Goal: Information Seeking & Learning: Learn about a topic

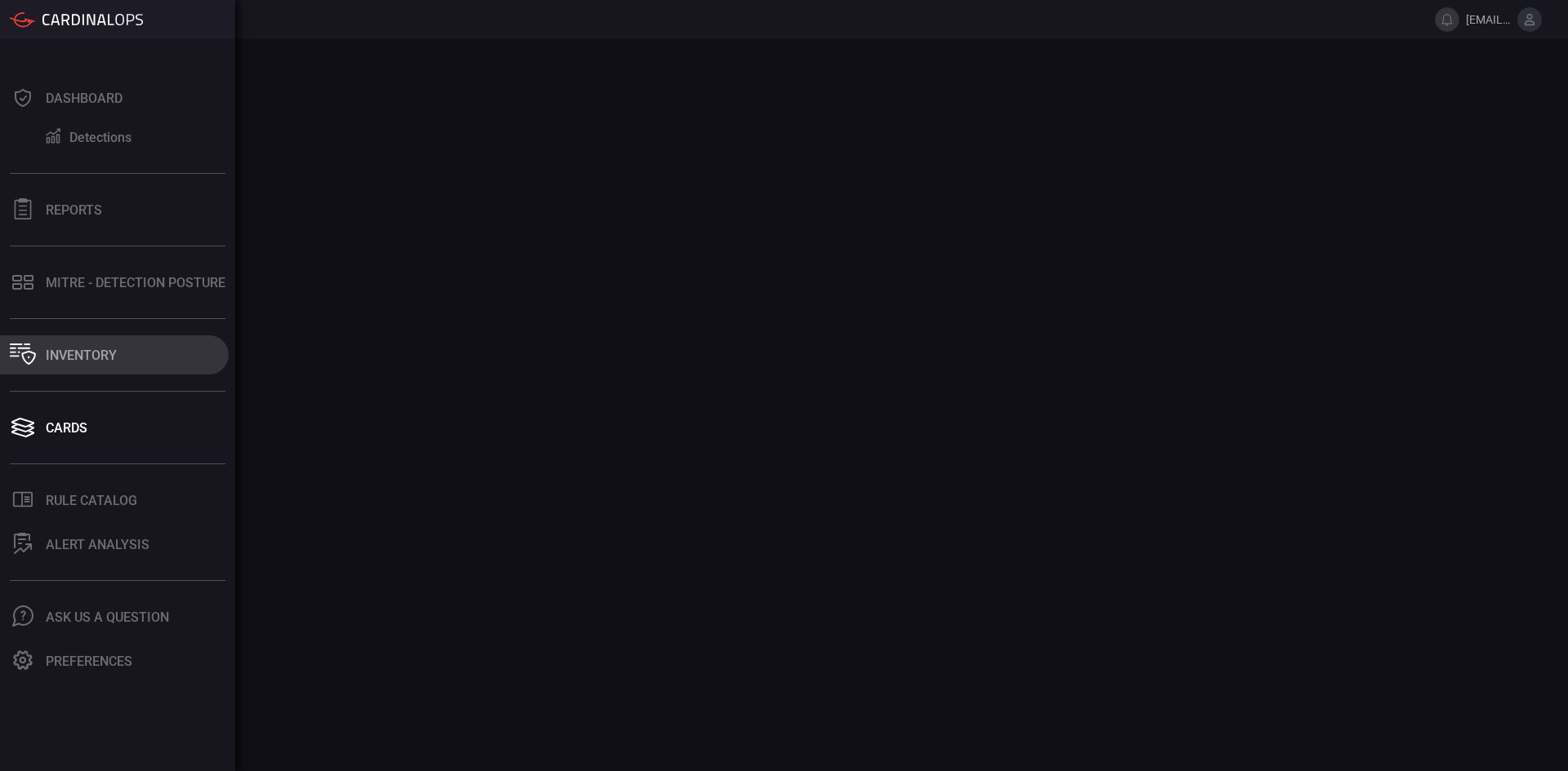
click at [84, 349] on div "Inventory" at bounding box center [81, 356] width 71 height 15
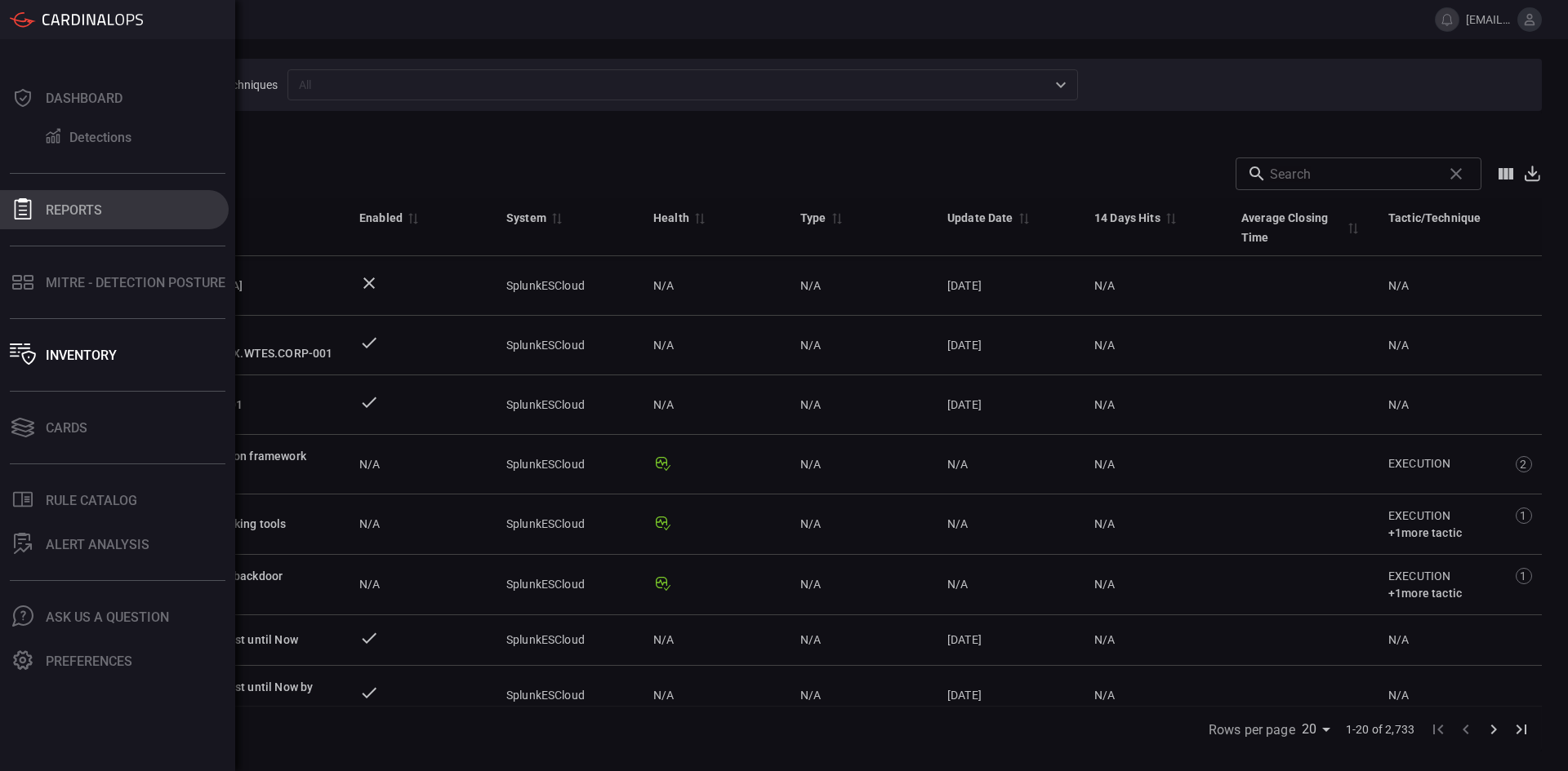
click at [46, 205] on div "Reports" at bounding box center [73, 210] width 56 height 15
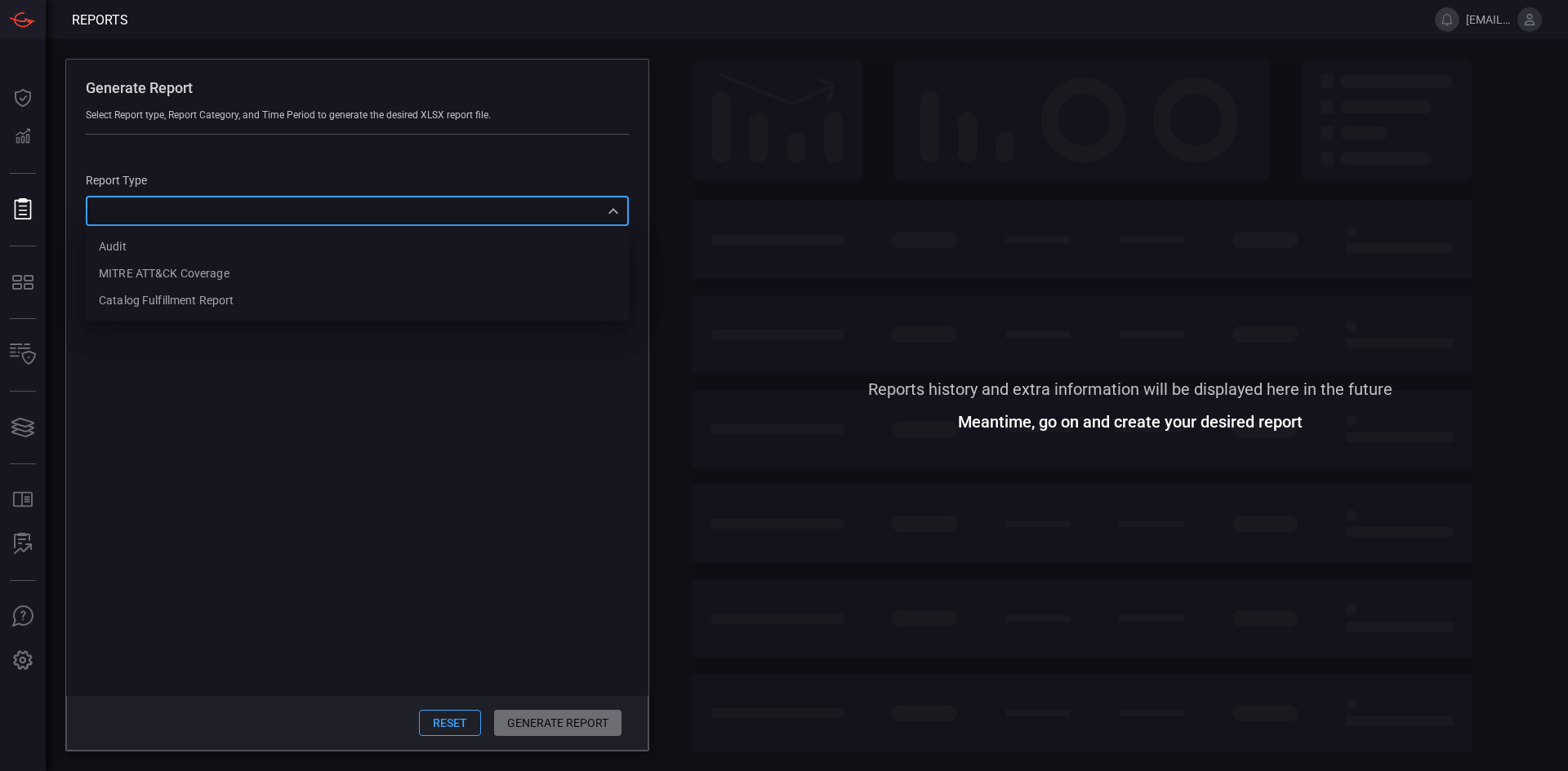
click at [455, 221] on div "​ Audit MITRE ATT&CK Coverage Catalog fulfillment report ​" at bounding box center [357, 211] width 543 height 30
click at [459, 213] on div at bounding box center [784, 385] width 1568 height 771
click at [293, 220] on div "​ ​" at bounding box center [357, 211] width 543 height 30
click at [210, 279] on div "MITRE ATT&CK Coverage" at bounding box center [164, 274] width 131 height 17
type input "mitreCoverage"
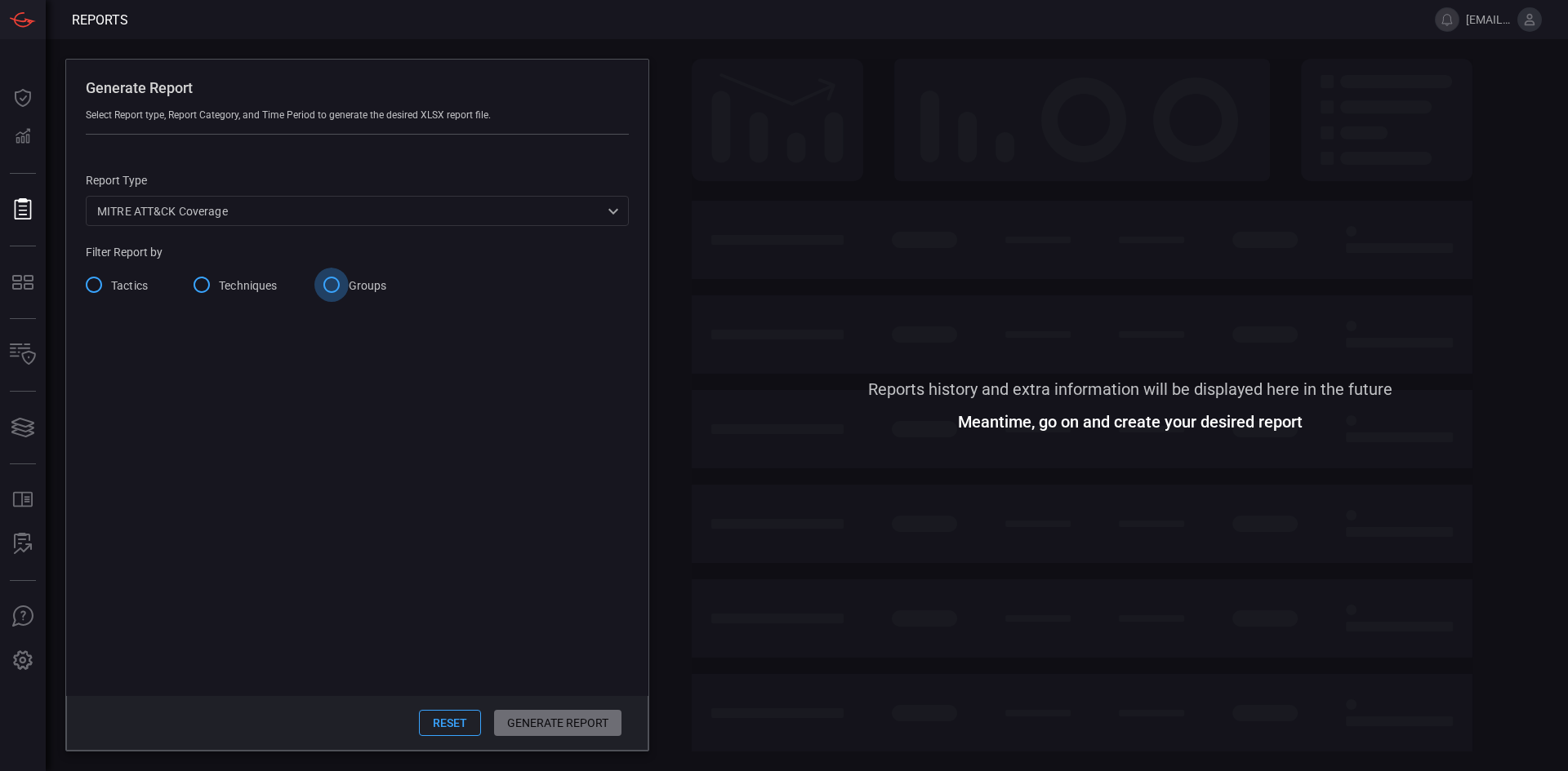
click at [327, 294] on input "Groups" at bounding box center [331, 285] width 34 height 34
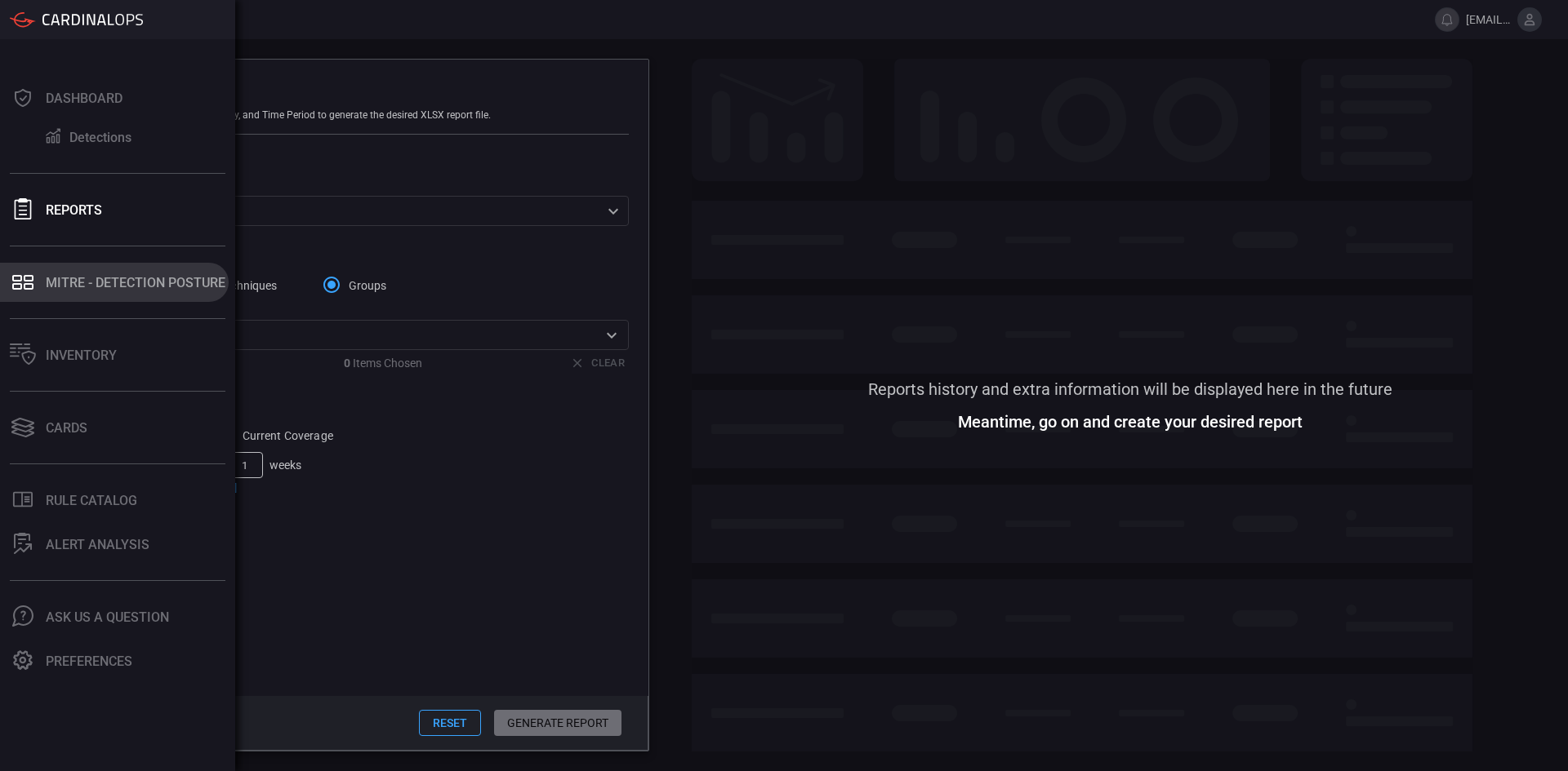
click at [79, 283] on div "MITRE - Detection Posture" at bounding box center [135, 283] width 179 height 15
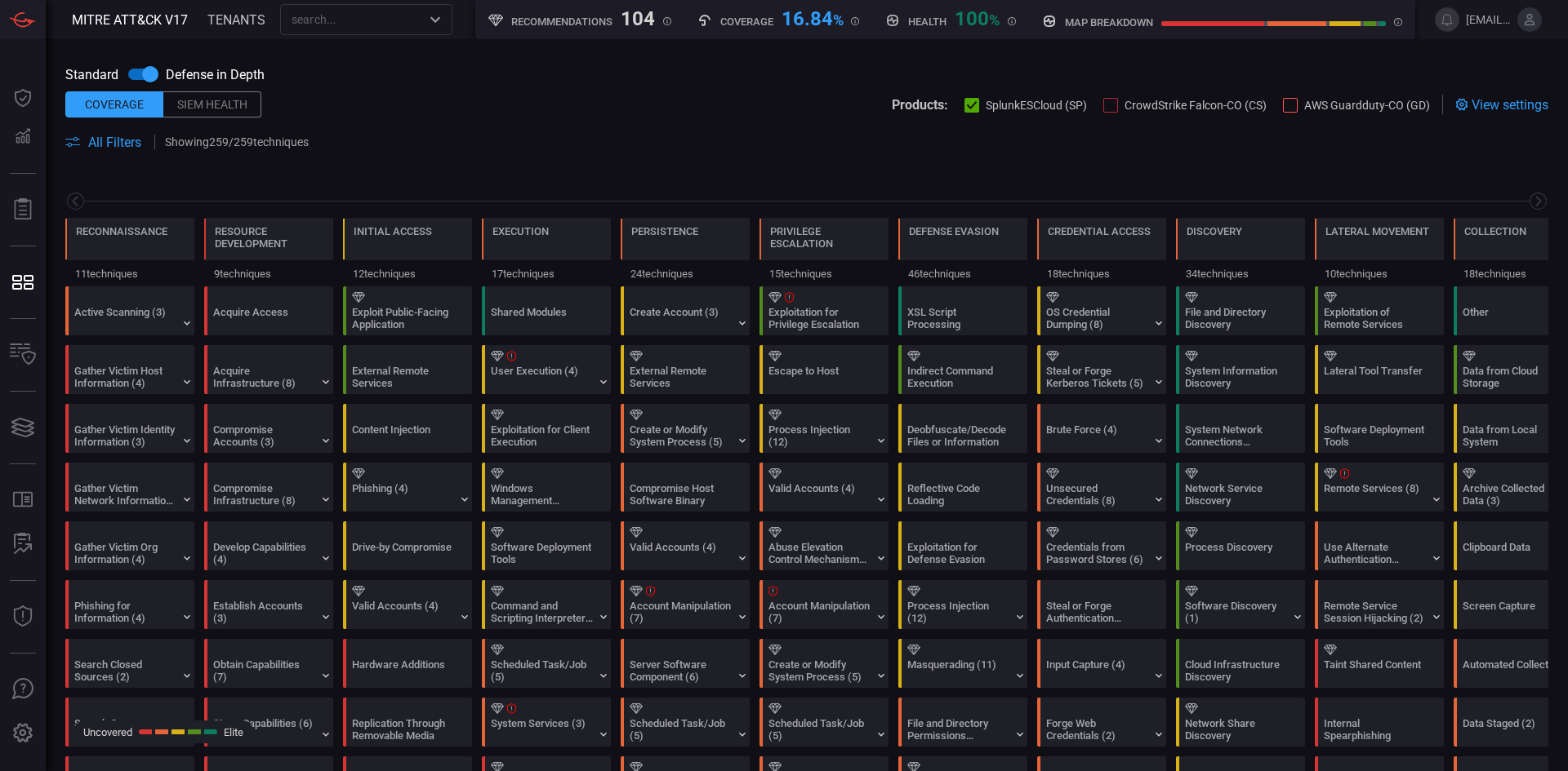
scroll to position [0, 214]
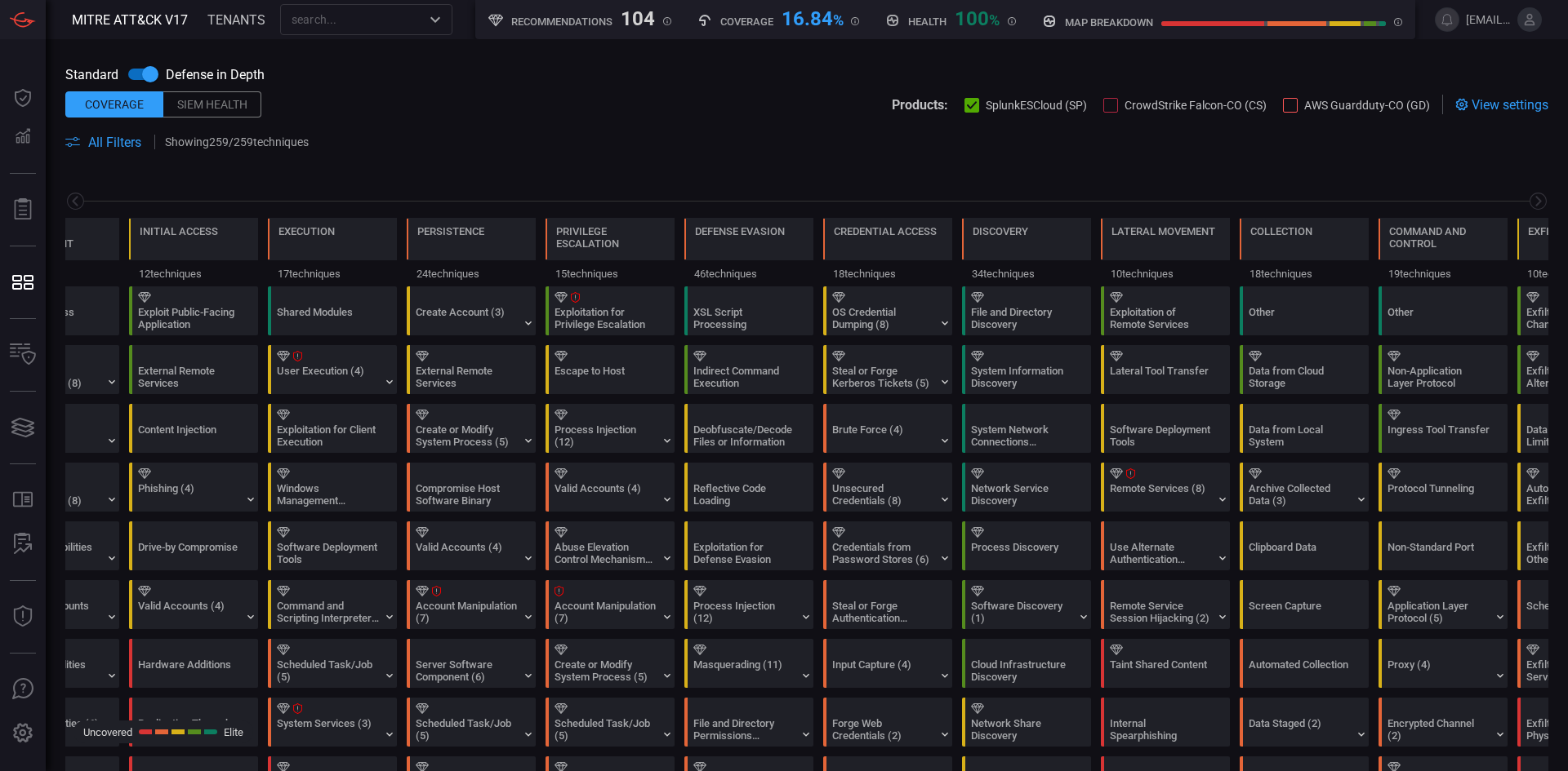
drag, startPoint x: 95, startPoint y: 156, endPoint x: 94, endPoint y: 143, distance: 13.0
click at [95, 153] on span at bounding box center [806, 161] width 1483 height 20
click at [94, 143] on span "All Filters" at bounding box center [115, 142] width 53 height 15
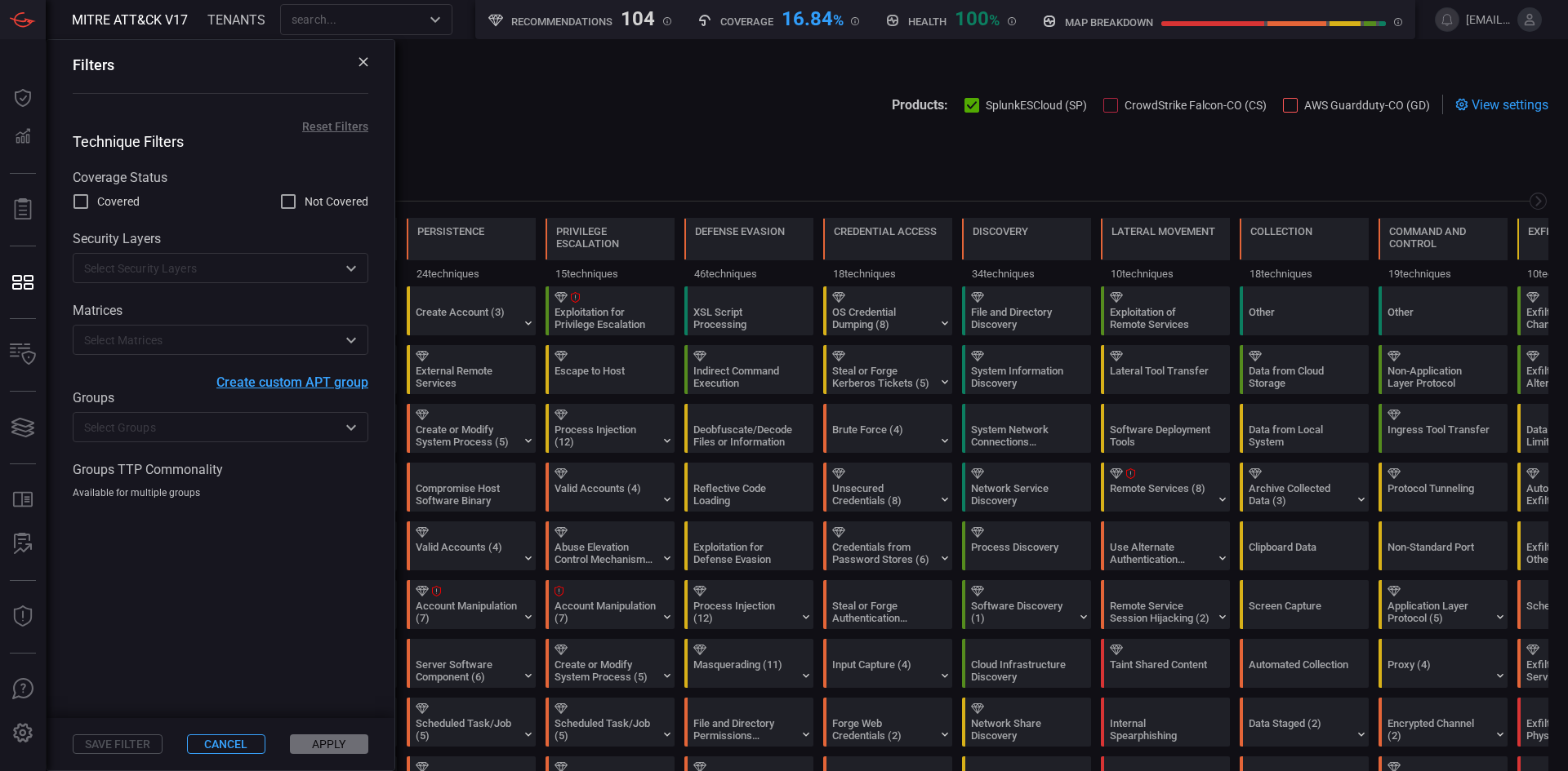
click at [308, 272] on input "text" at bounding box center [207, 268] width 259 height 21
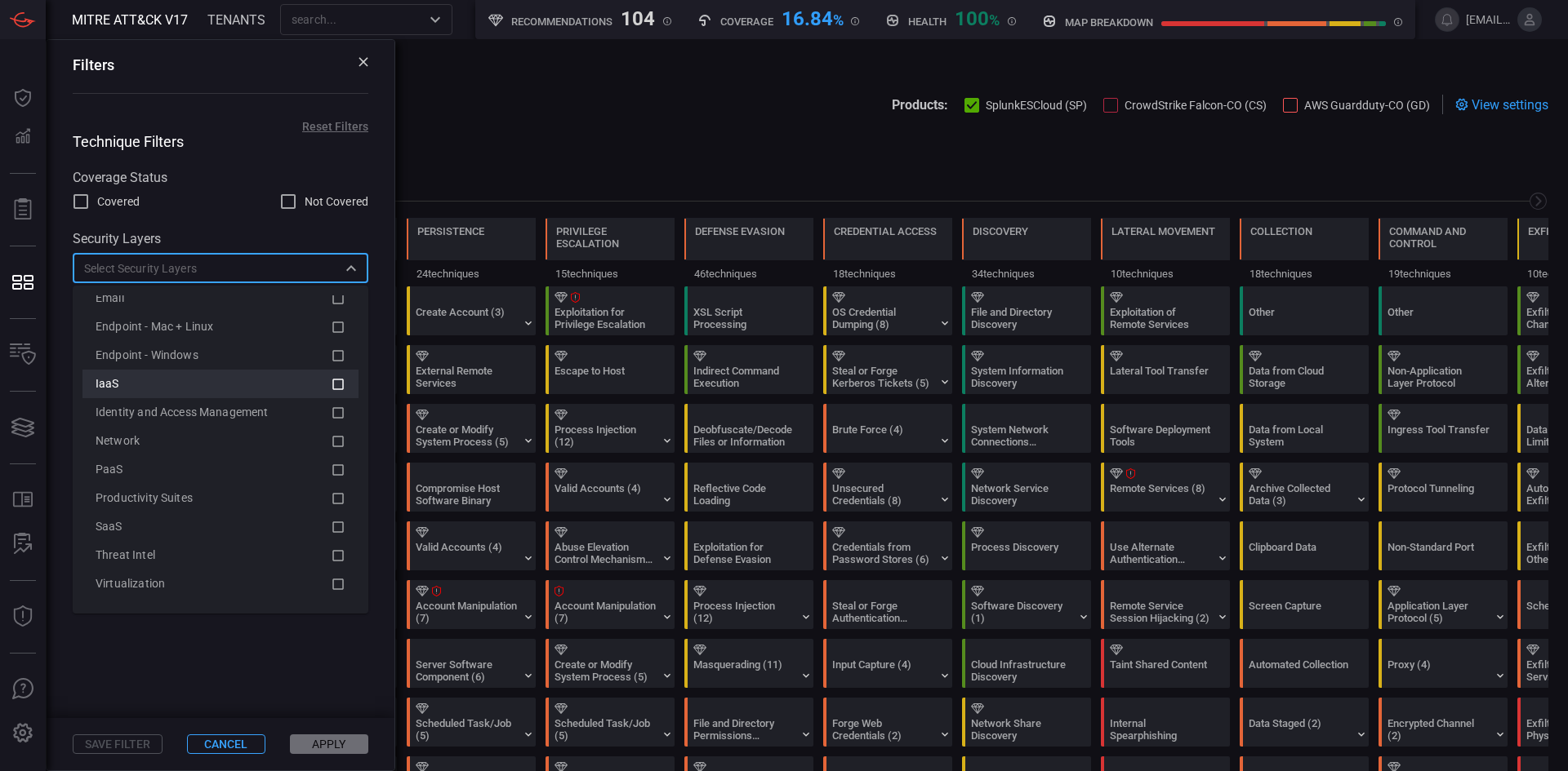
scroll to position [104, 0]
click at [190, 236] on label "Security Layers" at bounding box center [221, 239] width 296 height 15
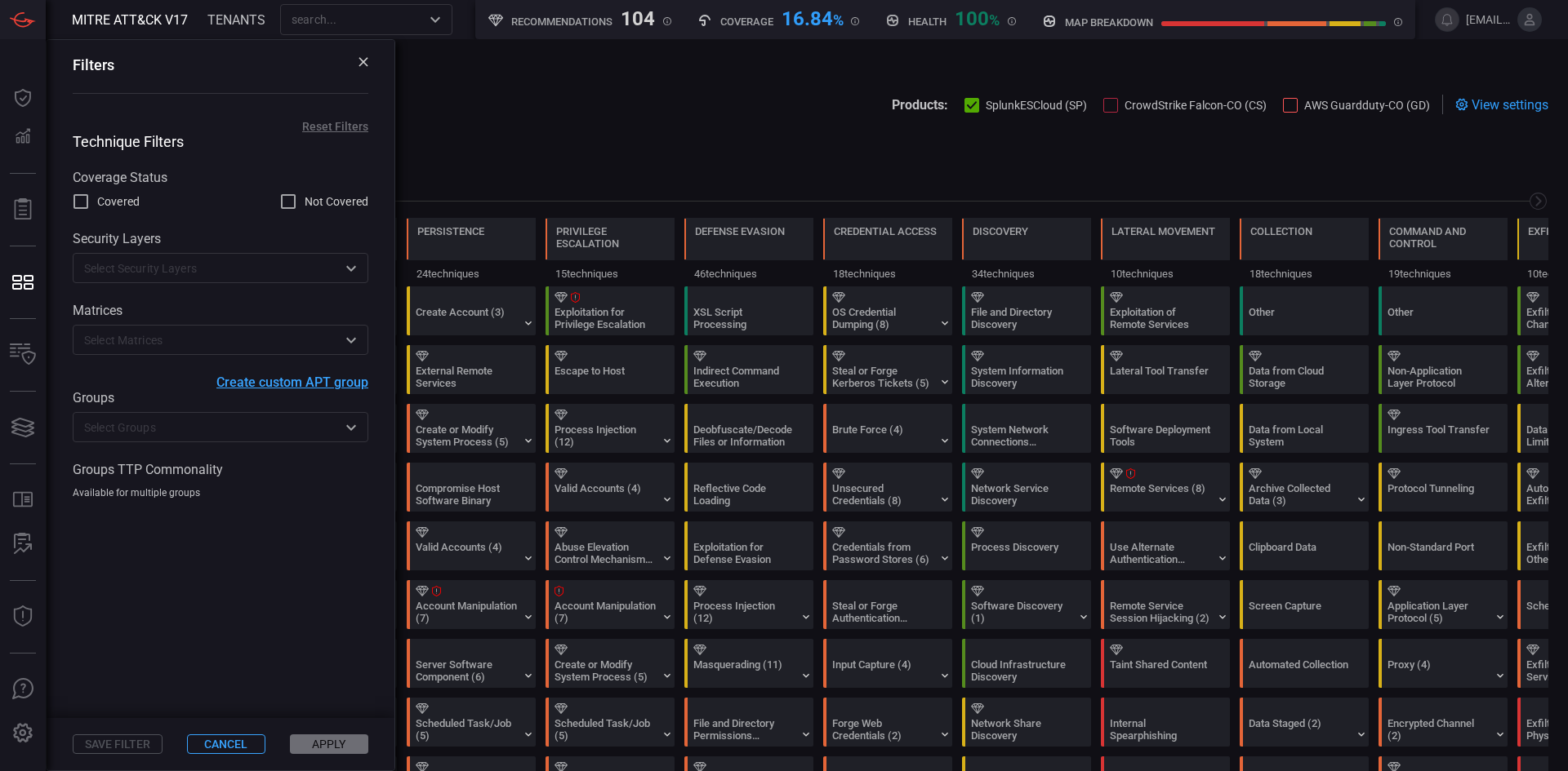
click at [142, 420] on input "text" at bounding box center [207, 428] width 259 height 21
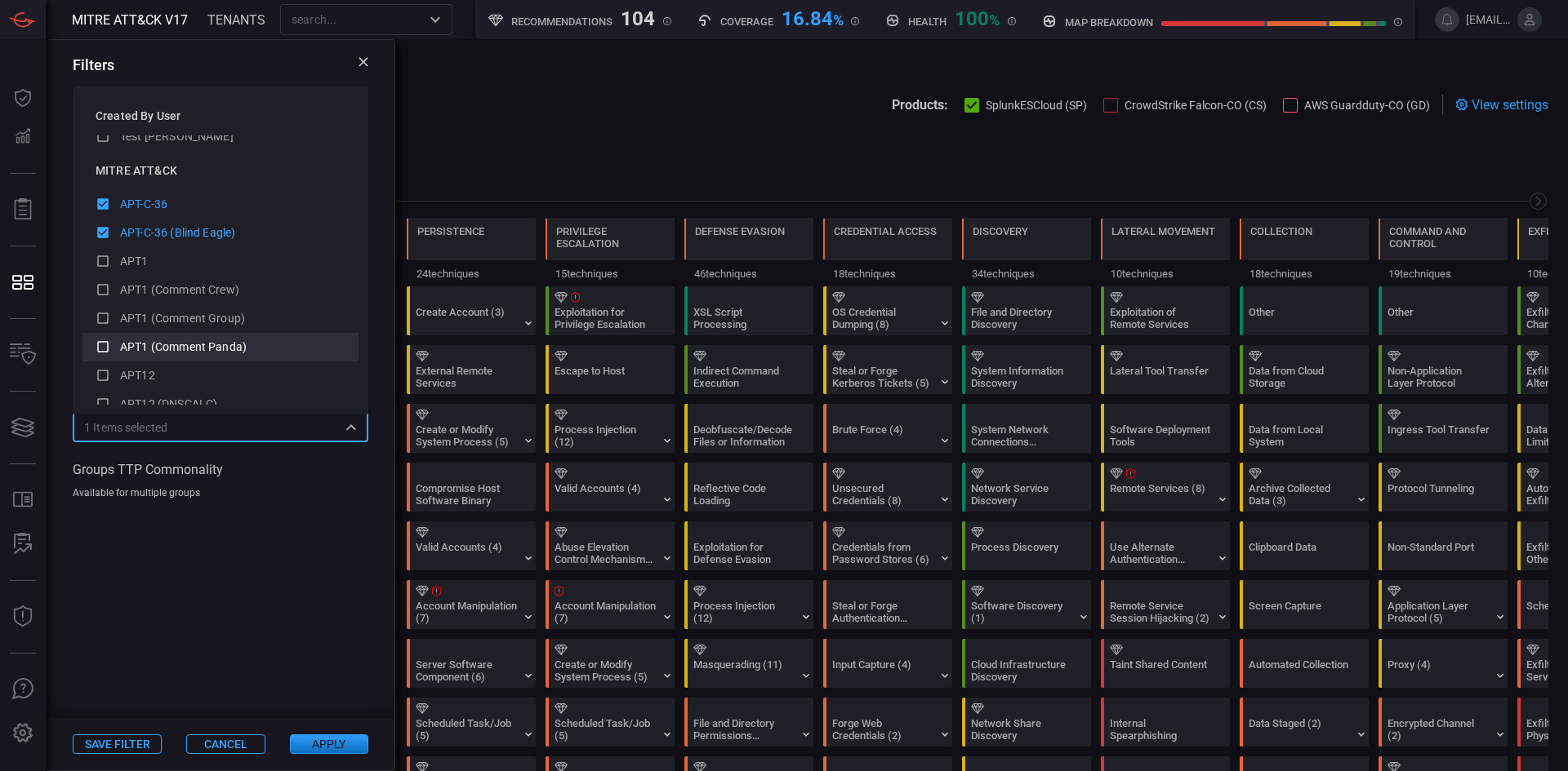
scroll to position [163, 0]
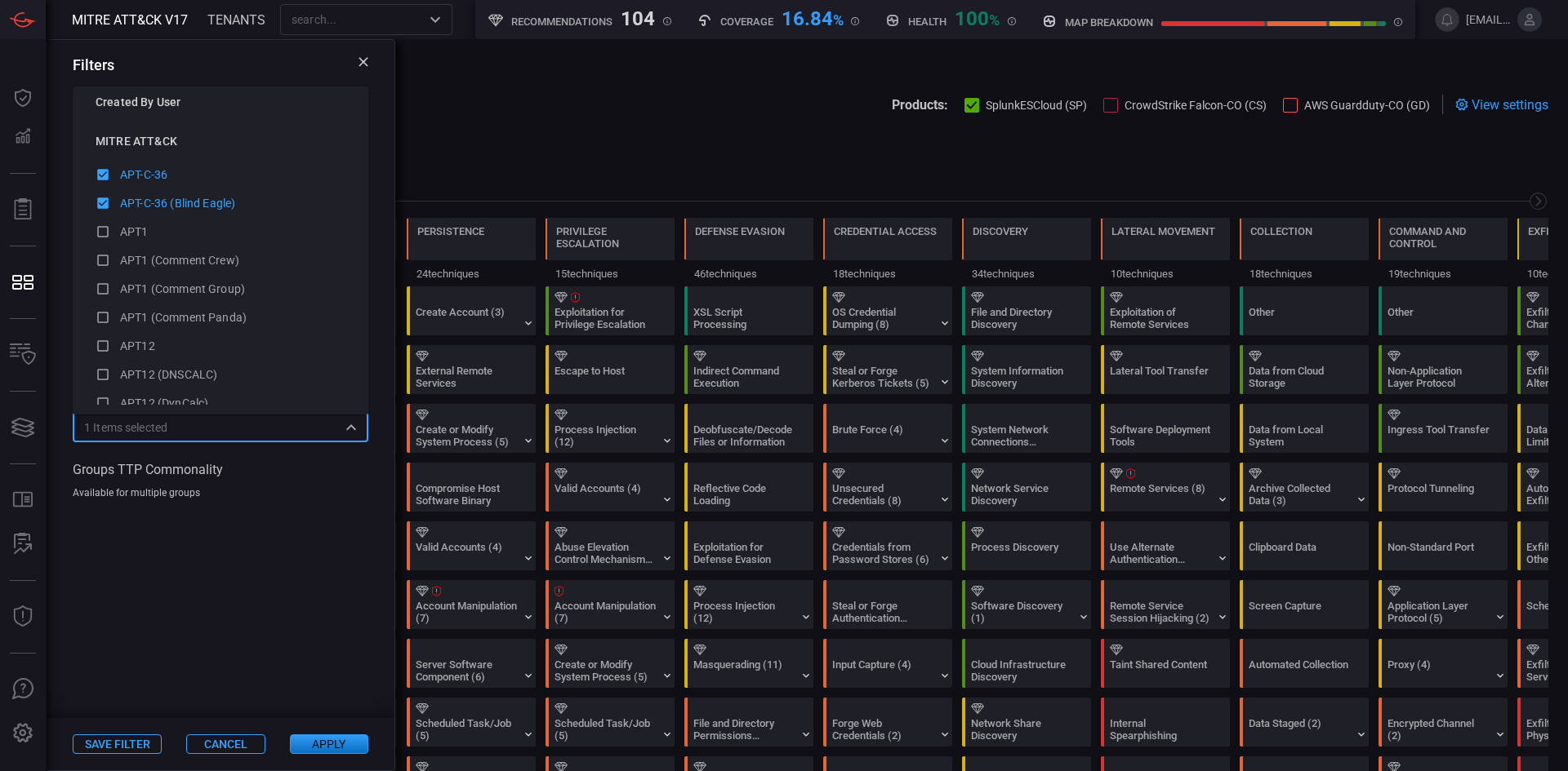
click at [148, 193] on div "APT-C-36 (Blind Eagle)" at bounding box center [220, 204] width 249 height 21
click at [138, 174] on span "APT-C-36" at bounding box center [144, 174] width 47 height 13
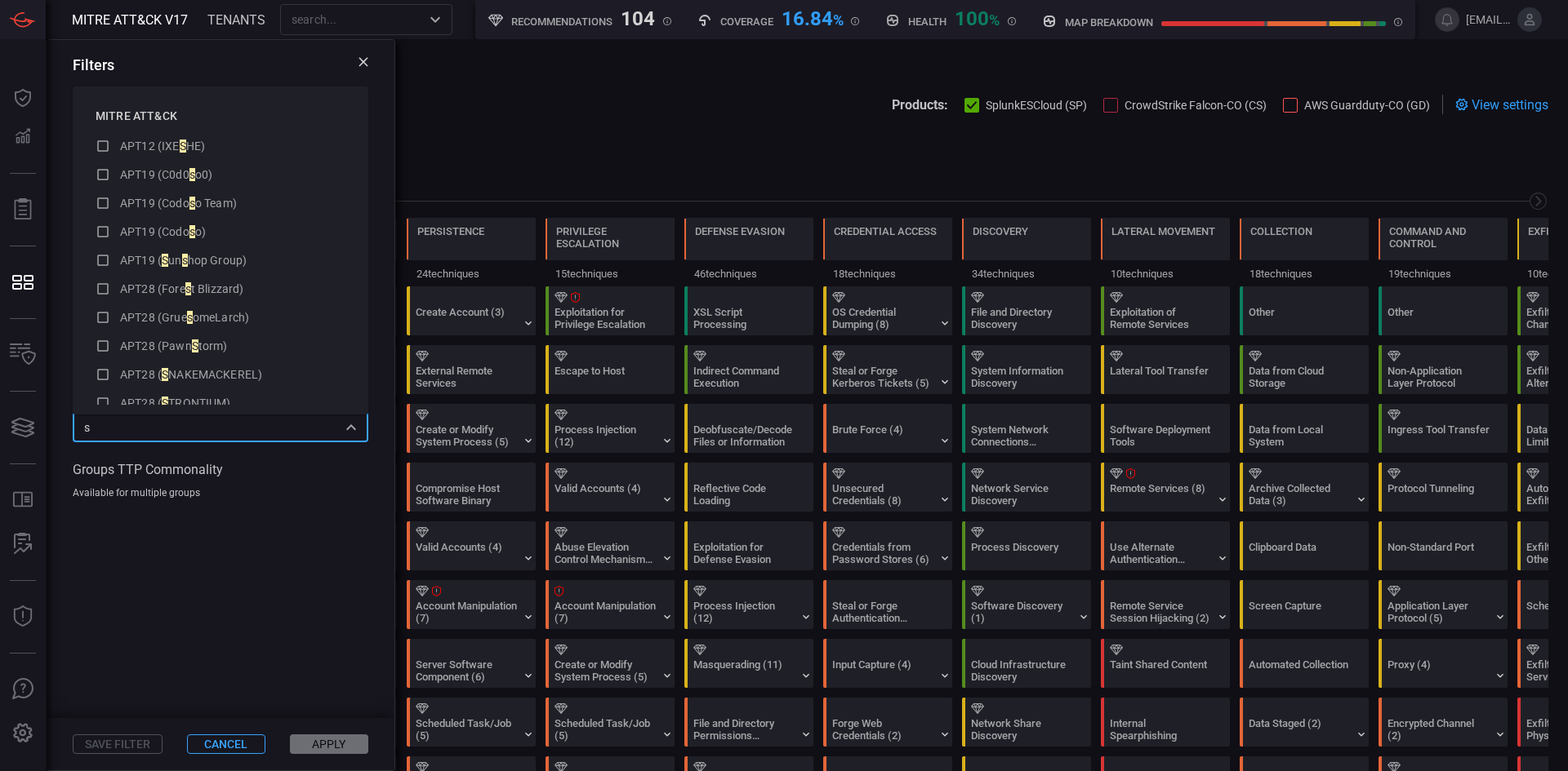
scroll to position [0, 0]
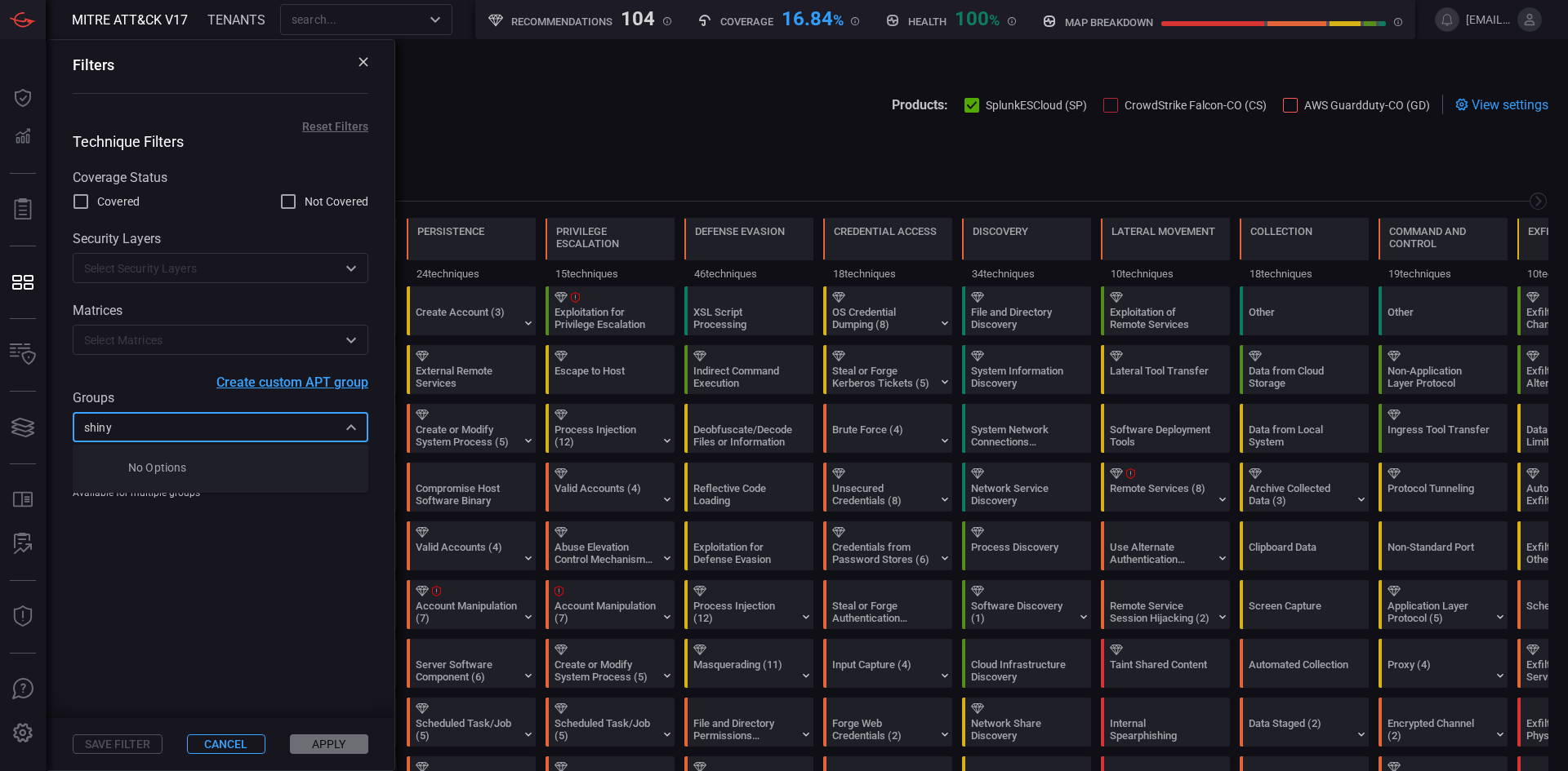
type input "shiny"
click at [283, 617] on span at bounding box center [220, 609] width 348 height 219
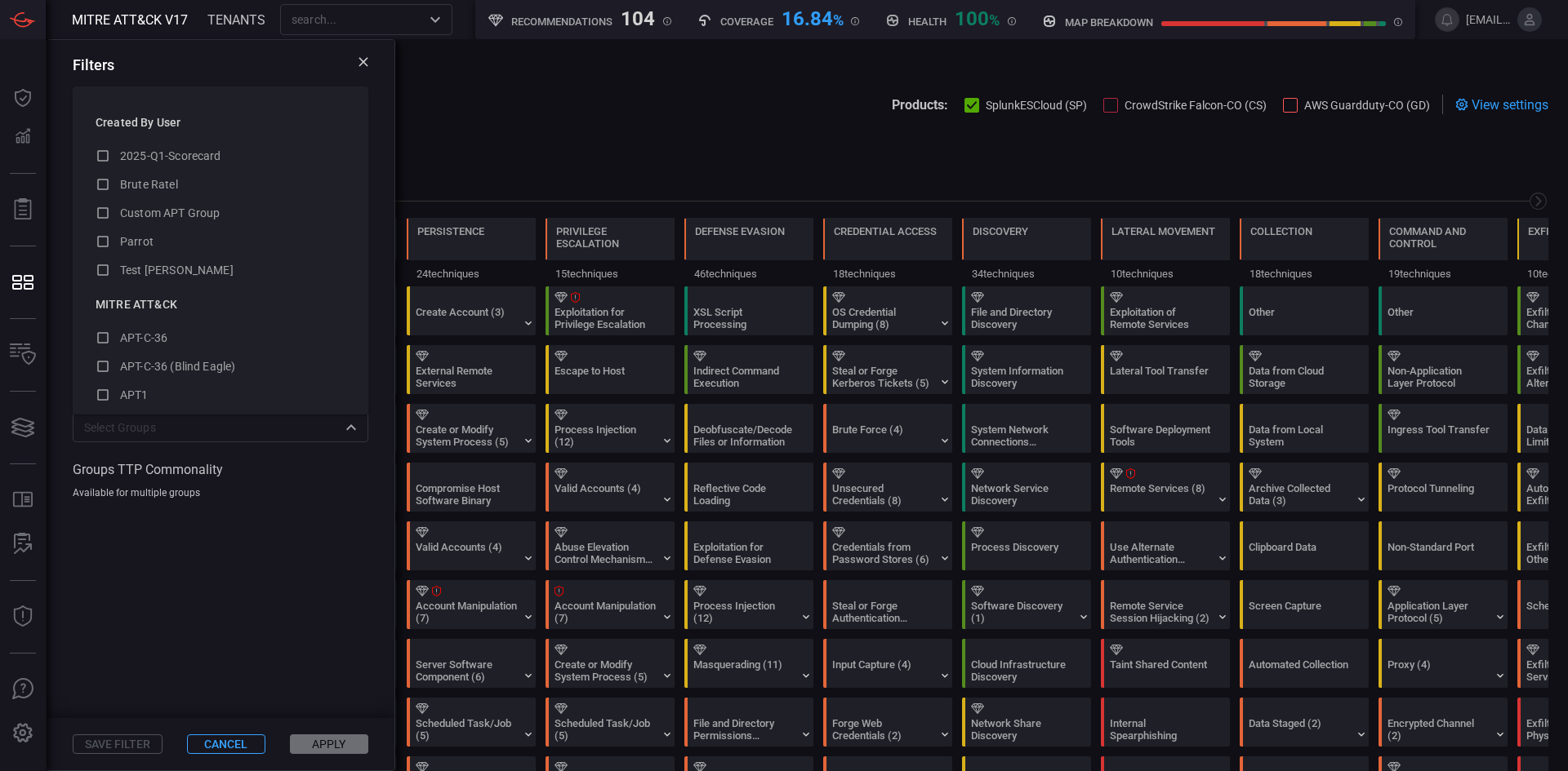
click at [186, 417] on div "​" at bounding box center [221, 428] width 296 height 30
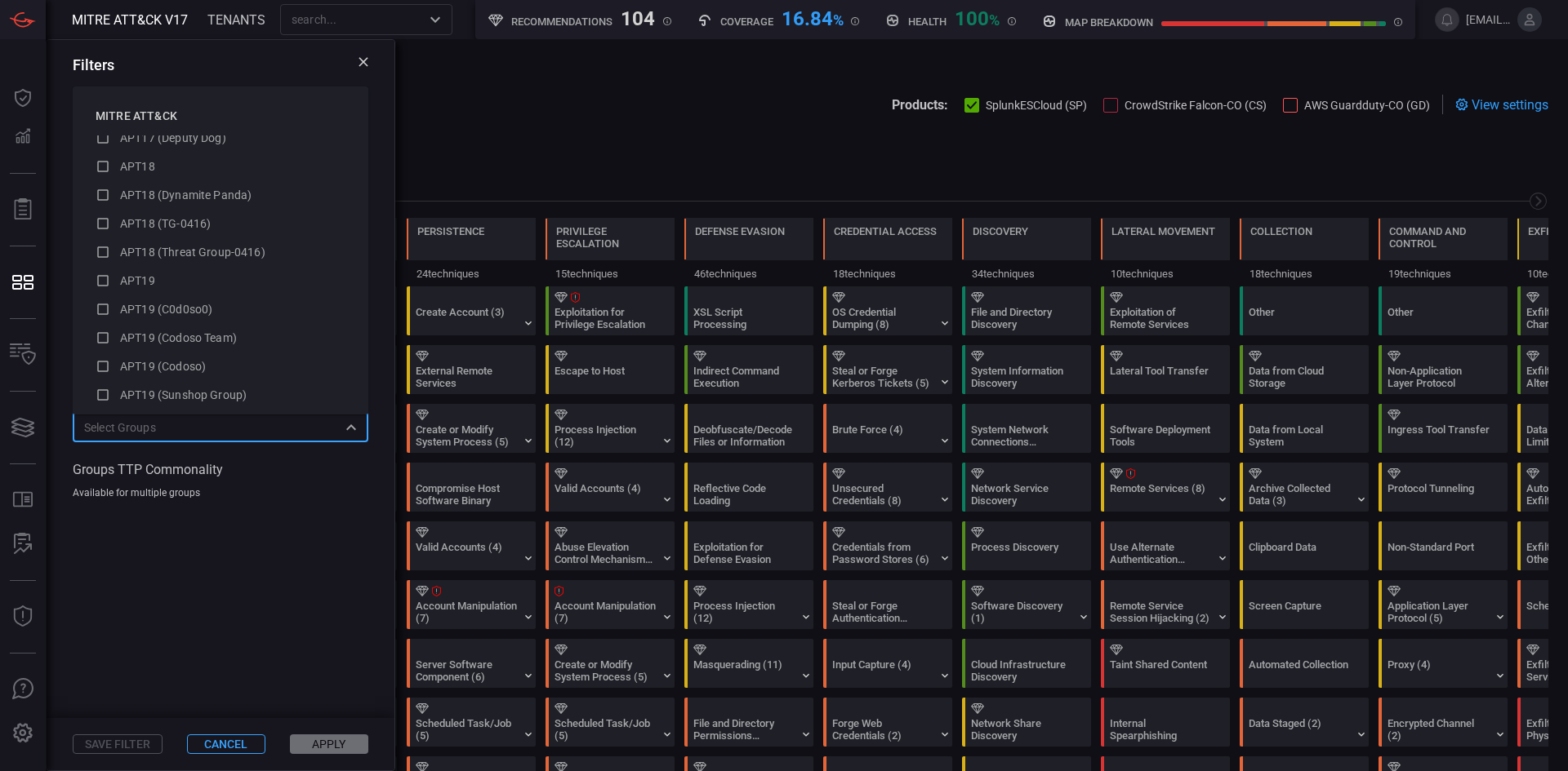
click at [202, 560] on span at bounding box center [220, 609] width 348 height 219
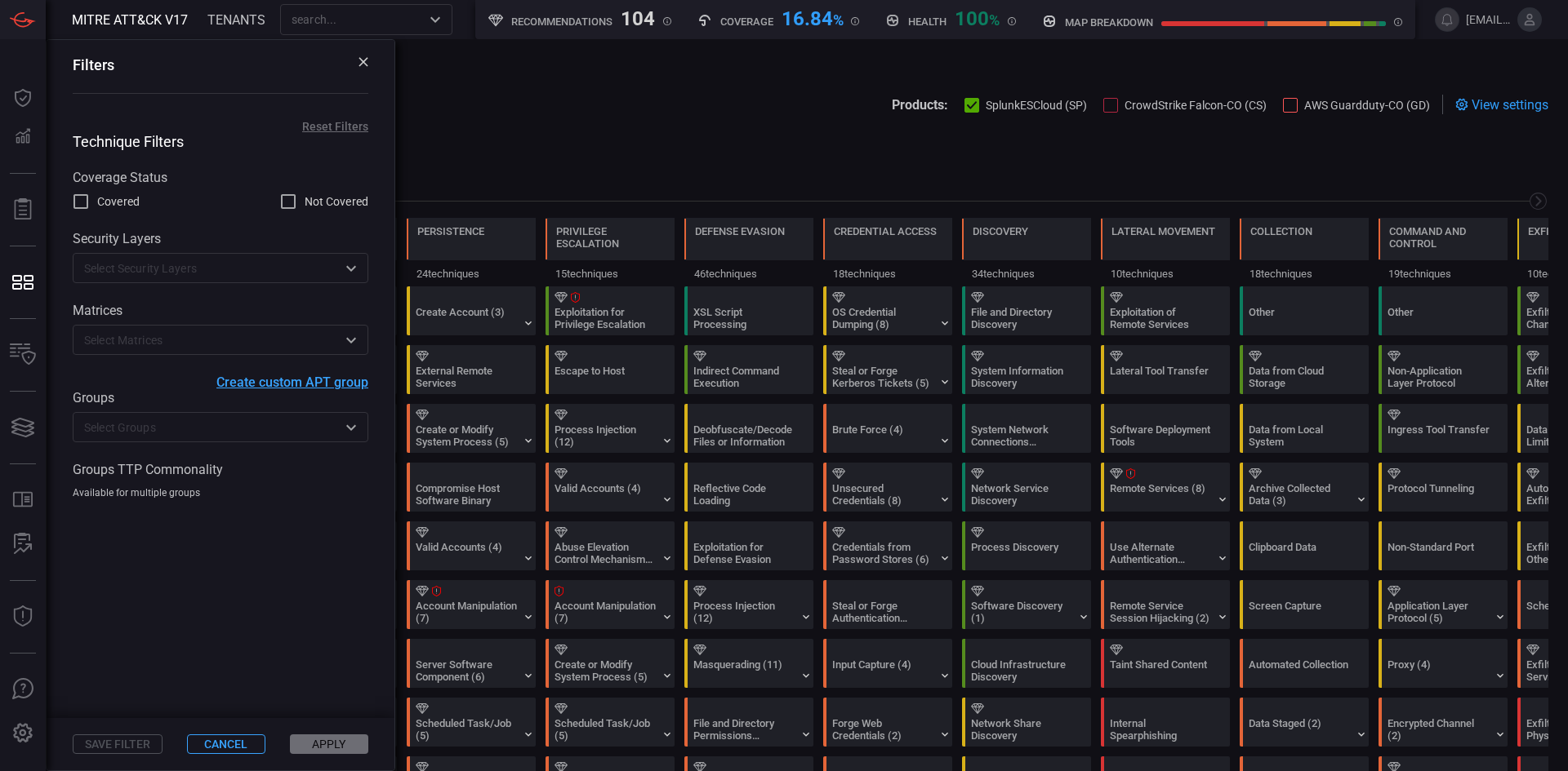
click at [267, 383] on span "Create custom APT group" at bounding box center [292, 382] width 152 height 15
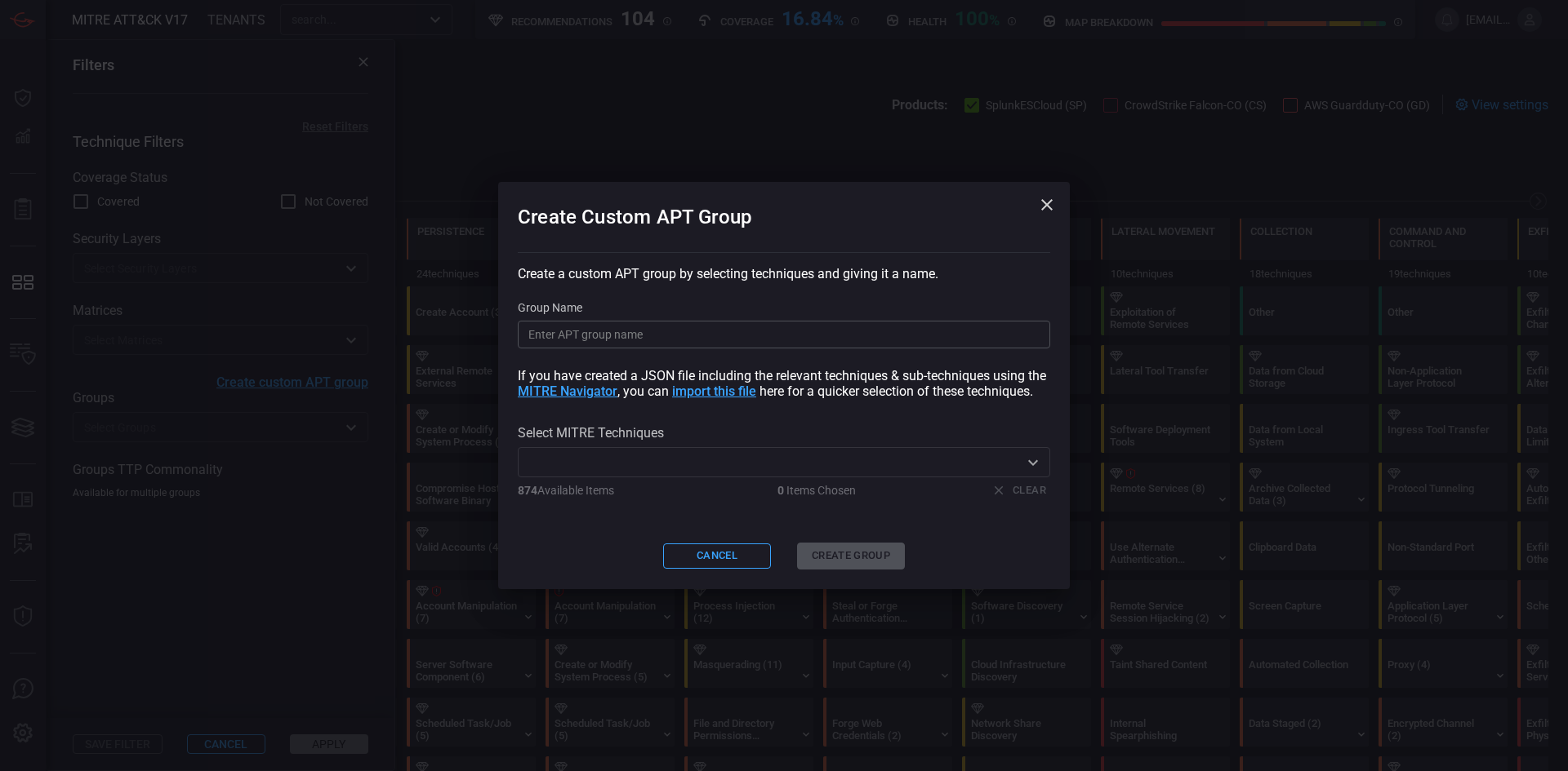
click at [669, 339] on input "Group Name" at bounding box center [784, 334] width 532 height 28
click at [704, 349] on input "Group Name" at bounding box center [784, 334] width 532 height 28
paste input "ShinyHunters"
type input "ShinyHunters"
click at [771, 462] on input "text" at bounding box center [770, 463] width 495 height 21
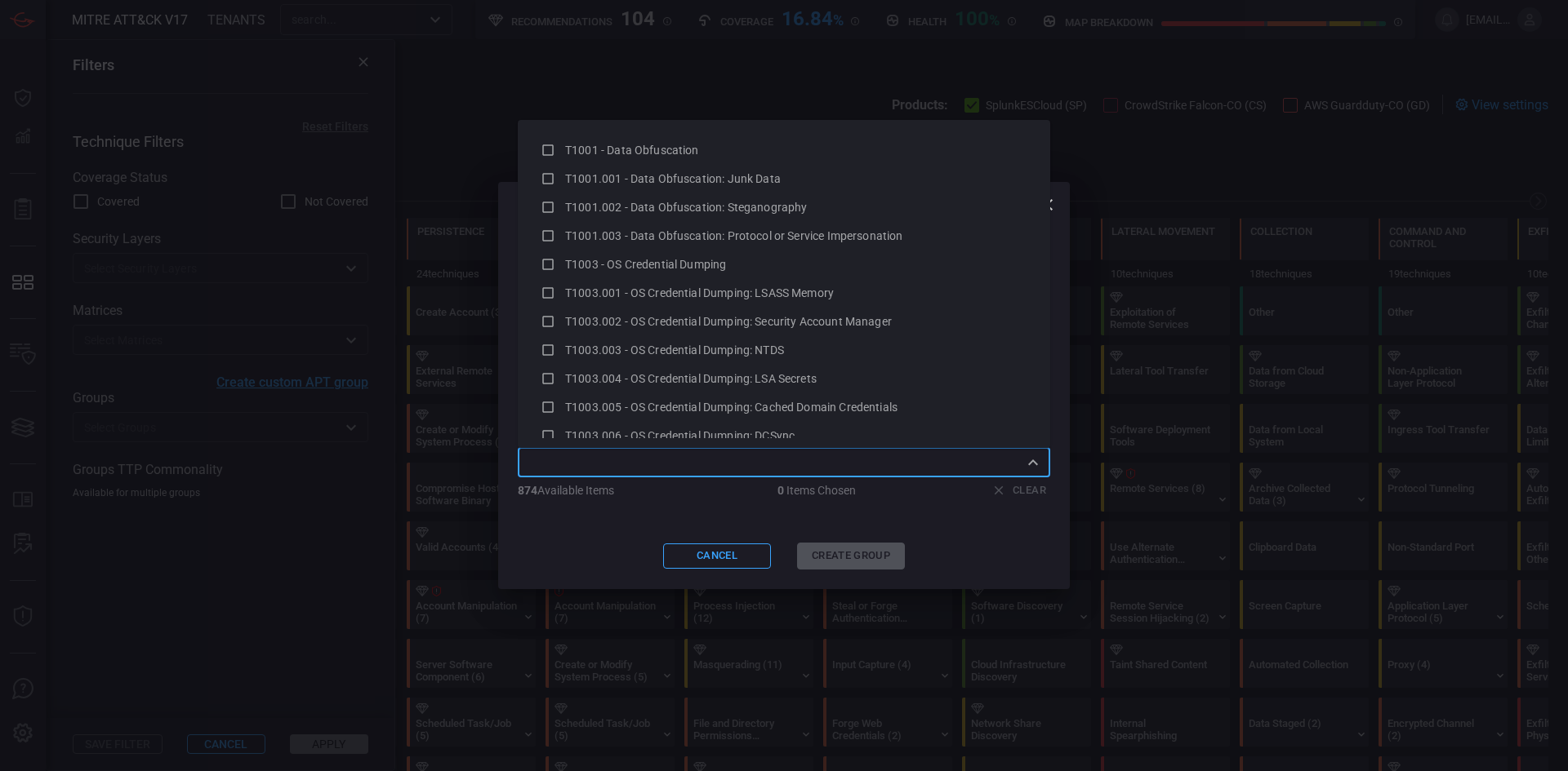
click at [995, 535] on div "Create Custom APT Group Create a custom APT group by selecting techniques and g…" at bounding box center [784, 386] width 572 height 408
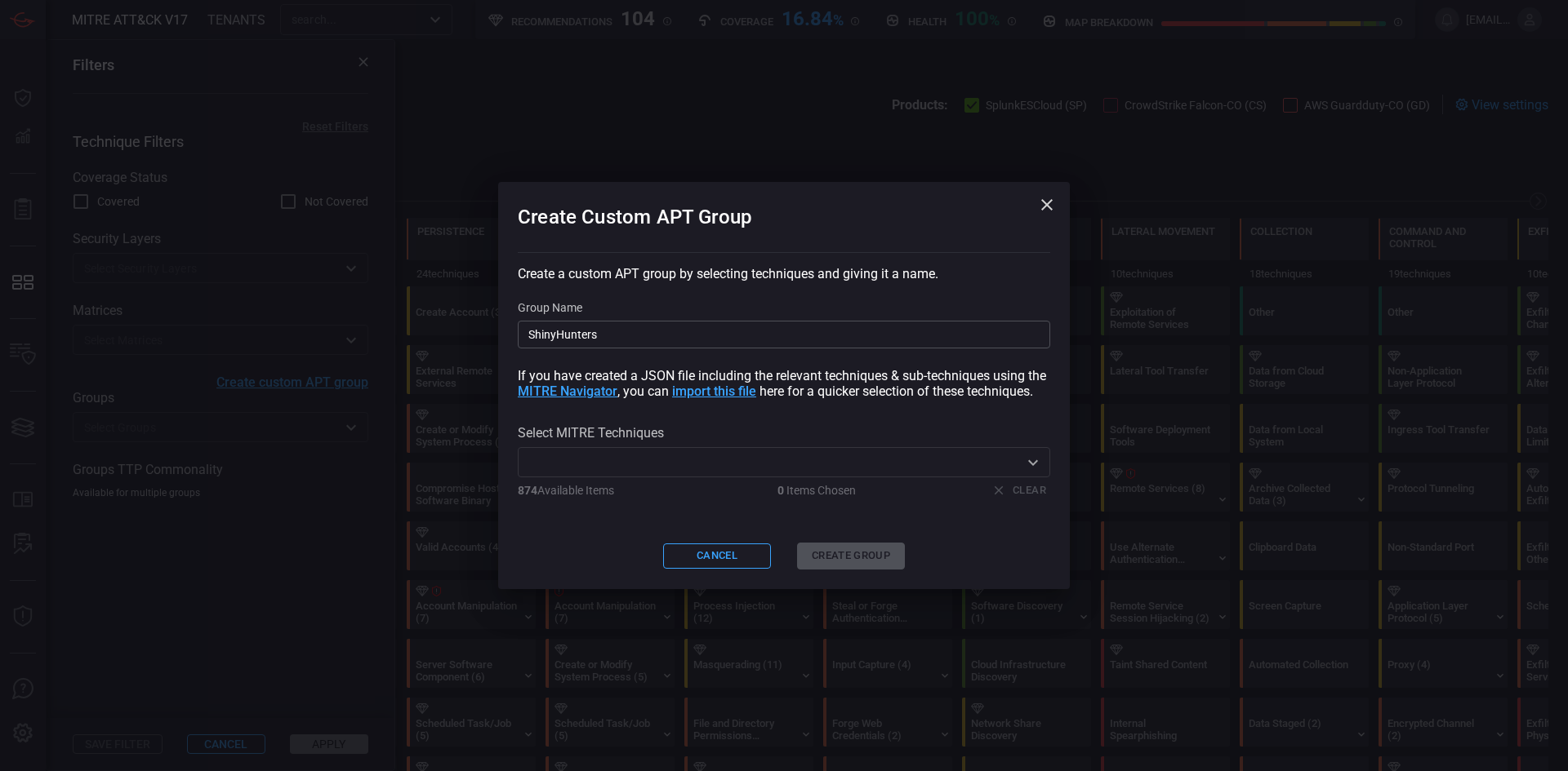
click at [689, 468] on input "text" at bounding box center [770, 463] width 495 height 21
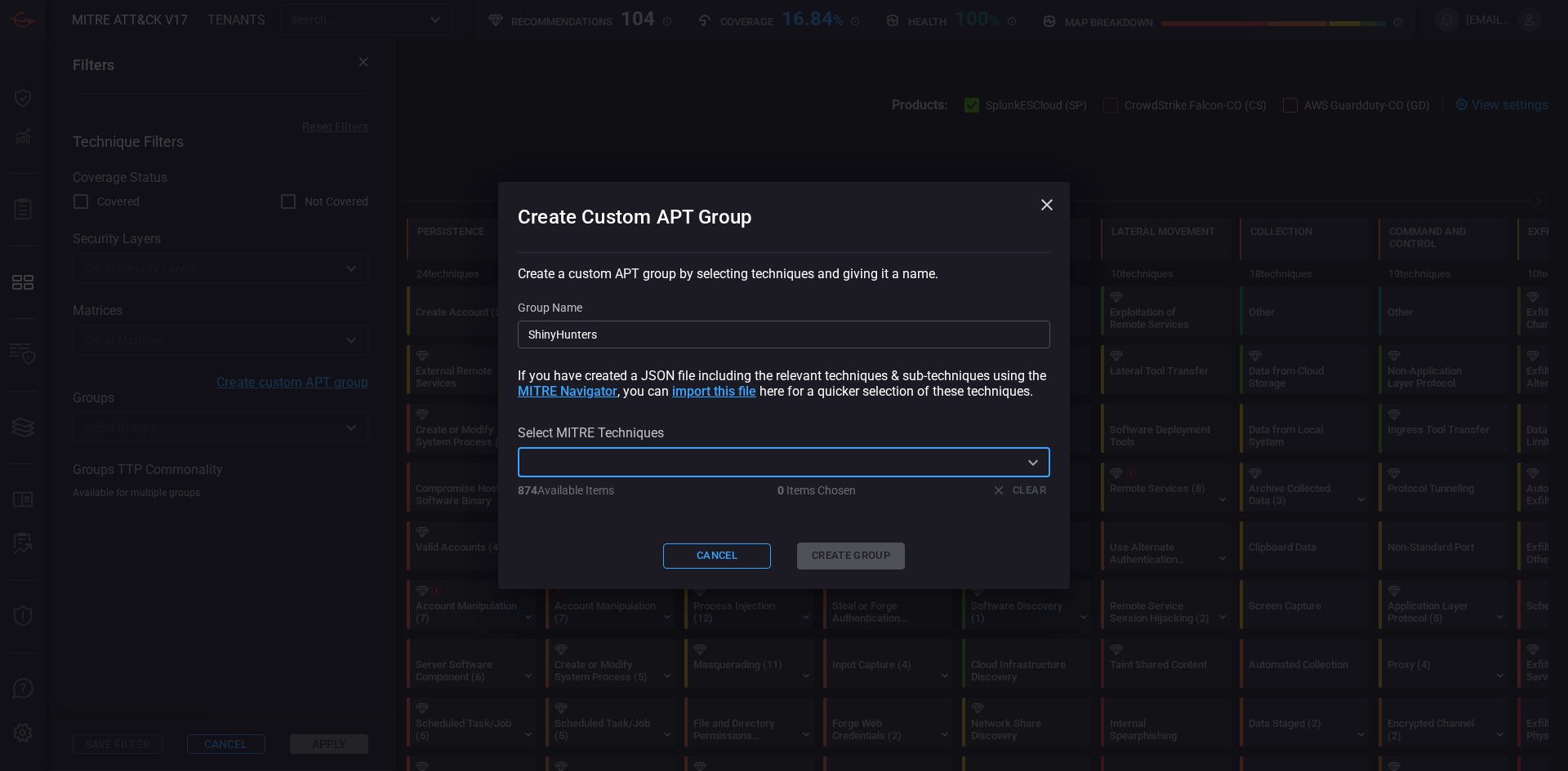
paste input "T1566.004"
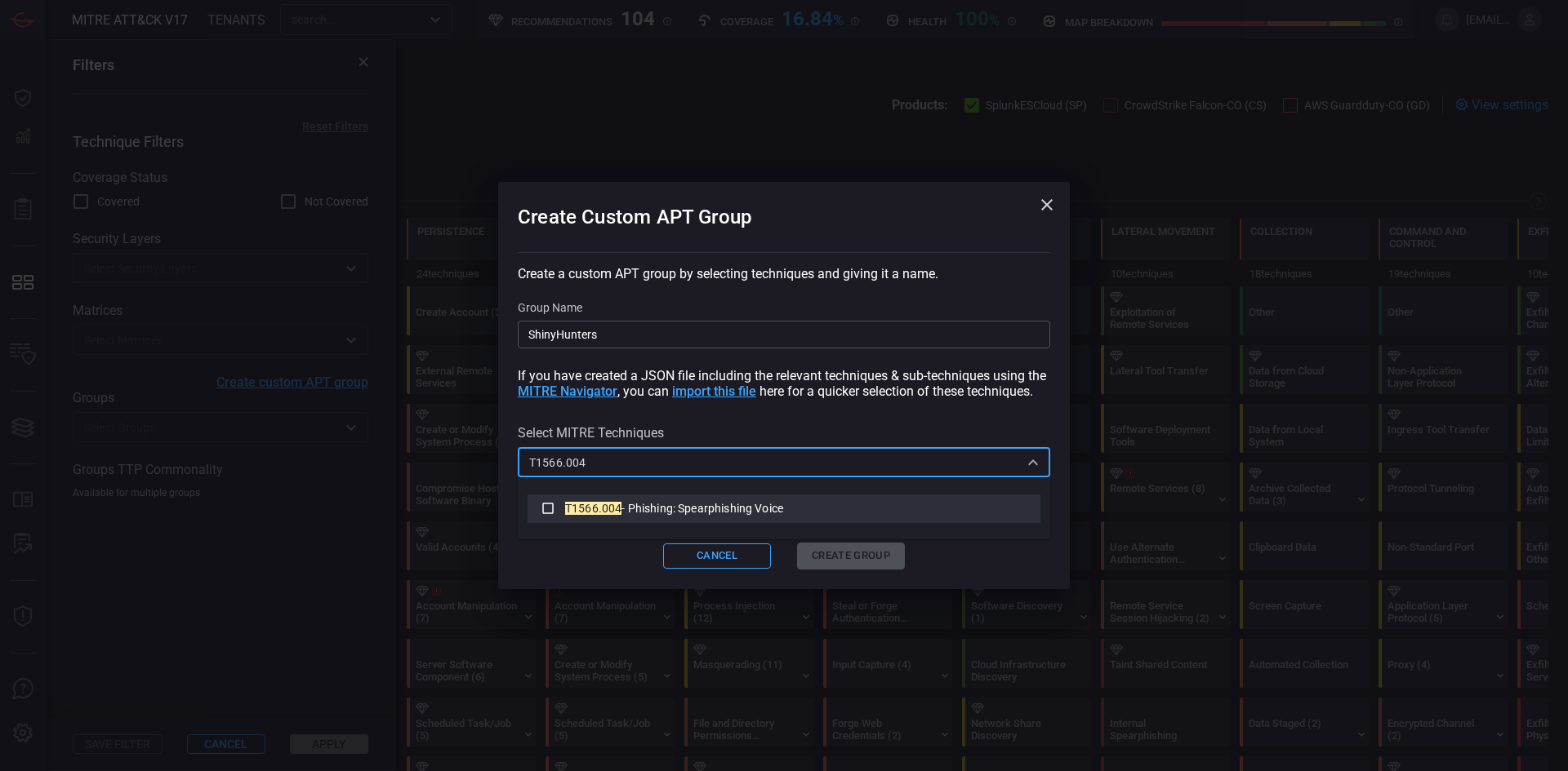
click at [648, 505] on span "- Phishing: Spearphishing Voice" at bounding box center [702, 508] width 161 height 13
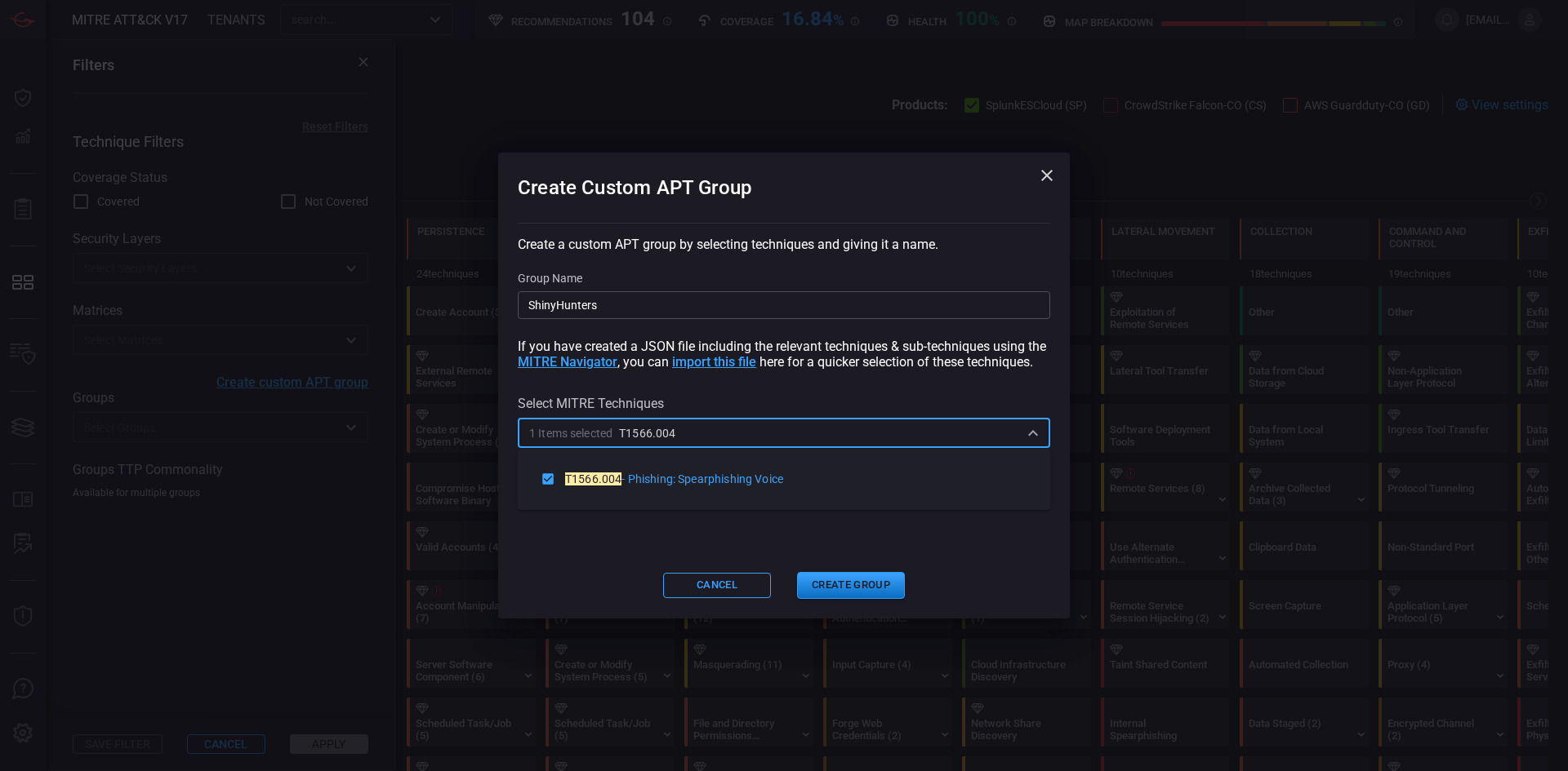
type input "T1566.004"
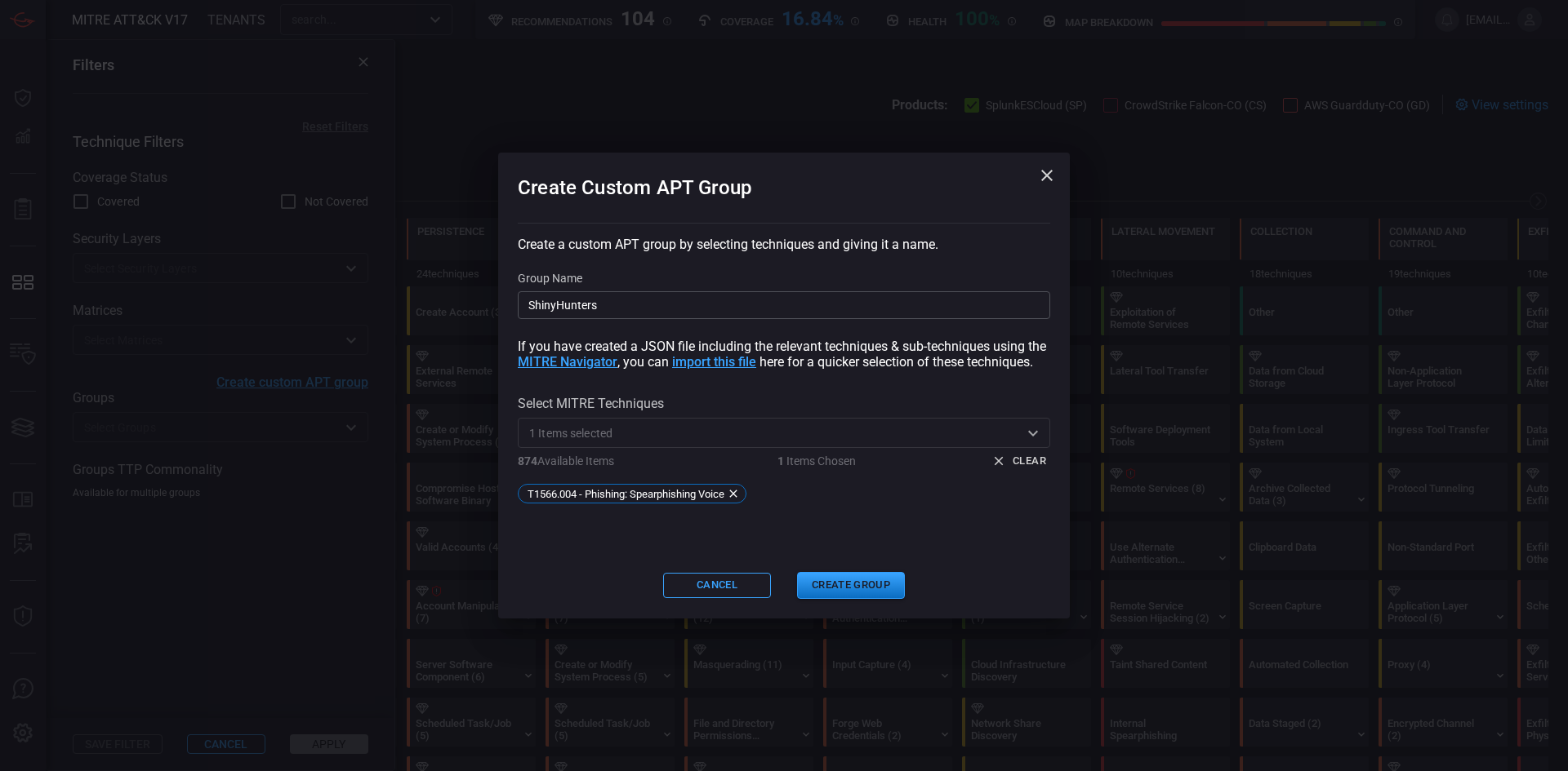
click at [678, 424] on input "text" at bounding box center [816, 433] width 406 height 21
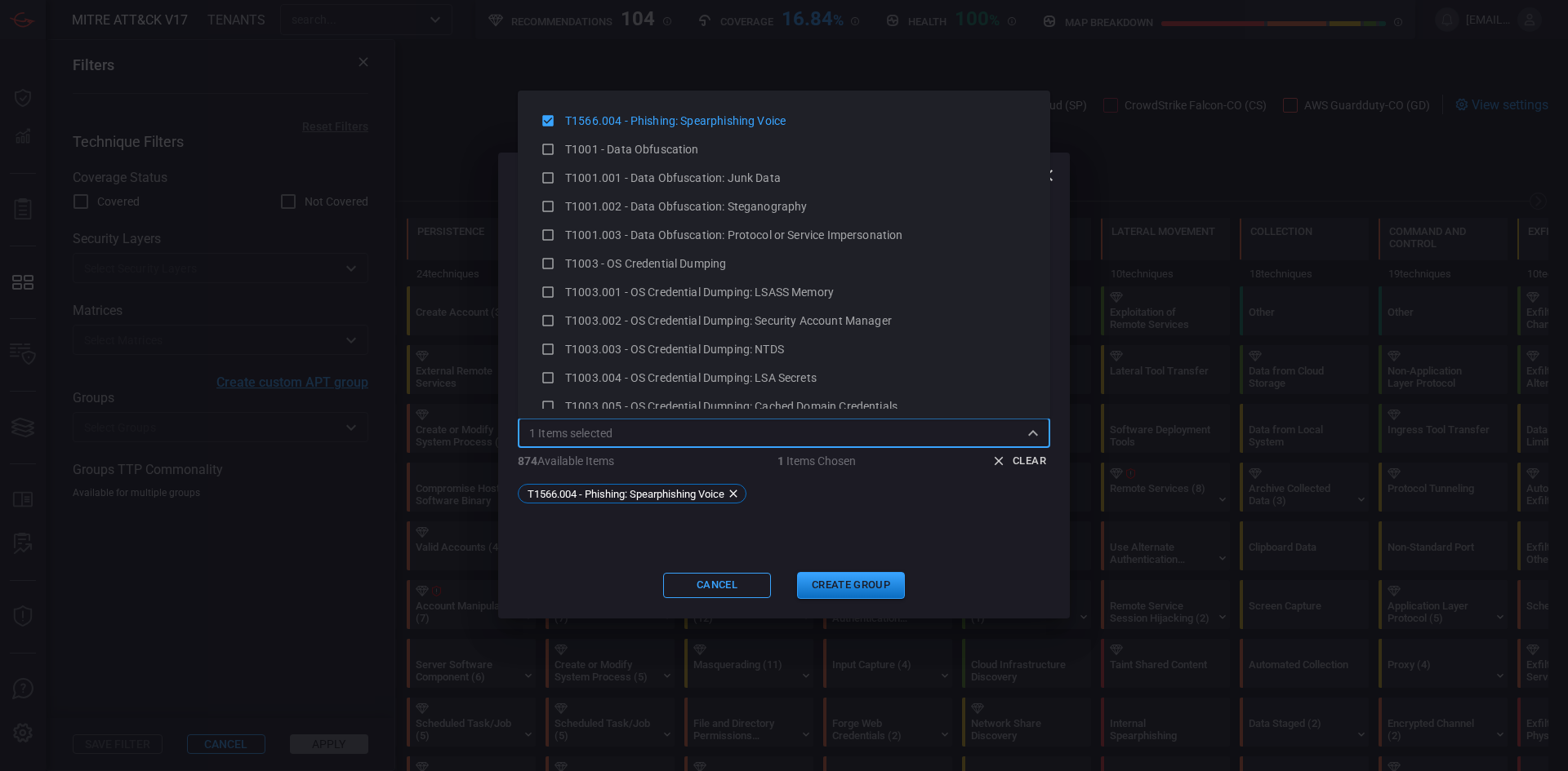
paste input "T1566.002"
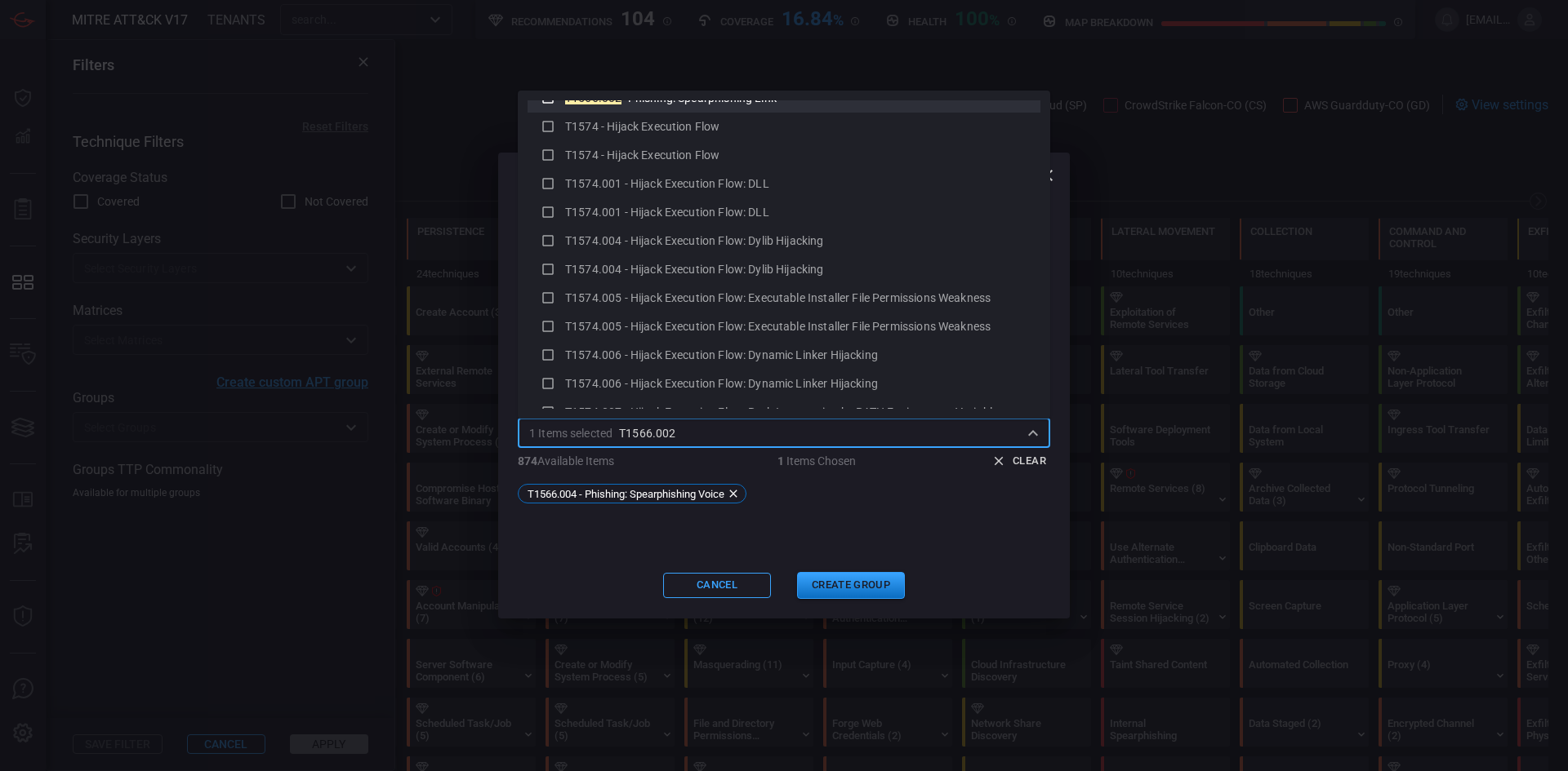
scroll to position [4571, 0]
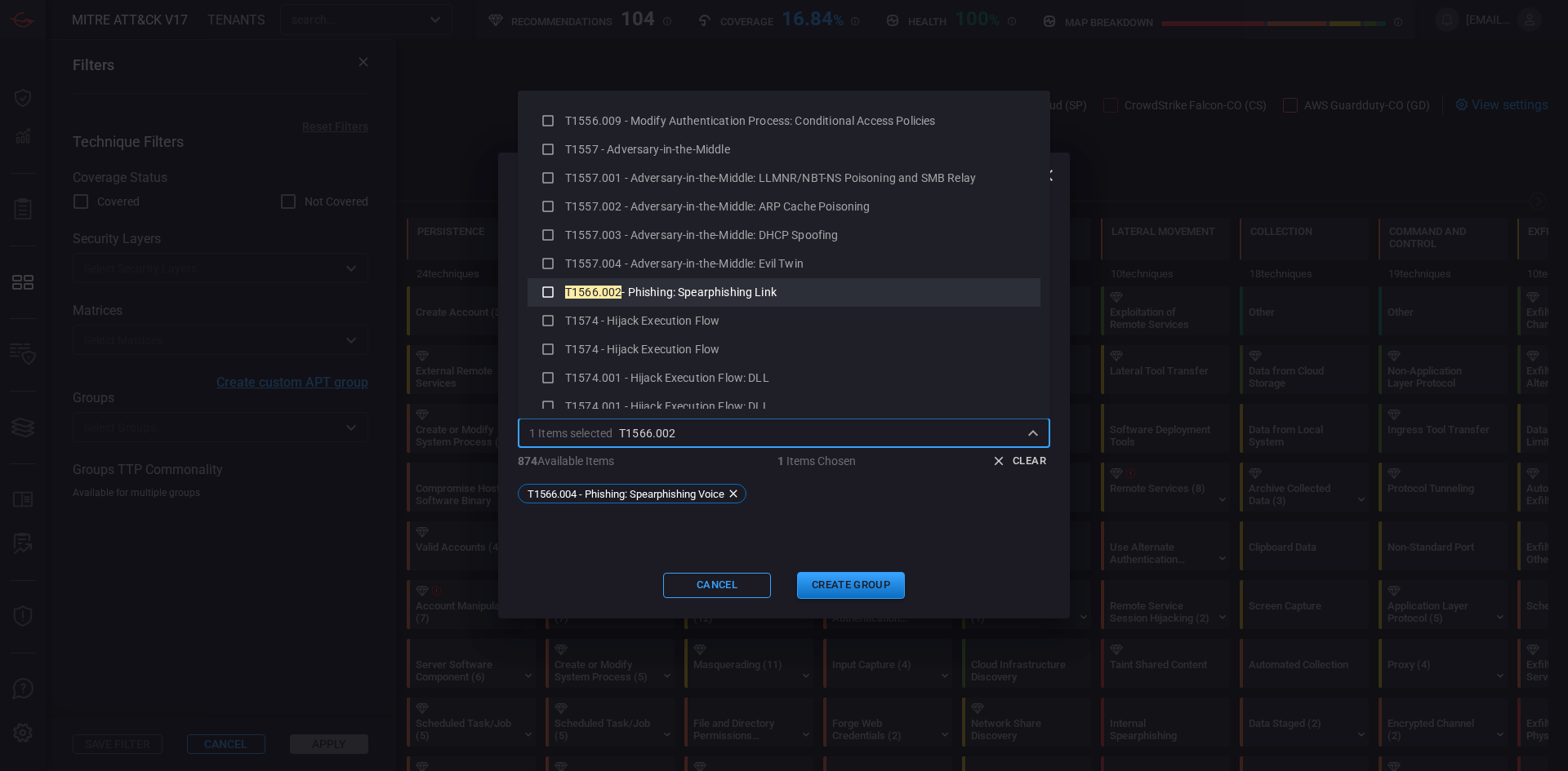
click at [710, 293] on span "- Phishing: Spearphishing Link" at bounding box center [699, 292] width 156 height 13
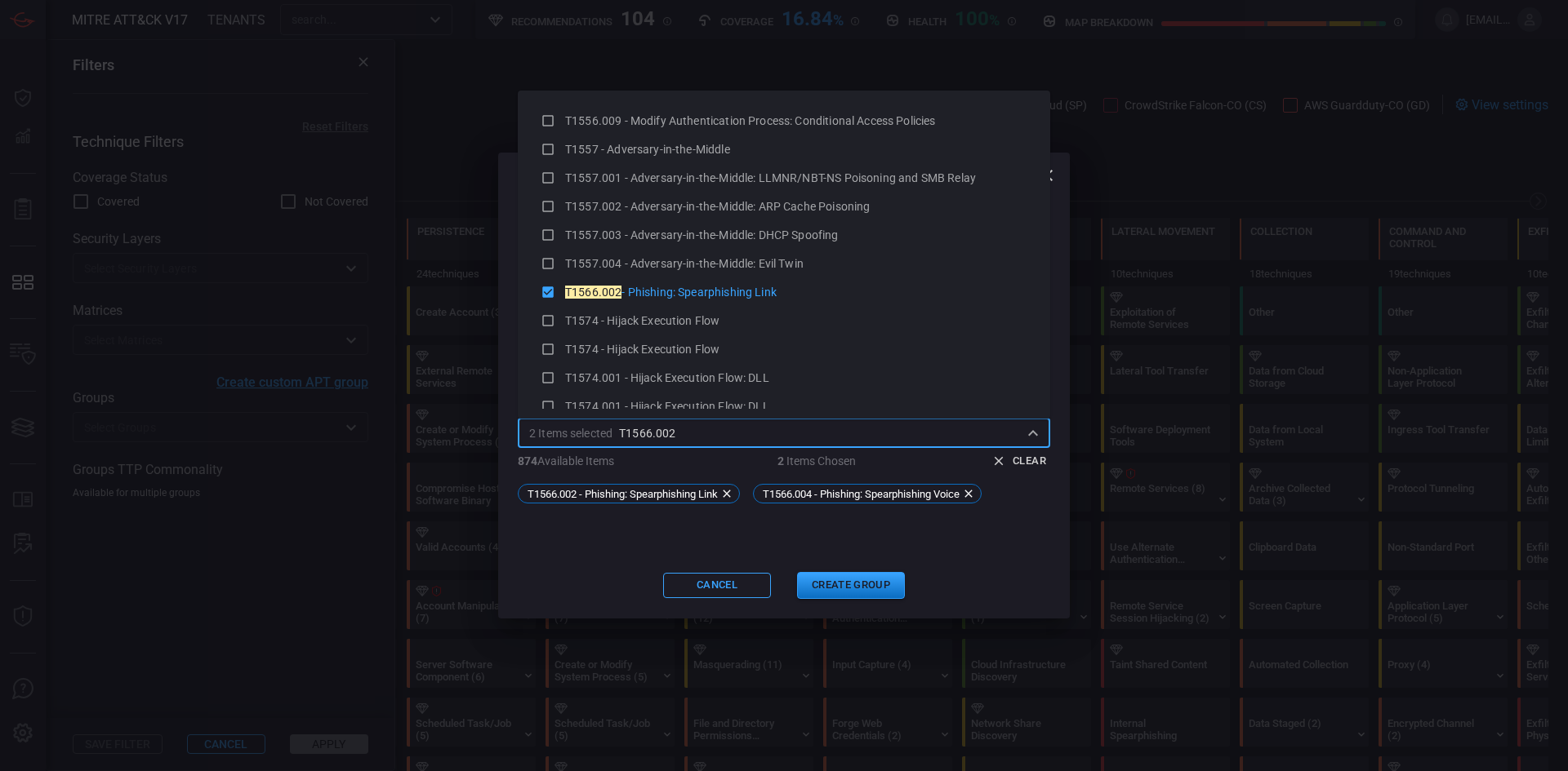
type input "T1566.002"
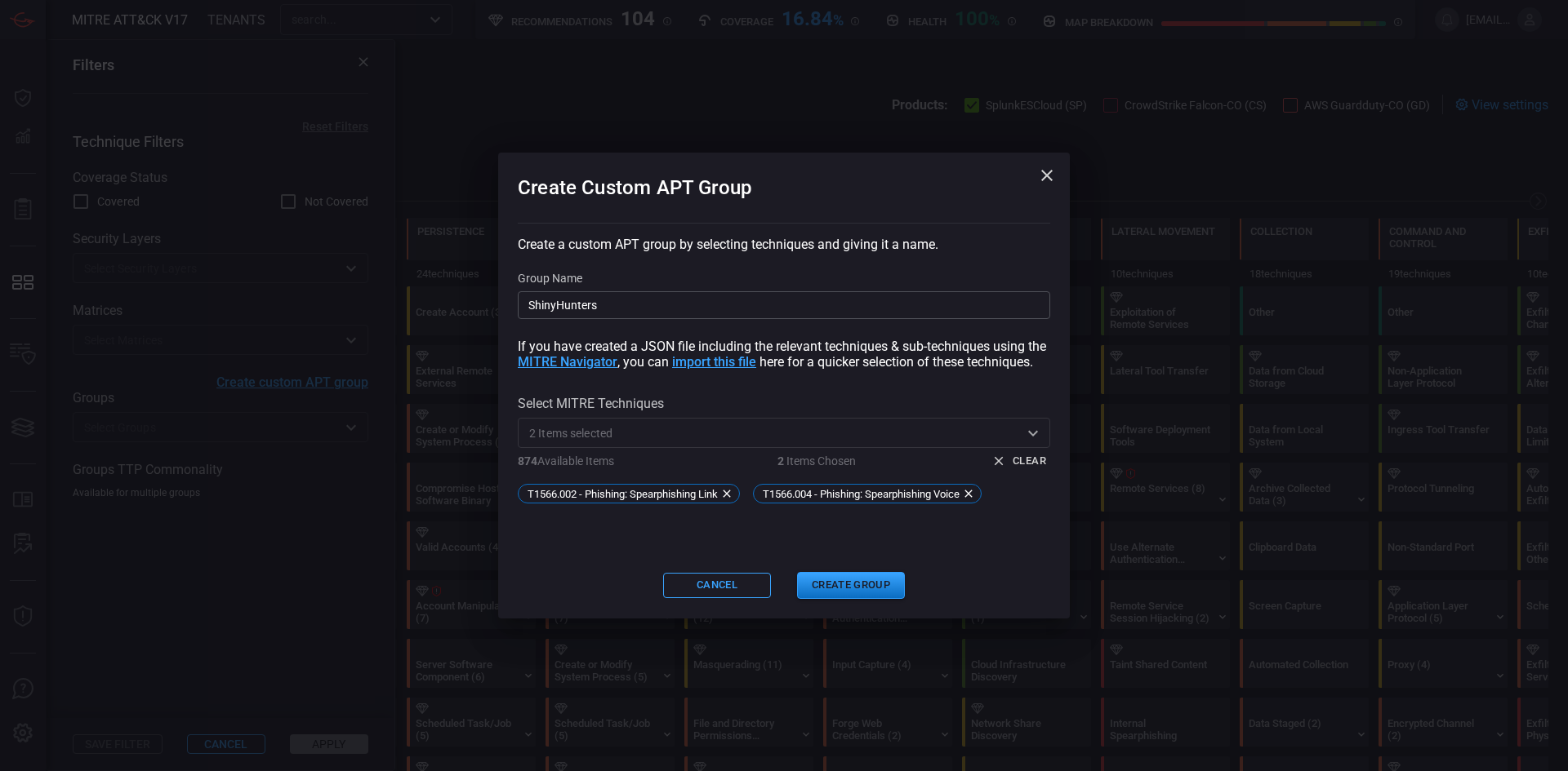
click at [910, 532] on div "Create Custom APT Group Create a custom APT group by selecting techniques and g…" at bounding box center [784, 385] width 572 height 466
click at [706, 303] on input "ShinyHunters" at bounding box center [784, 304] width 532 height 28
click at [666, 433] on input "text" at bounding box center [816, 433] width 406 height 21
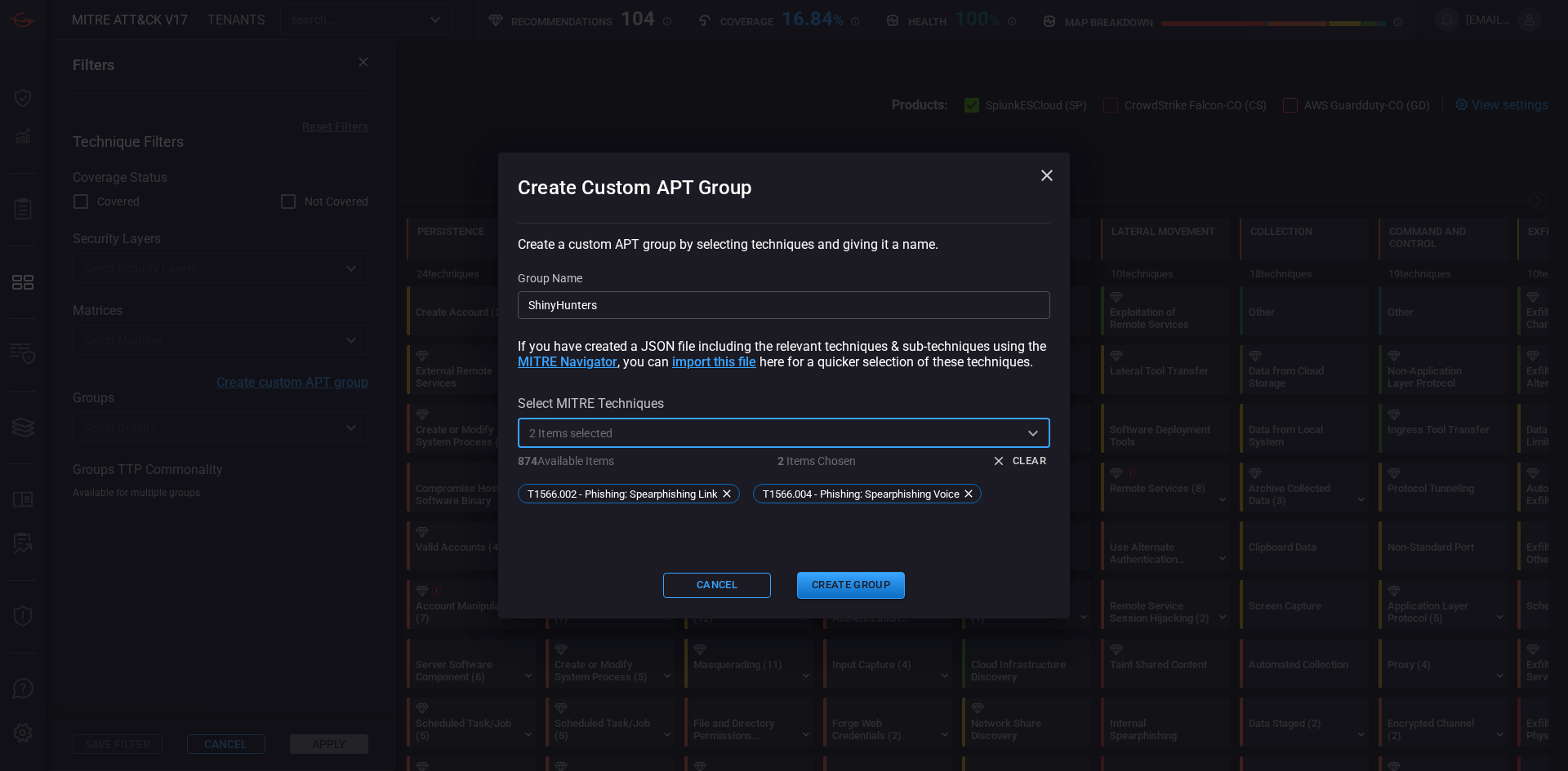
paste input "T1078"
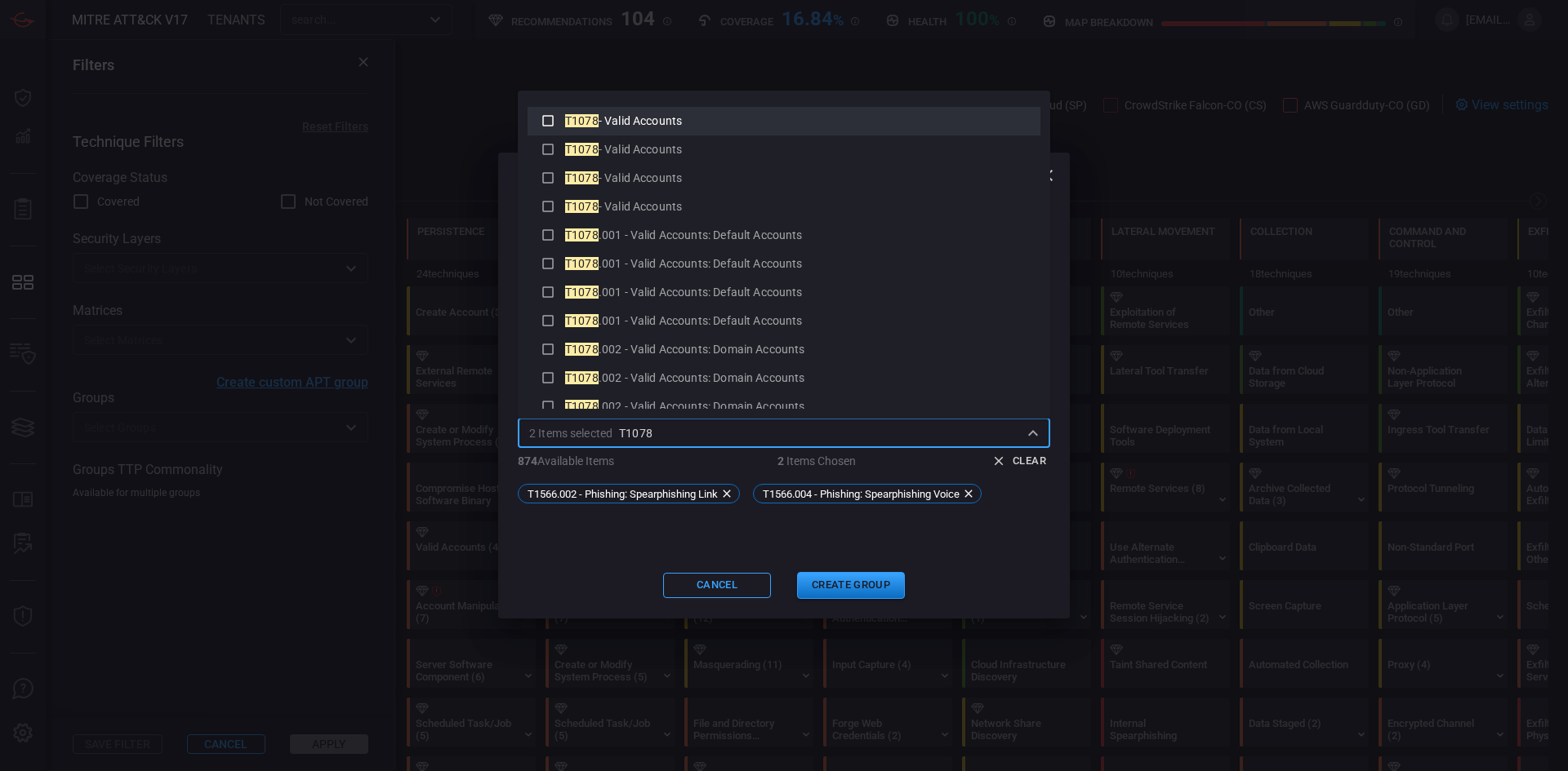
click at [655, 111] on div "T1078 - Valid Accounts" at bounding box center [784, 121] width 487 height 21
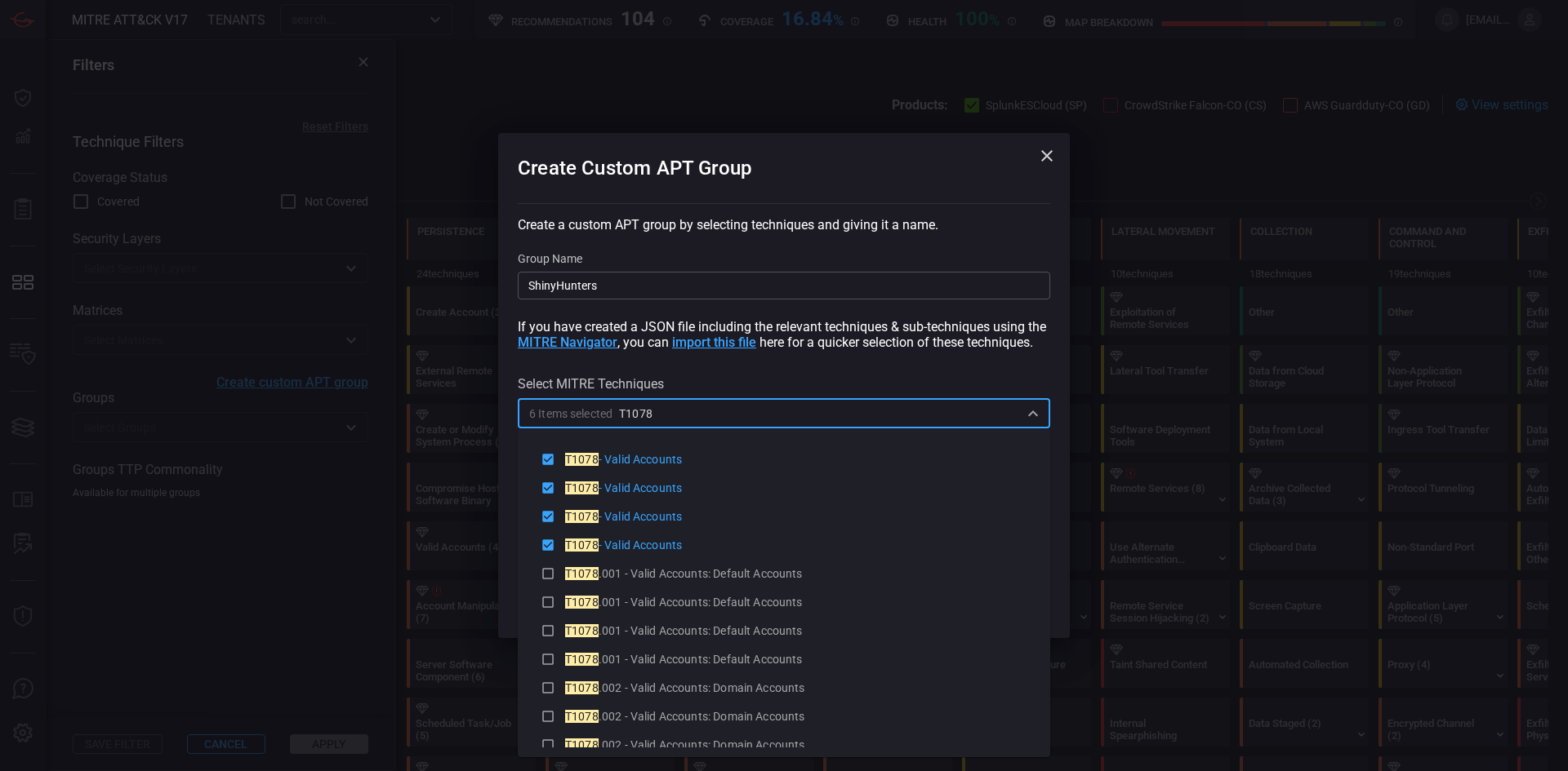
type input "T1078"
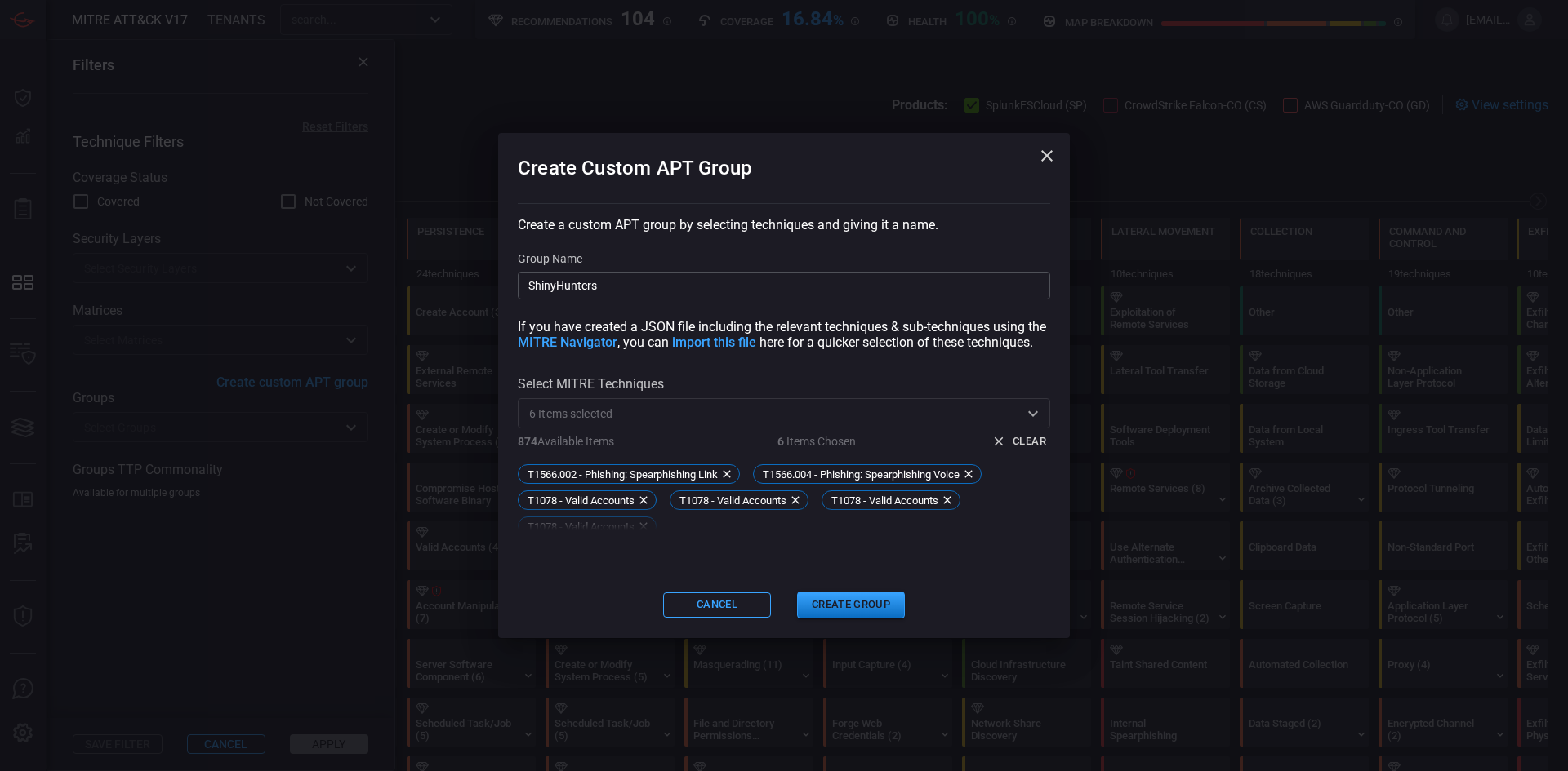
click at [677, 423] on input "text" at bounding box center [816, 413] width 406 height 21
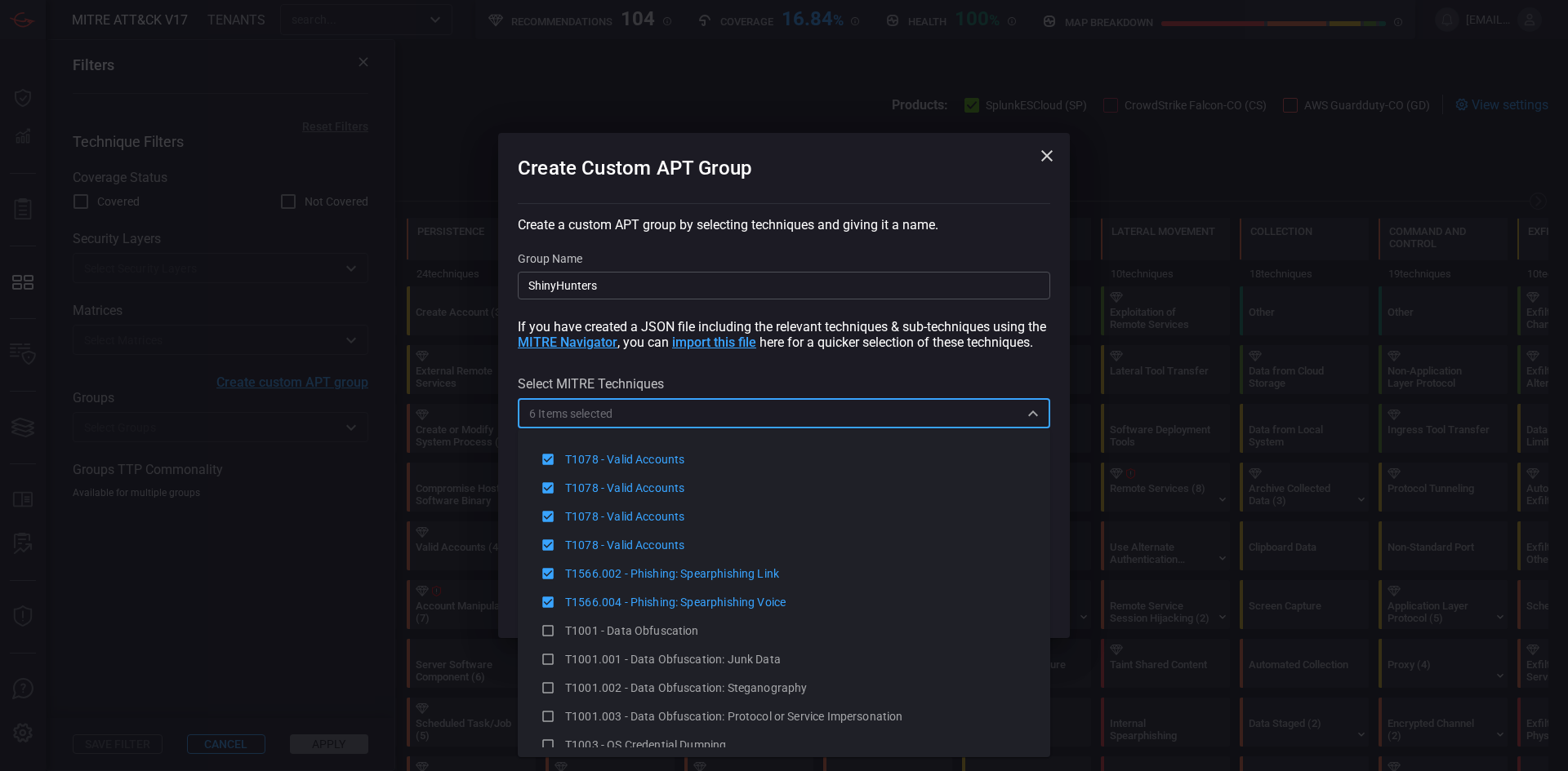
paste input "T1110"
type input "T1110"
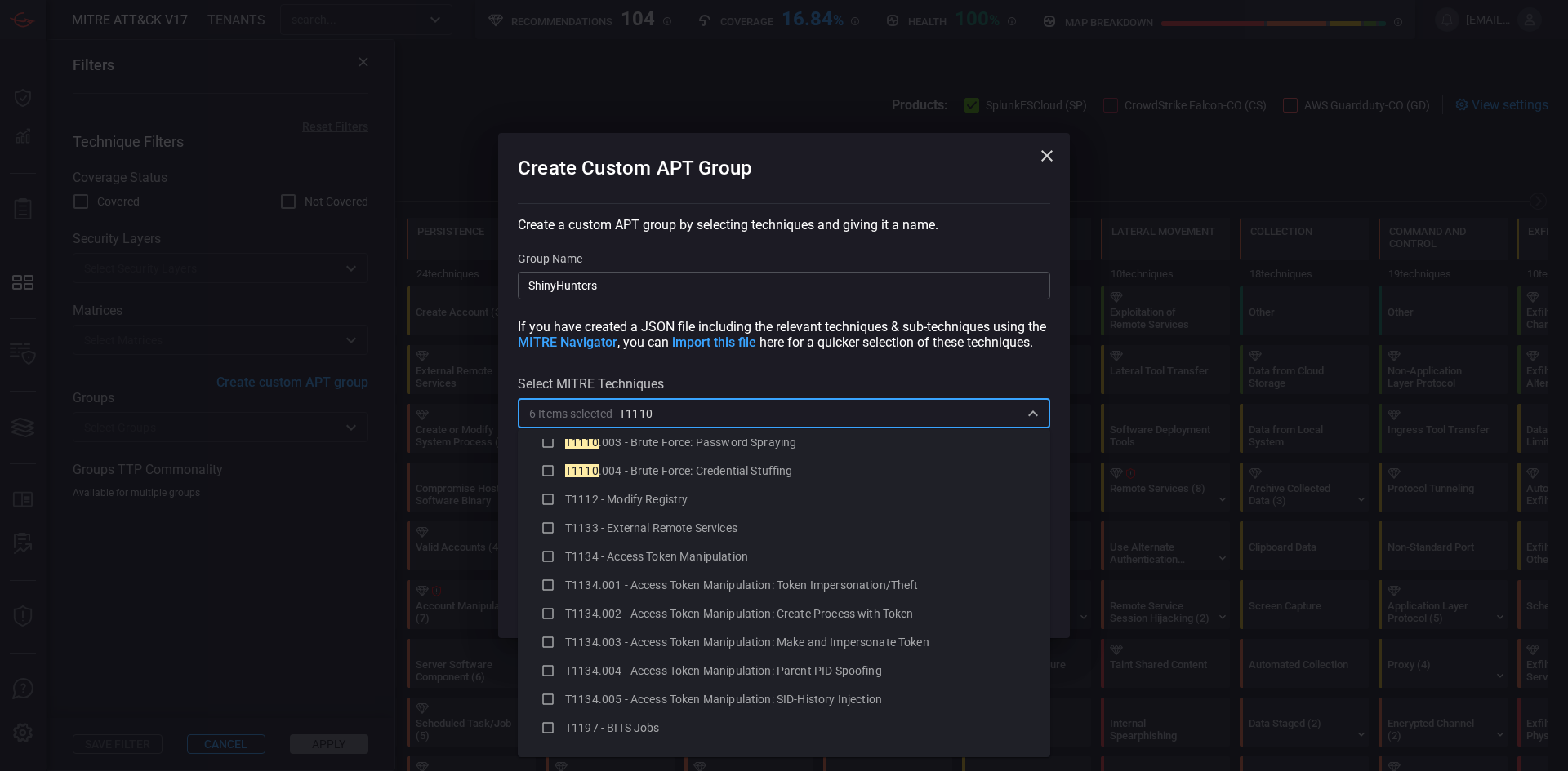
scroll to position [1715, 0]
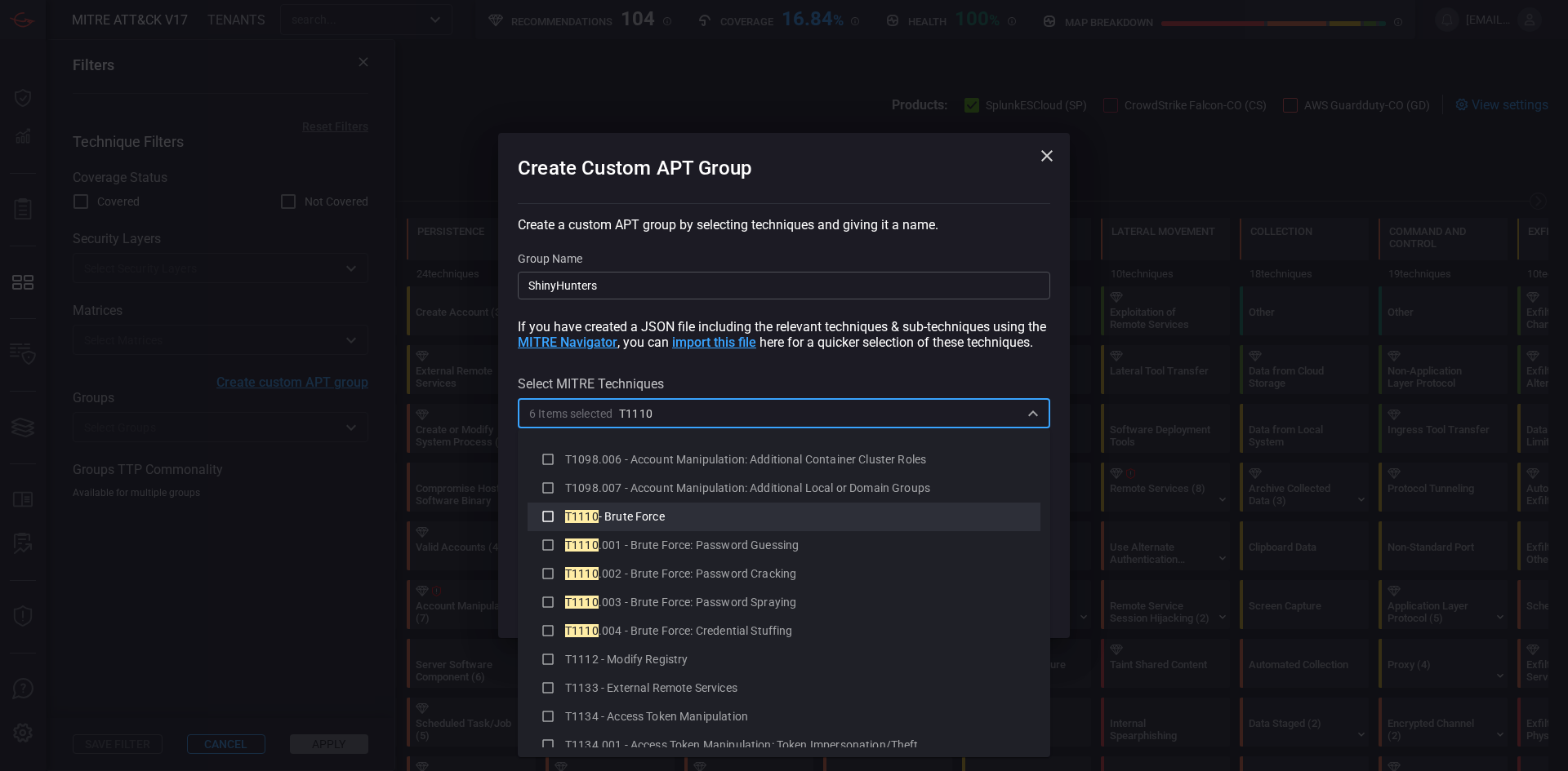
click at [703, 519] on div "T1110 - Brute Force" at bounding box center [796, 517] width 462 height 17
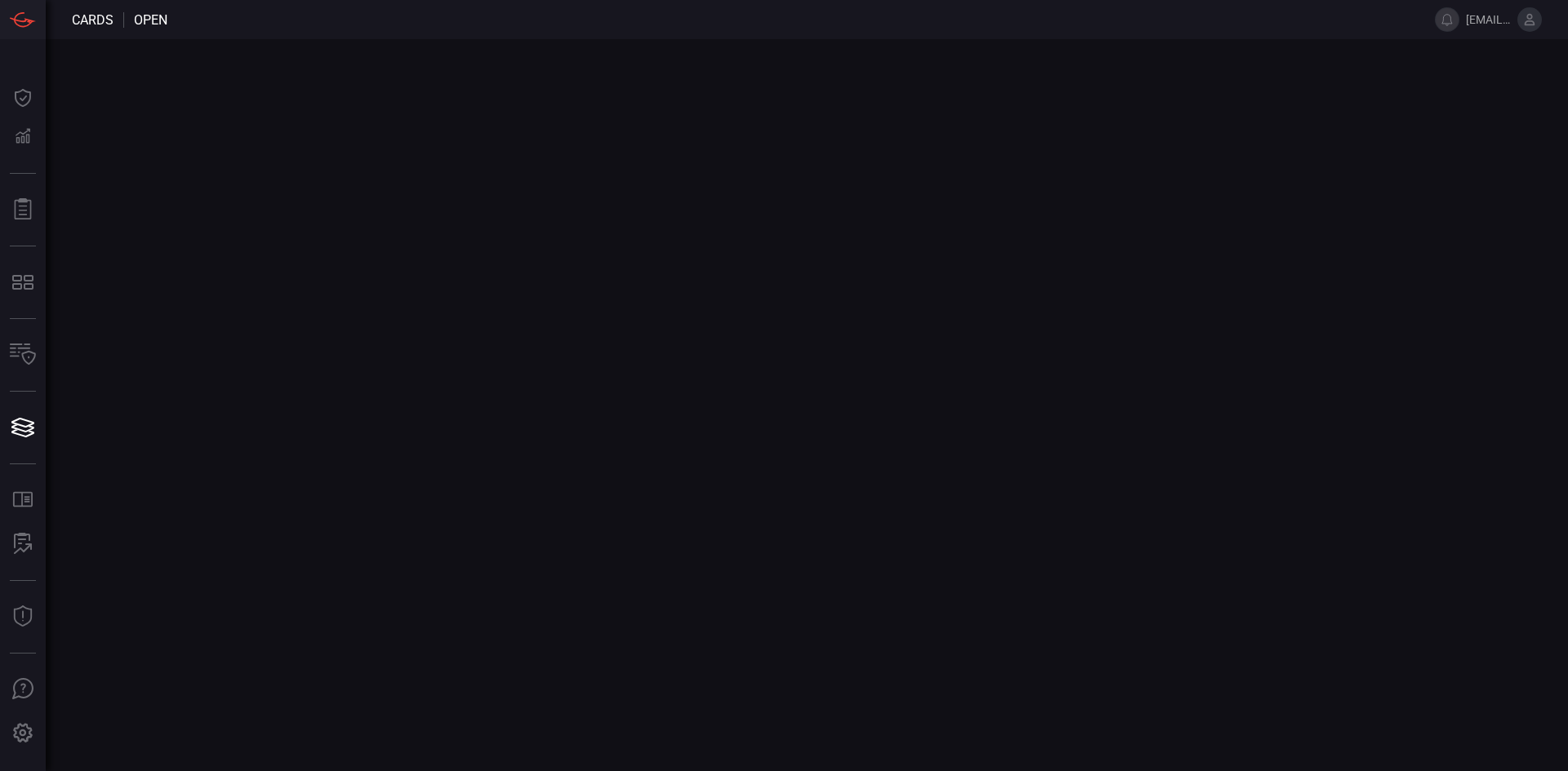
click at [721, 414] on main at bounding box center [784, 405] width 1568 height 732
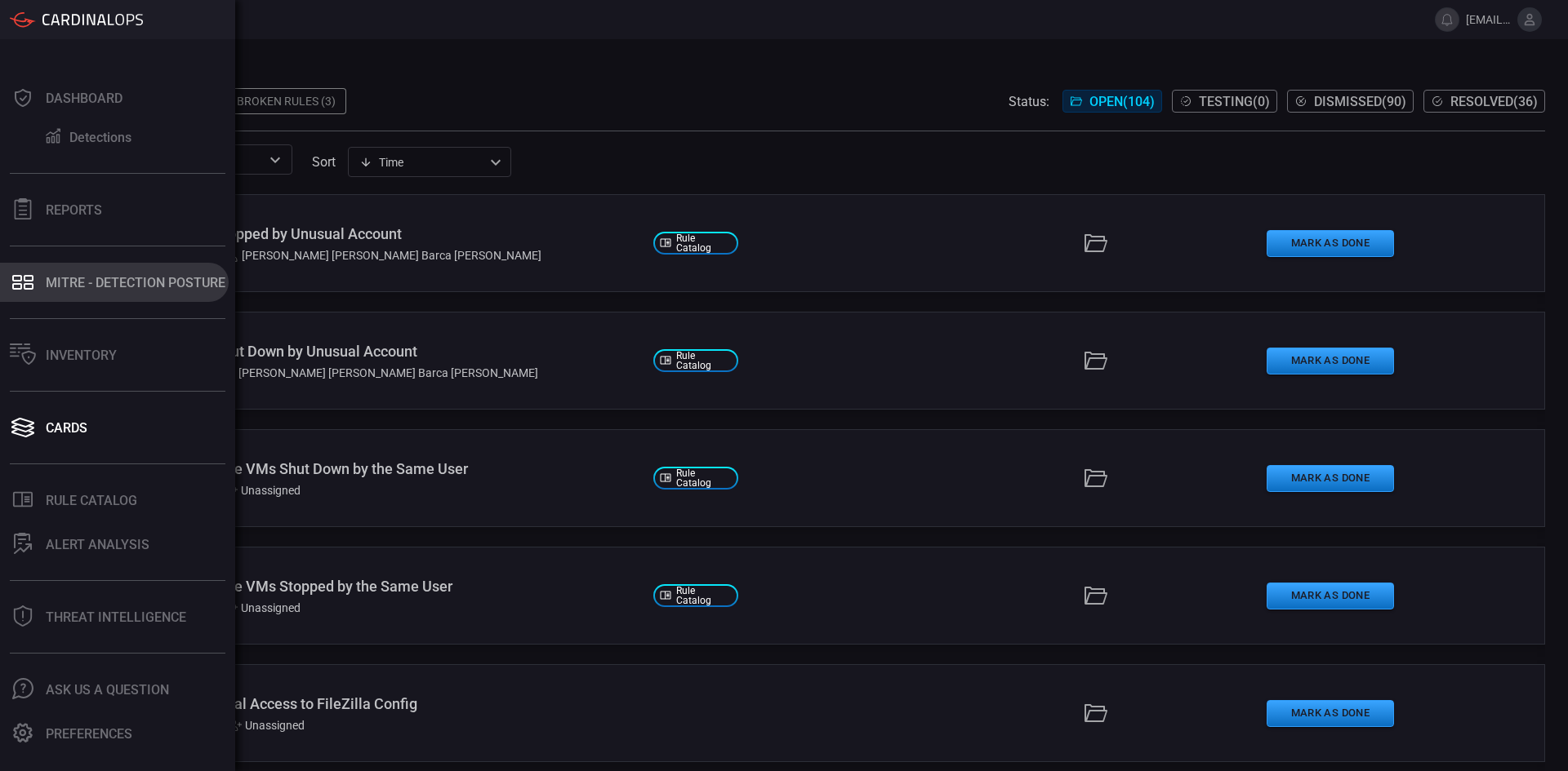
click at [143, 290] on button "MITRE - Detection Posture" at bounding box center [114, 282] width 229 height 39
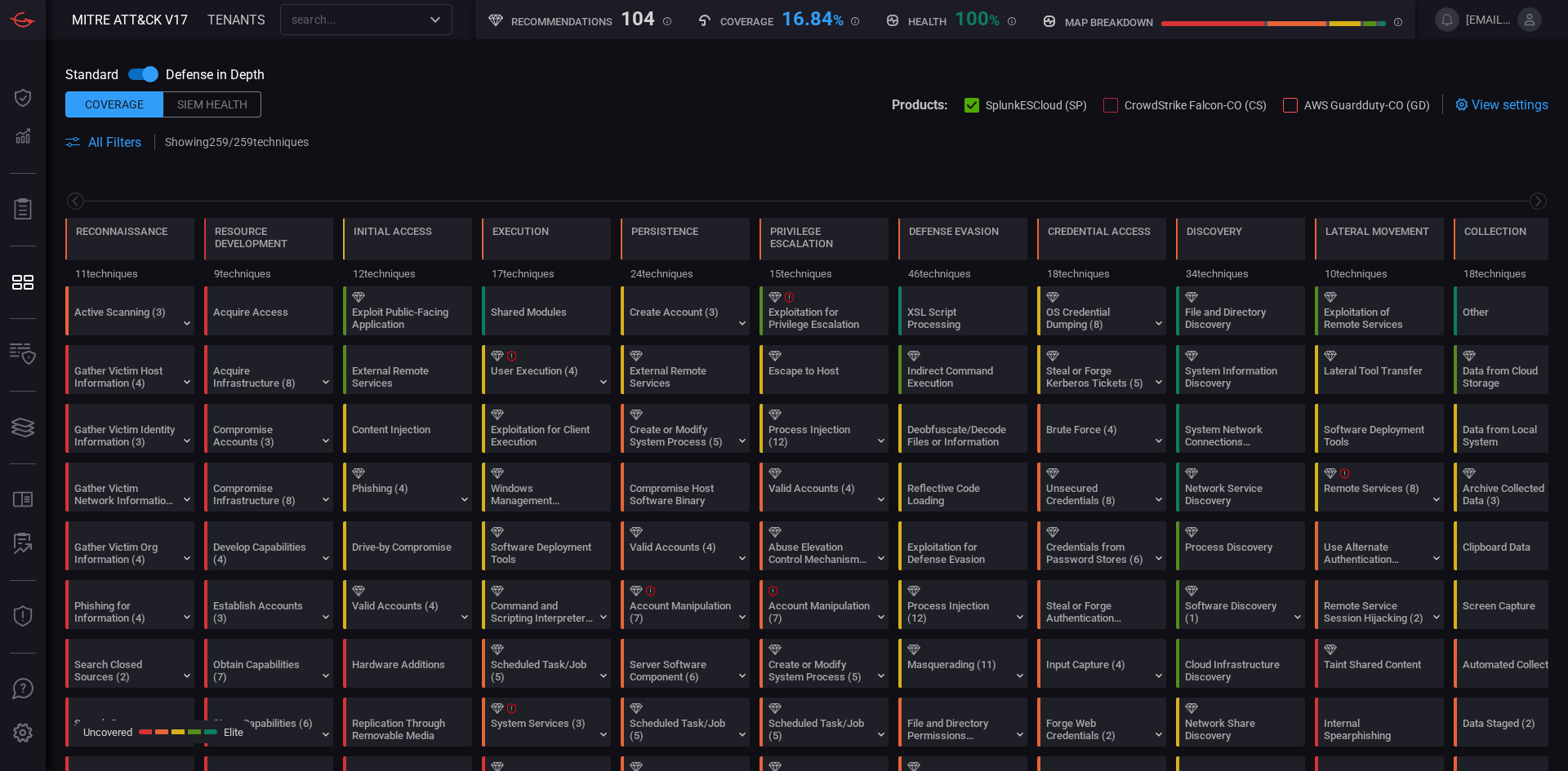
scroll to position [0, 214]
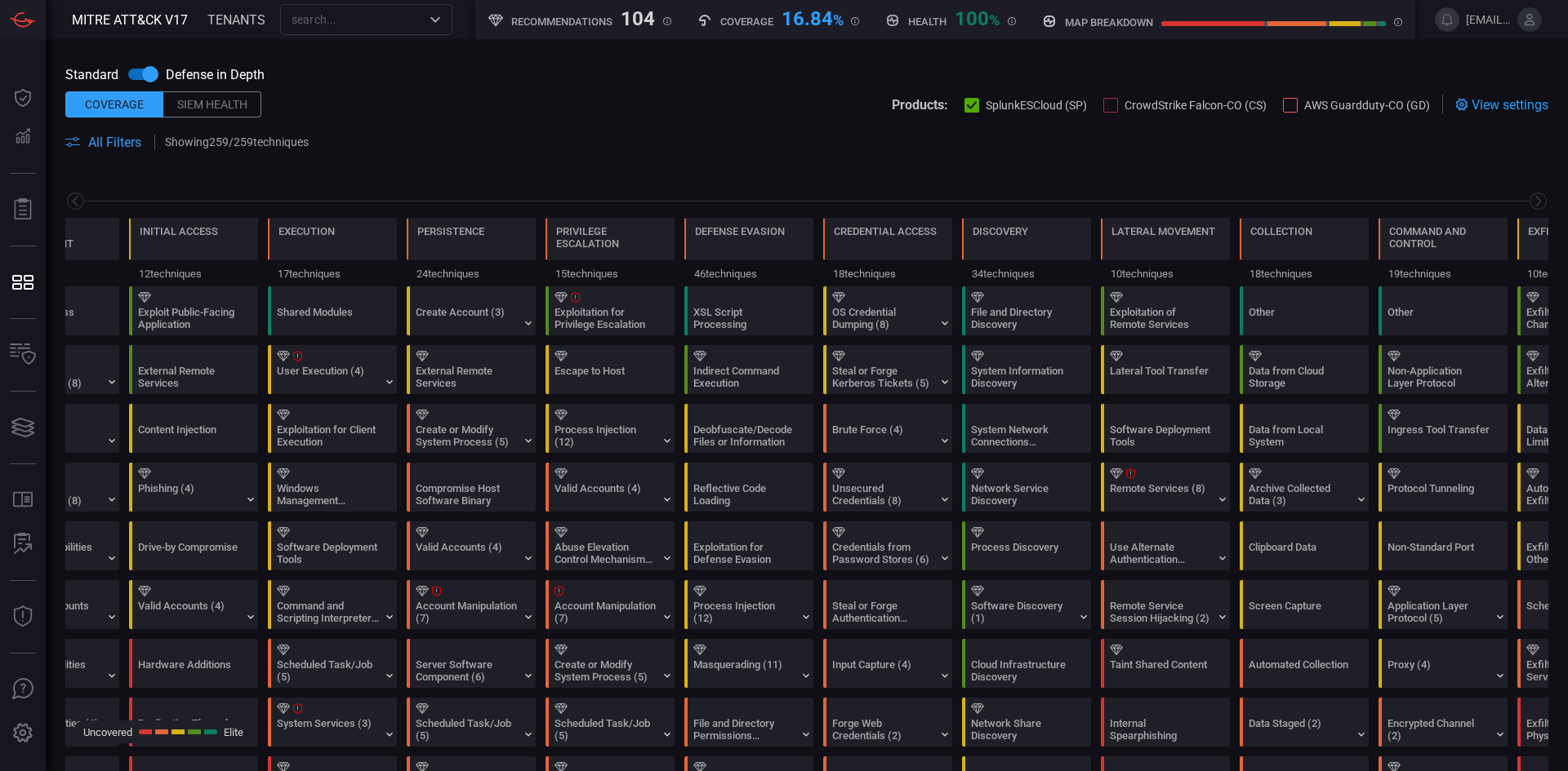
click at [105, 143] on span "All Filters" at bounding box center [115, 142] width 53 height 15
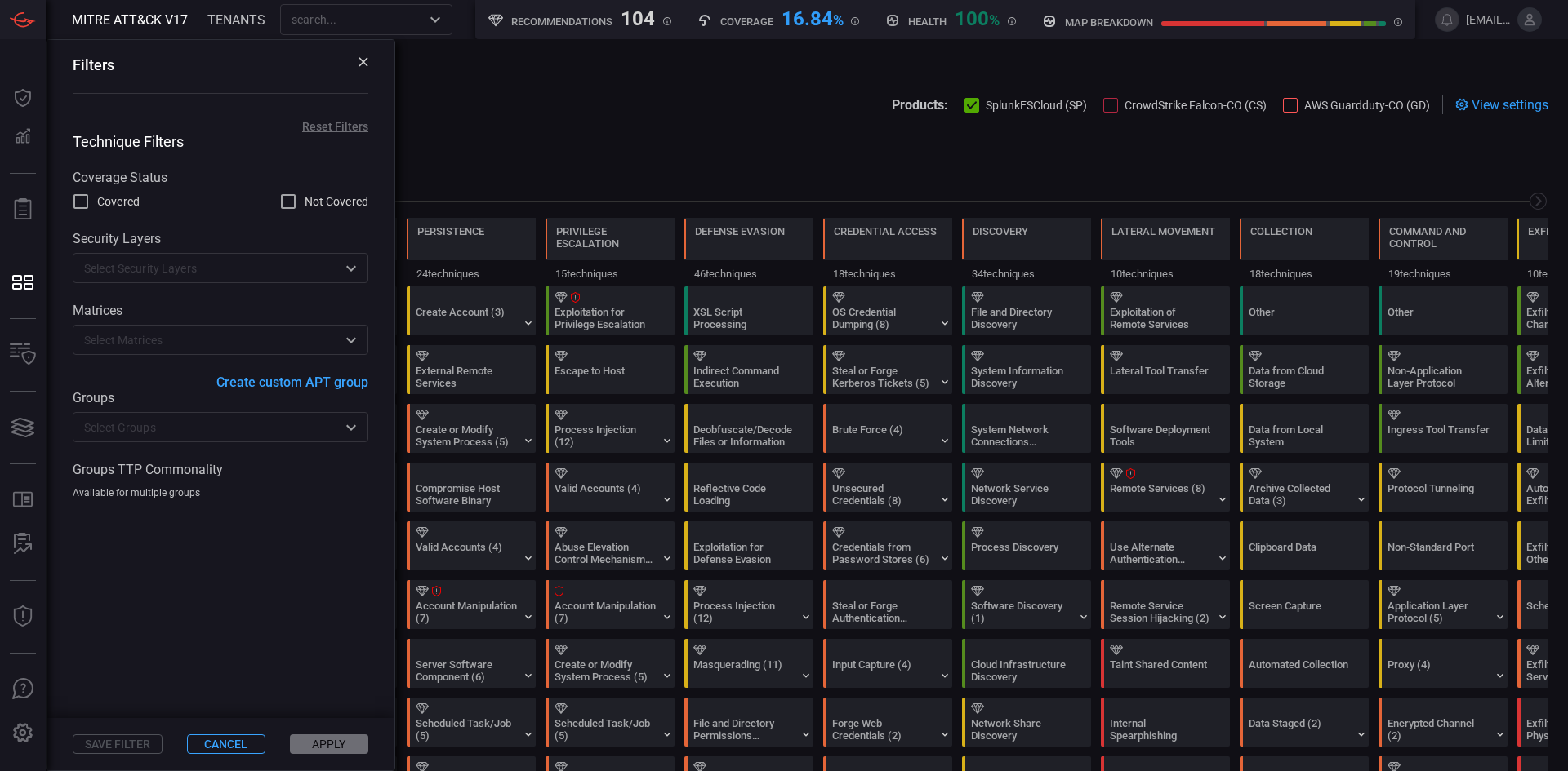
click at [258, 425] on input "text" at bounding box center [207, 428] width 259 height 21
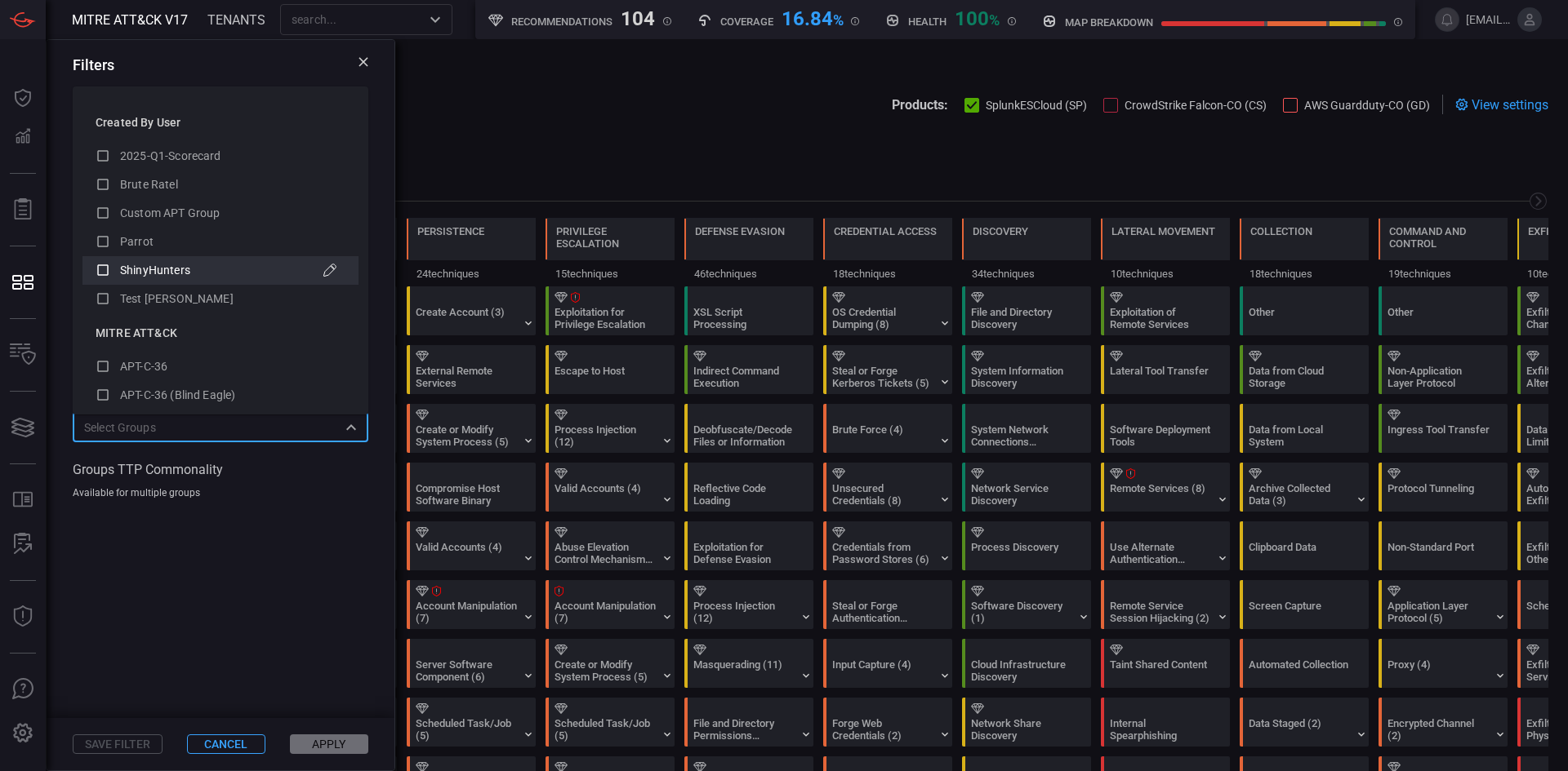
click at [181, 277] on span "ShinyHunters" at bounding box center [156, 270] width 70 height 13
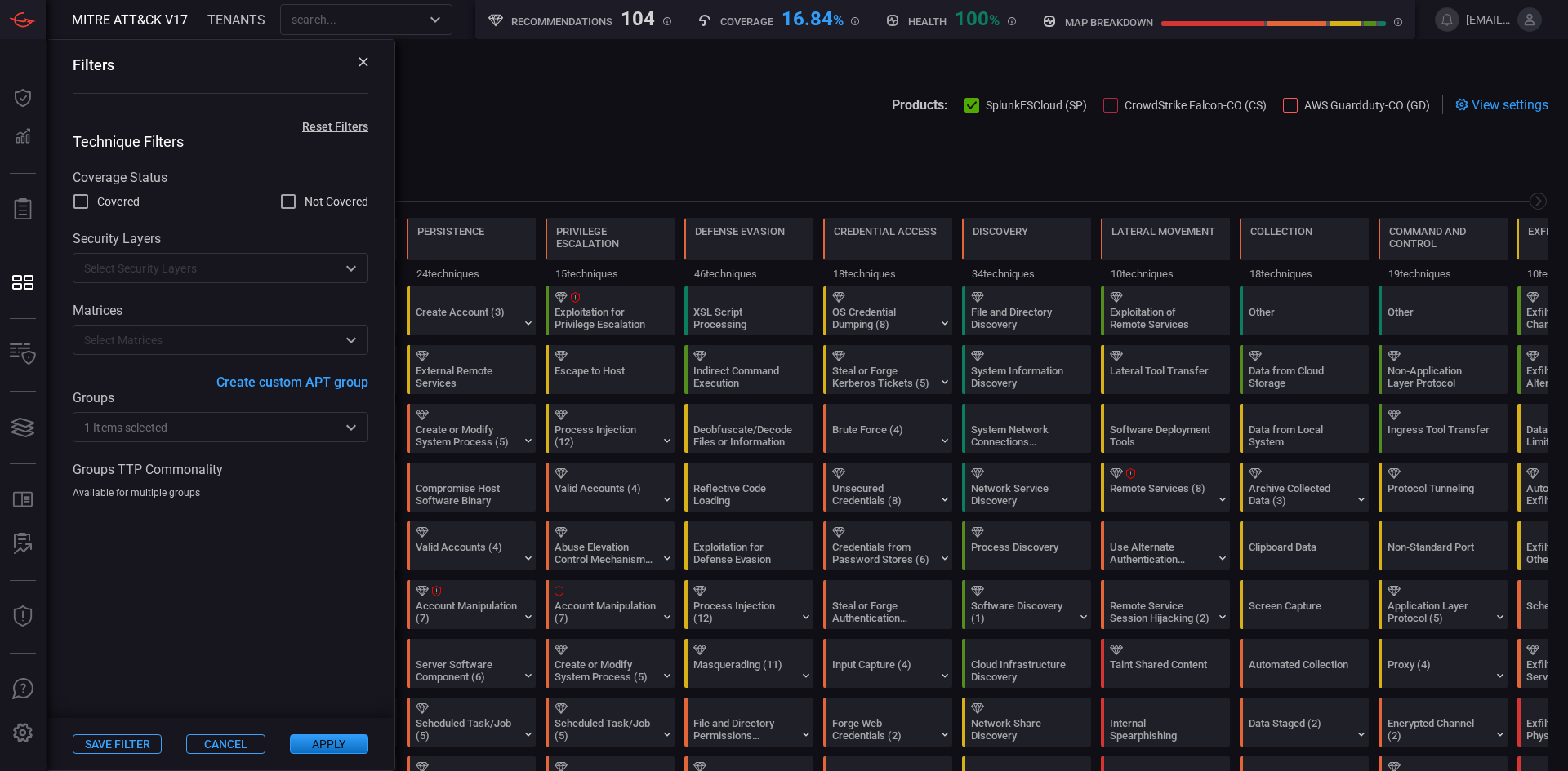
click at [312, 595] on span at bounding box center [220, 609] width 348 height 219
click at [333, 748] on button "Apply" at bounding box center [329, 744] width 79 height 20
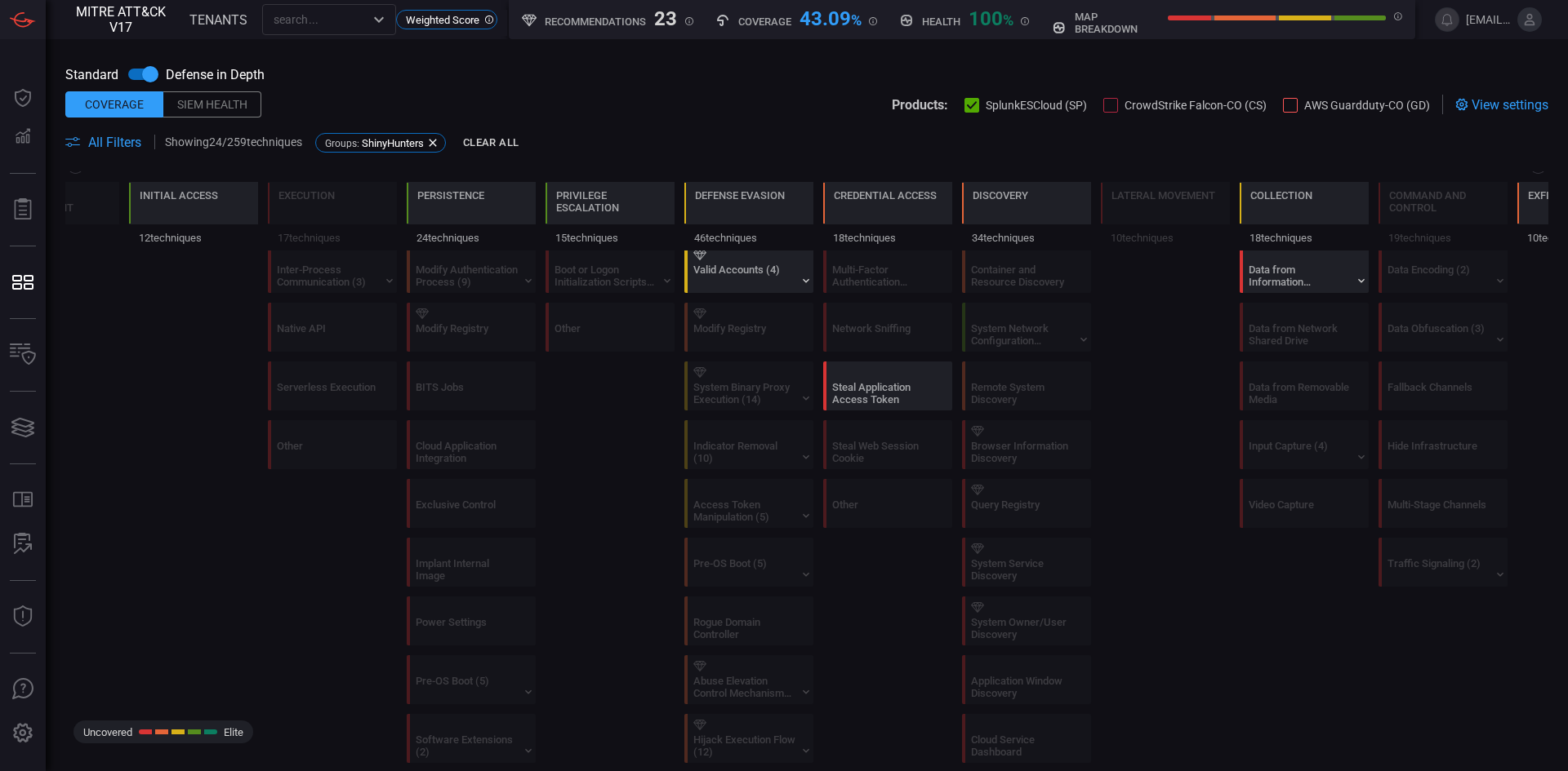
scroll to position [817, 0]
click at [936, 390] on div "Steal Application Access Token" at bounding box center [892, 376] width 129 height 47
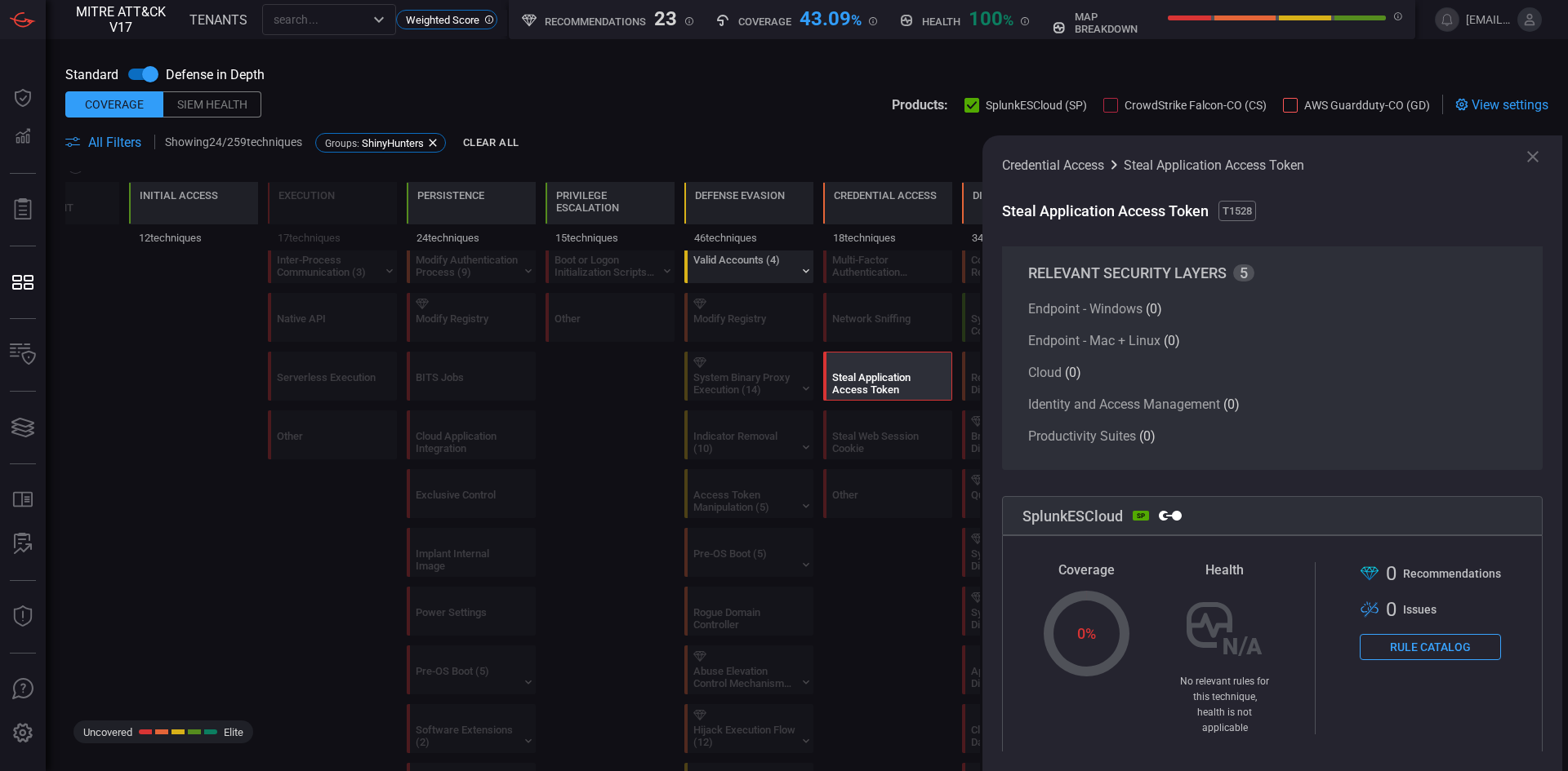
scroll to position [145, 0]
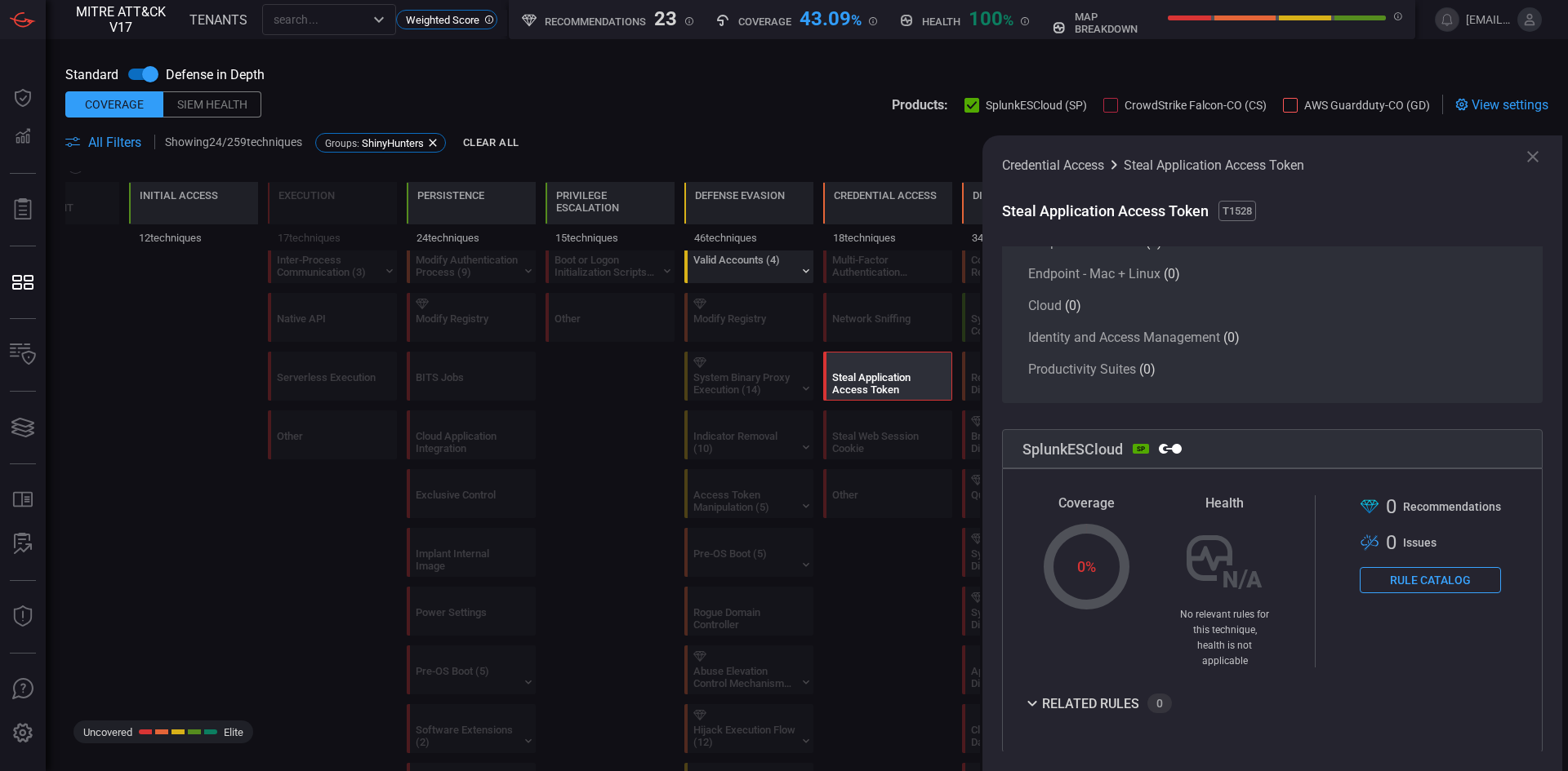
click at [1529, 156] on icon at bounding box center [1532, 156] width 20 height 20
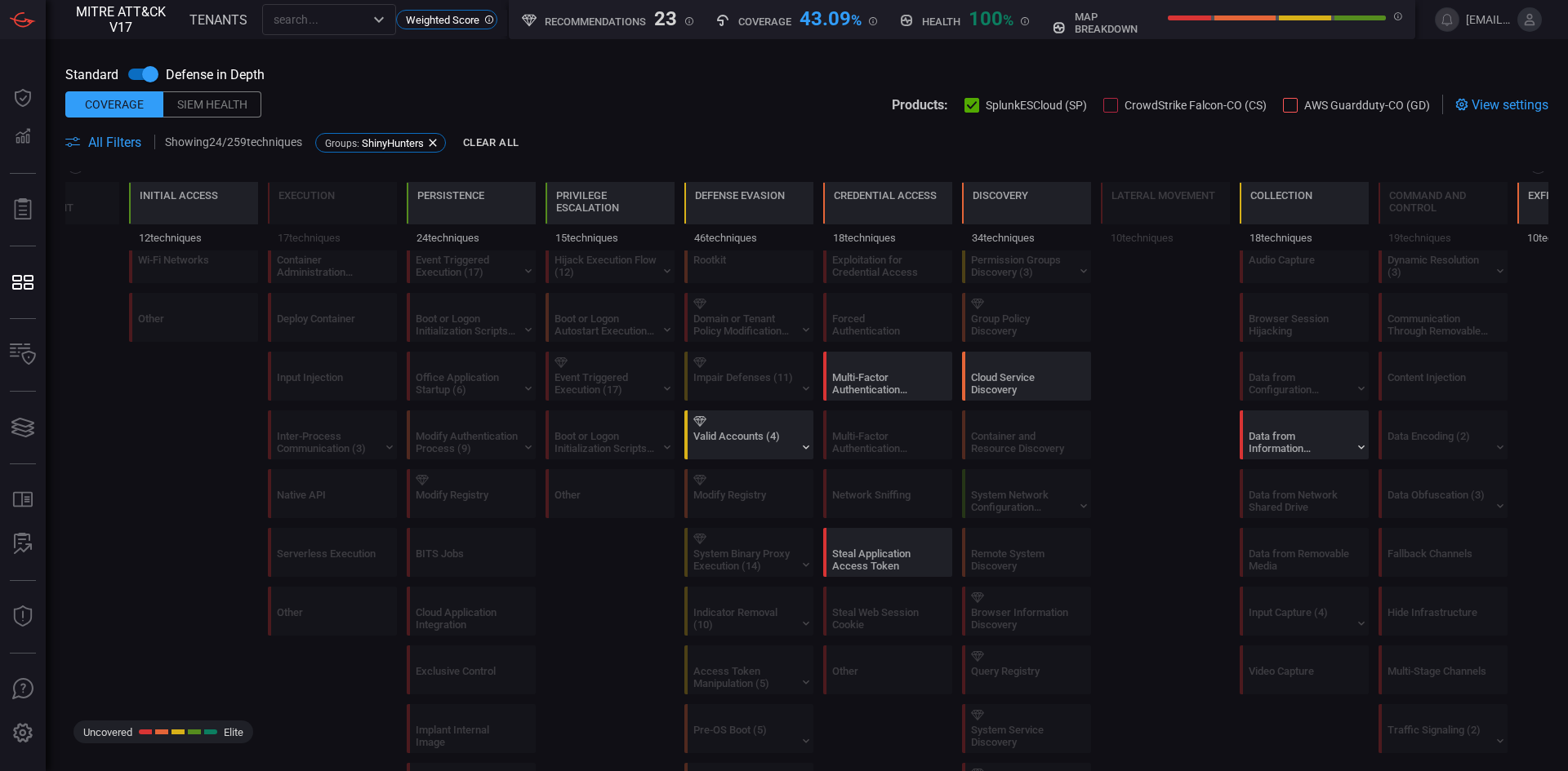
scroll to position [653, 0]
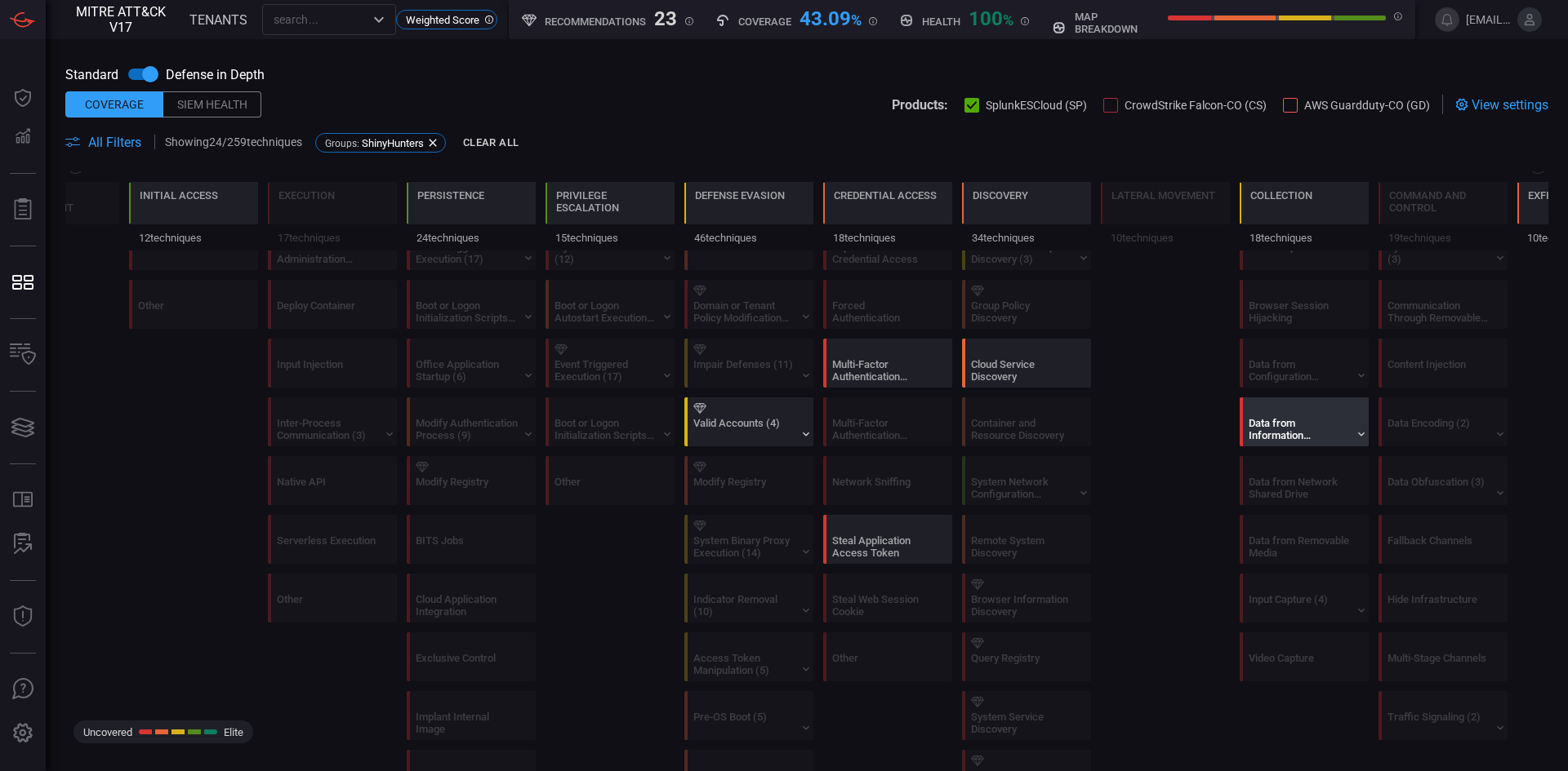
click at [1267, 419] on div "Data from Information Repositories (5)" at bounding box center [1300, 430] width 102 height 25
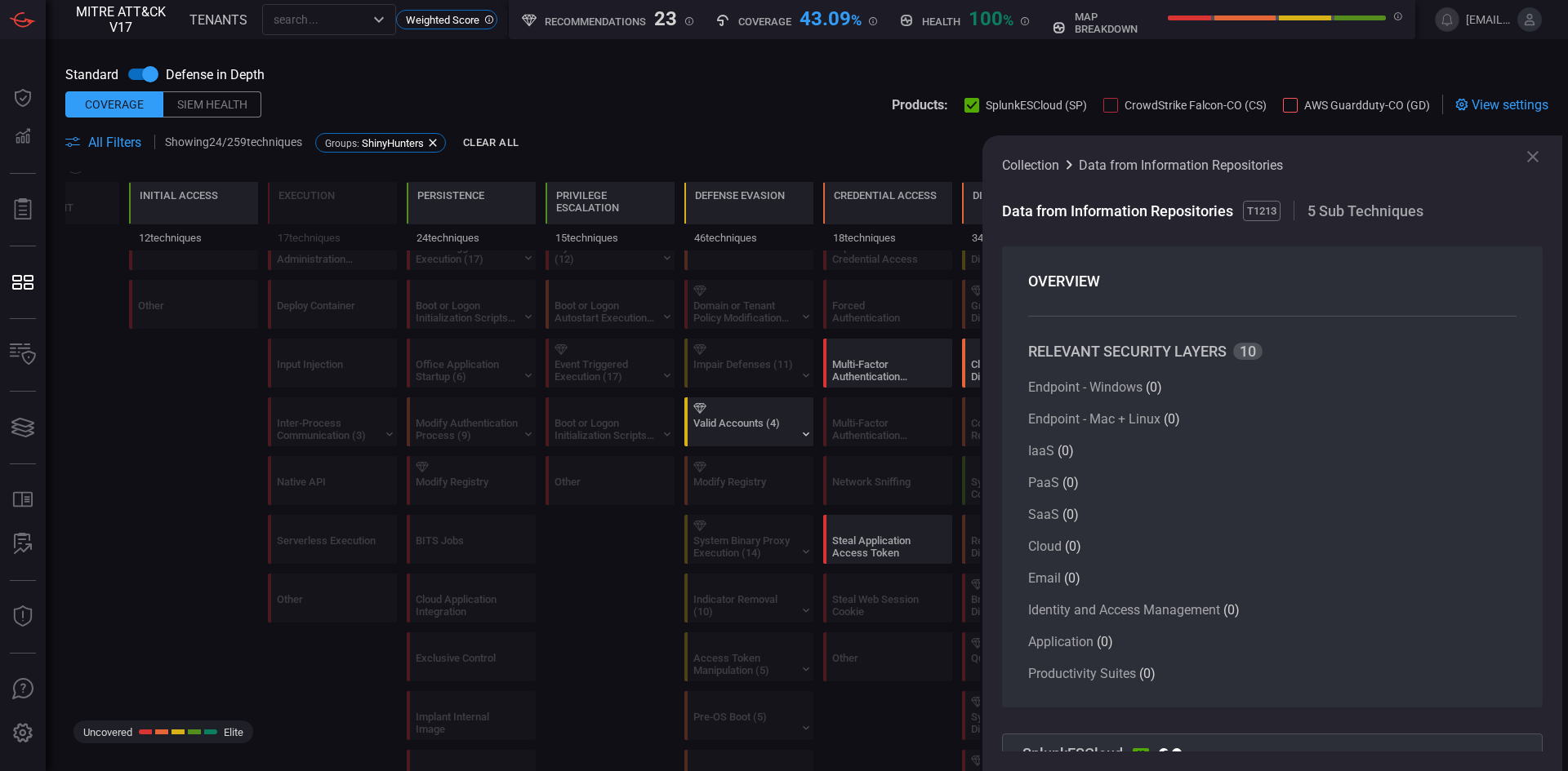
click at [1530, 153] on icon at bounding box center [1532, 156] width 20 height 20
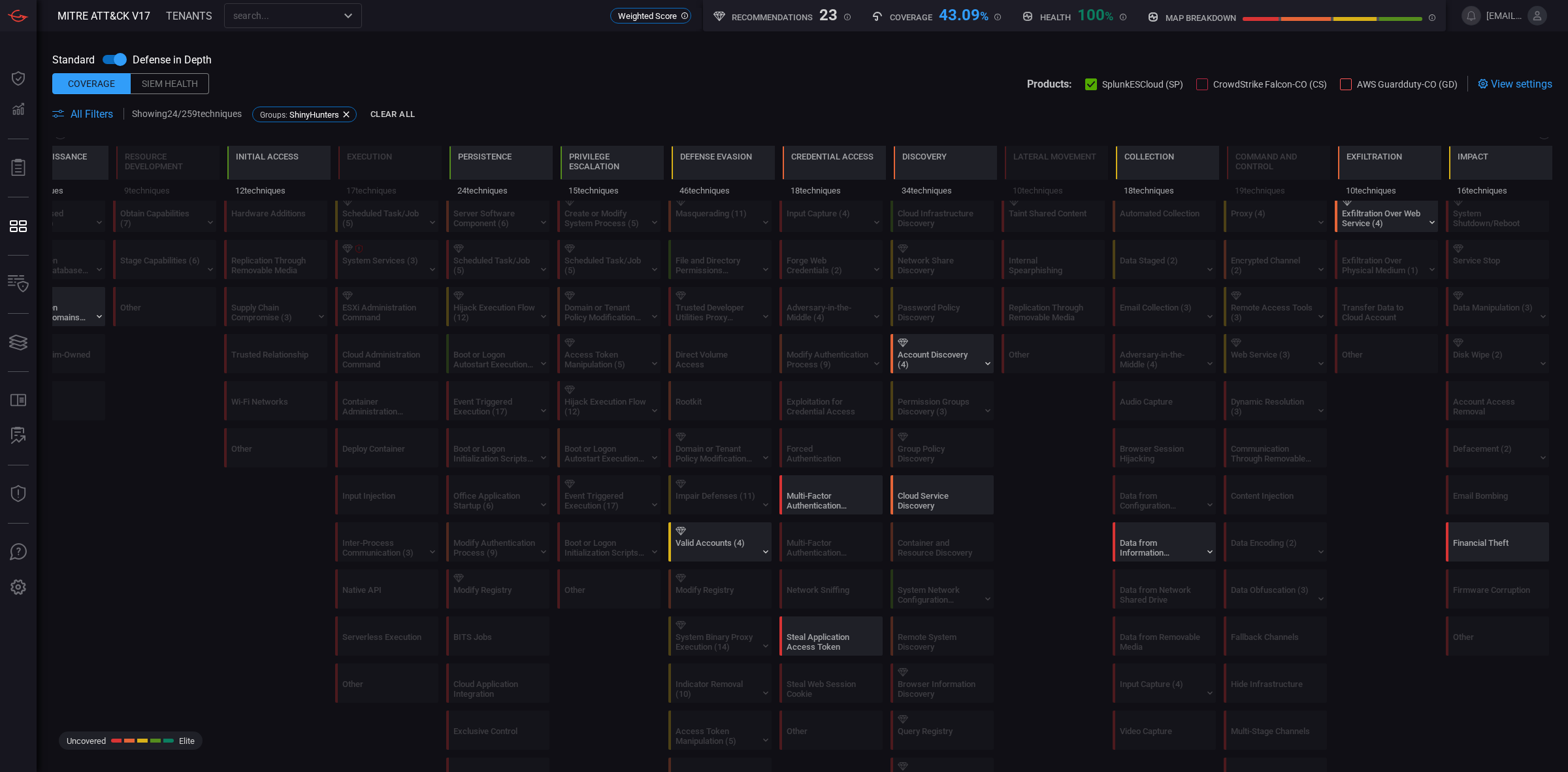
scroll to position [490, 0]
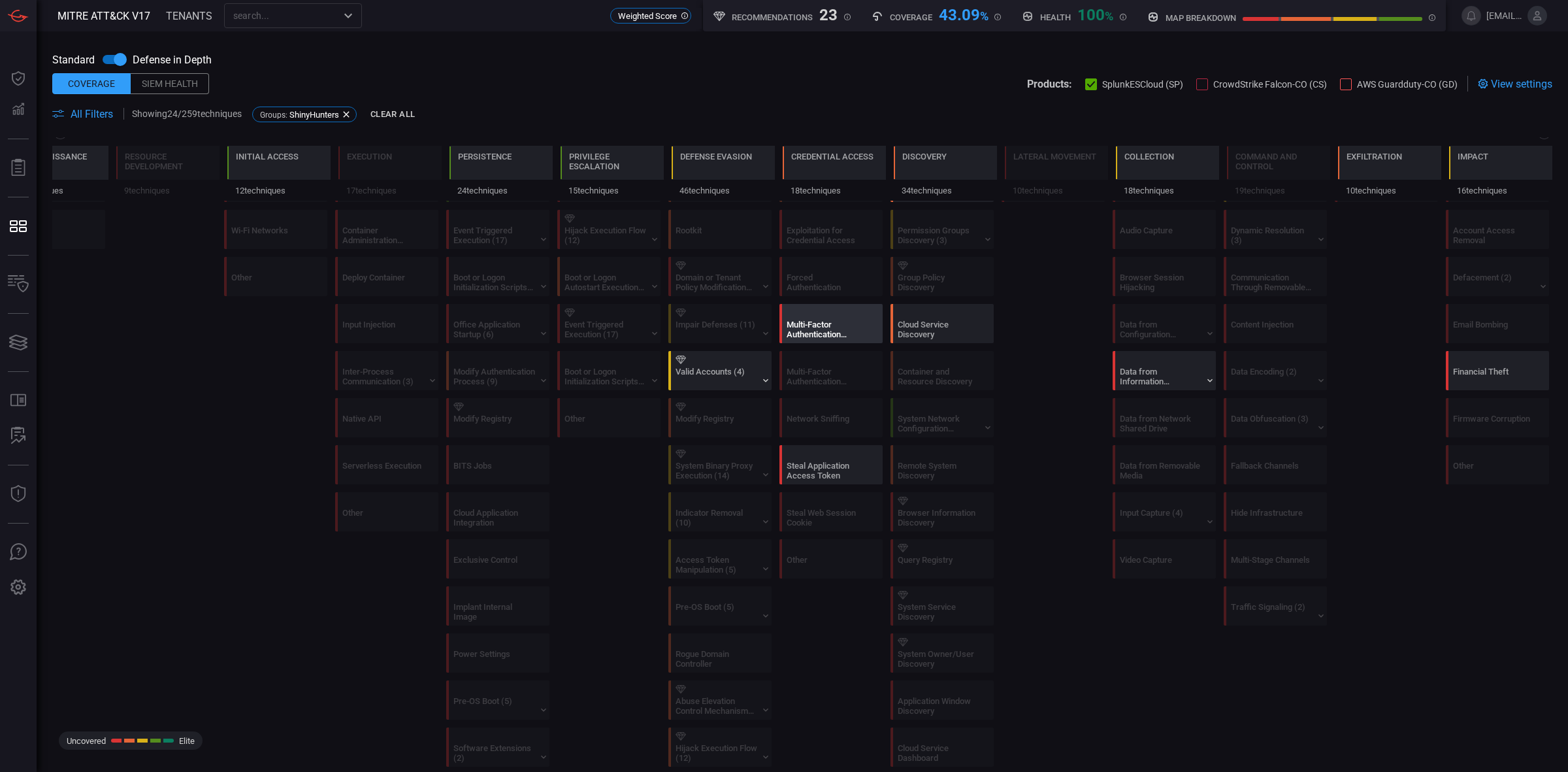
click at [817, 333] on div "Multi-Factor Authentication Interception" at bounding box center [827, 329] width 82 height 20
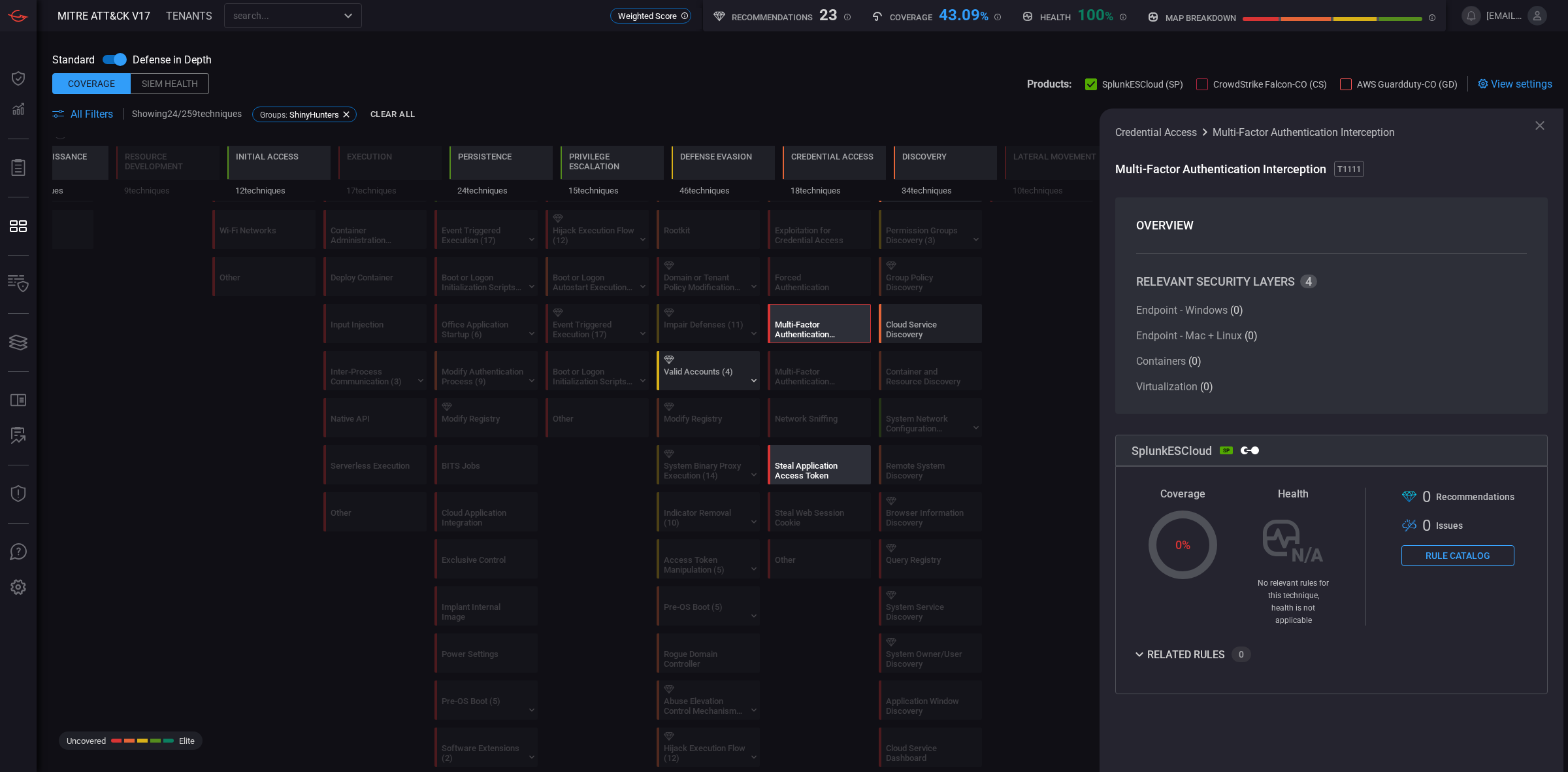
click at [830, 468] on div "Steal Application Access Token" at bounding box center [816, 471] width 82 height 20
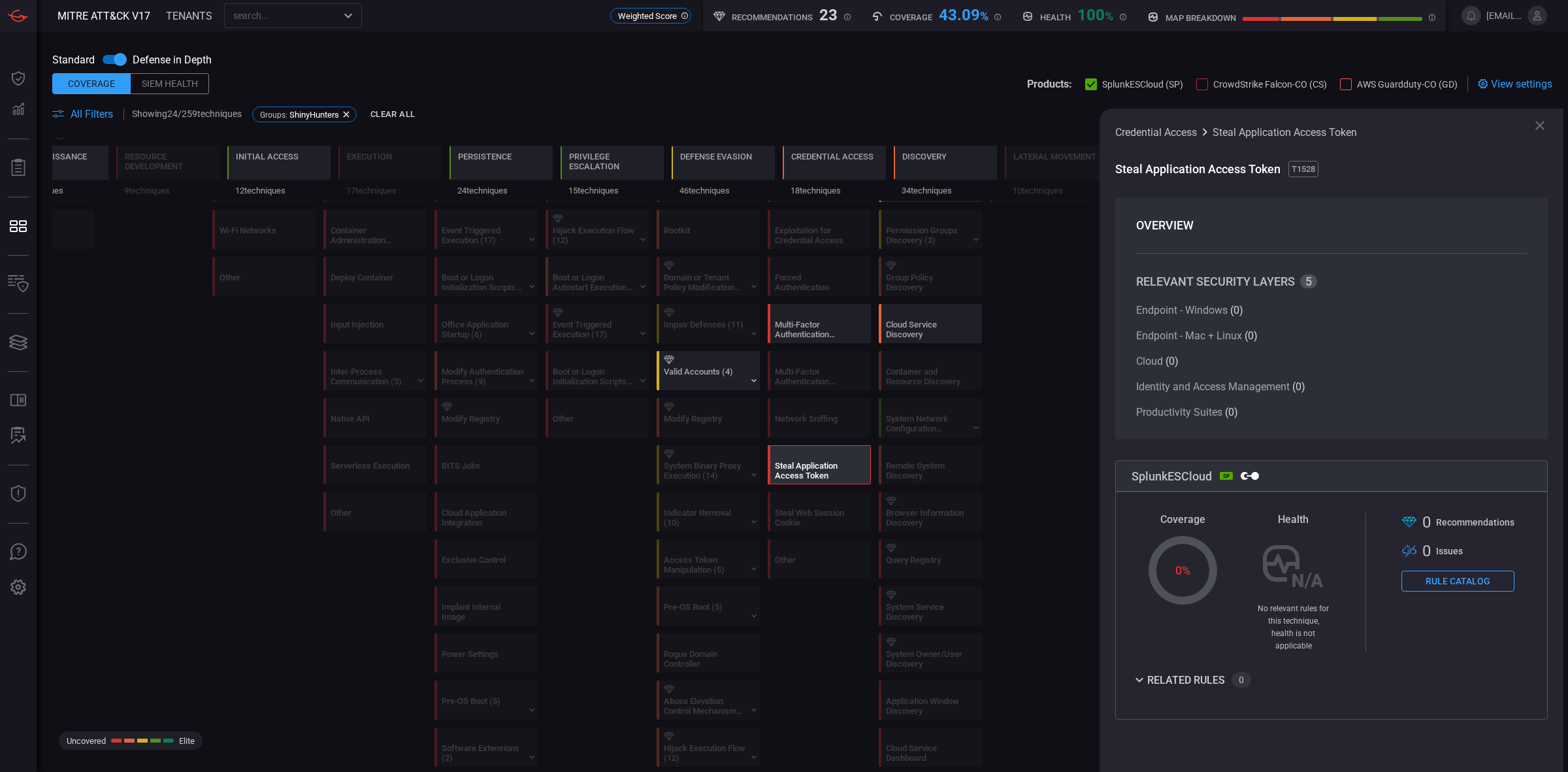
click at [1254, 123] on icon at bounding box center [1539, 125] width 16 height 16
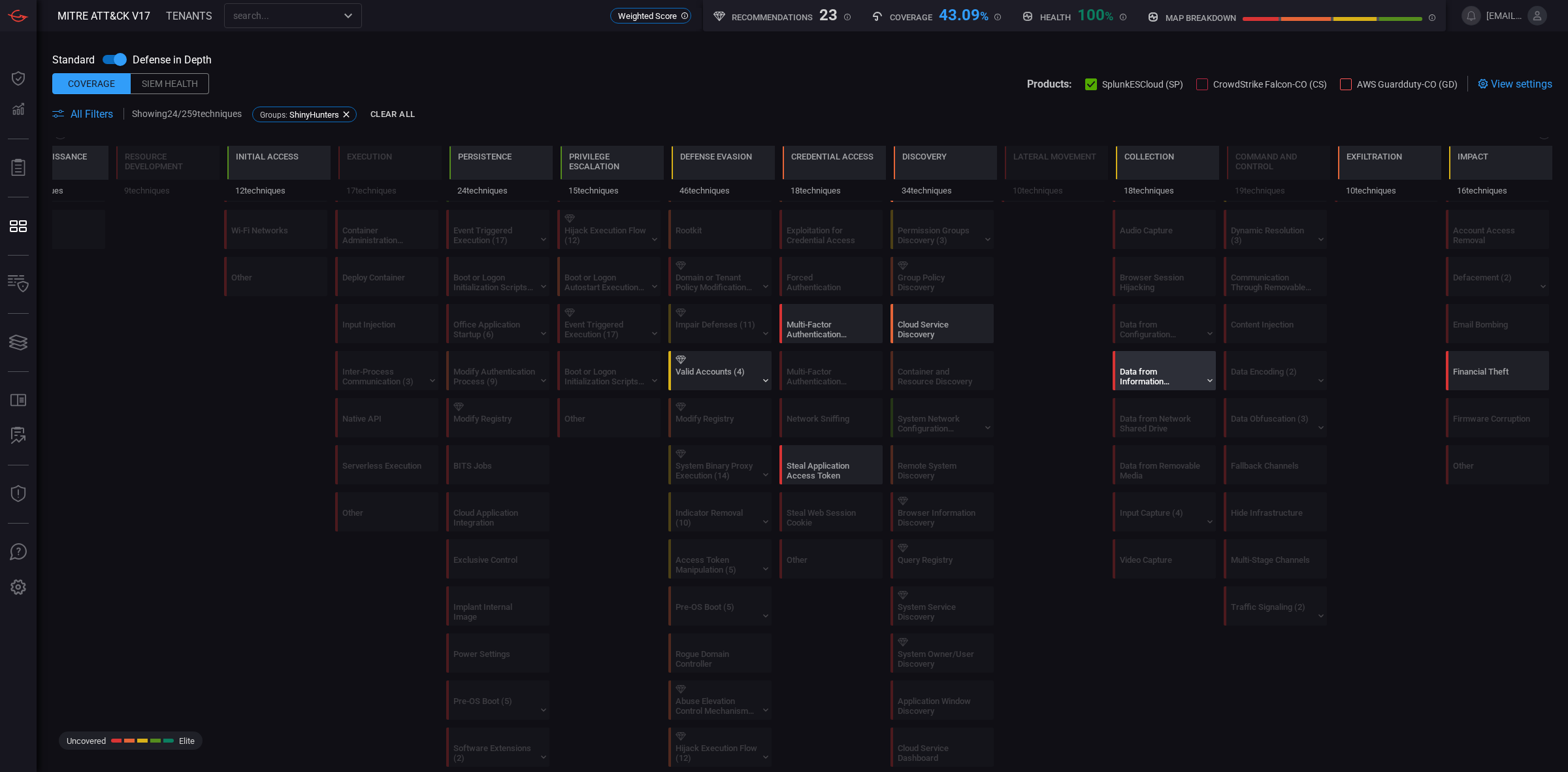
click at [1153, 370] on div "Data from Information Repositories (5)" at bounding box center [1160, 377] width 82 height 20
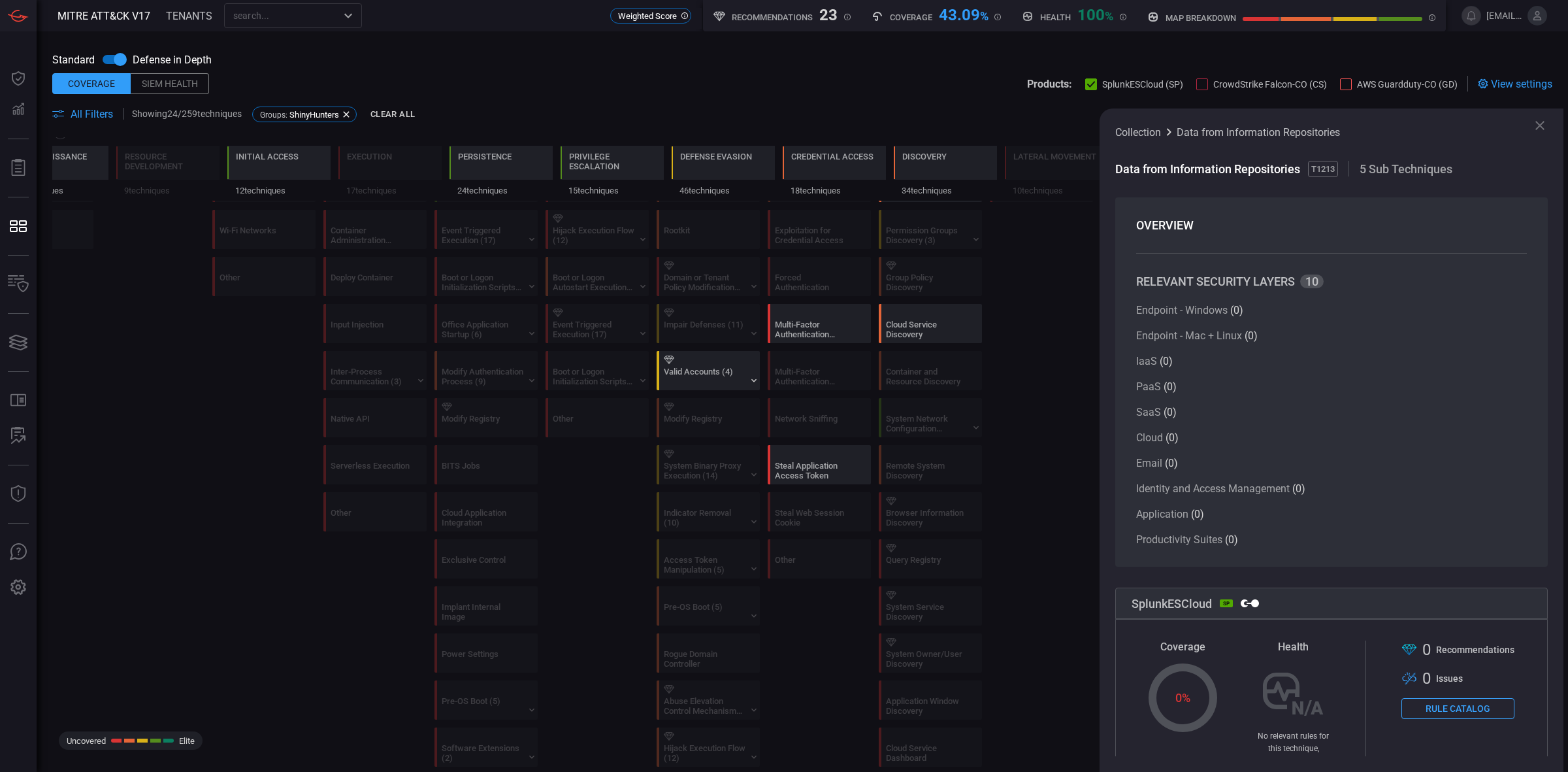
drag, startPoint x: 1537, startPoint y: 125, endPoint x: 1466, endPoint y: 210, distance: 110.8
click at [1254, 125] on icon at bounding box center [1539, 125] width 16 height 16
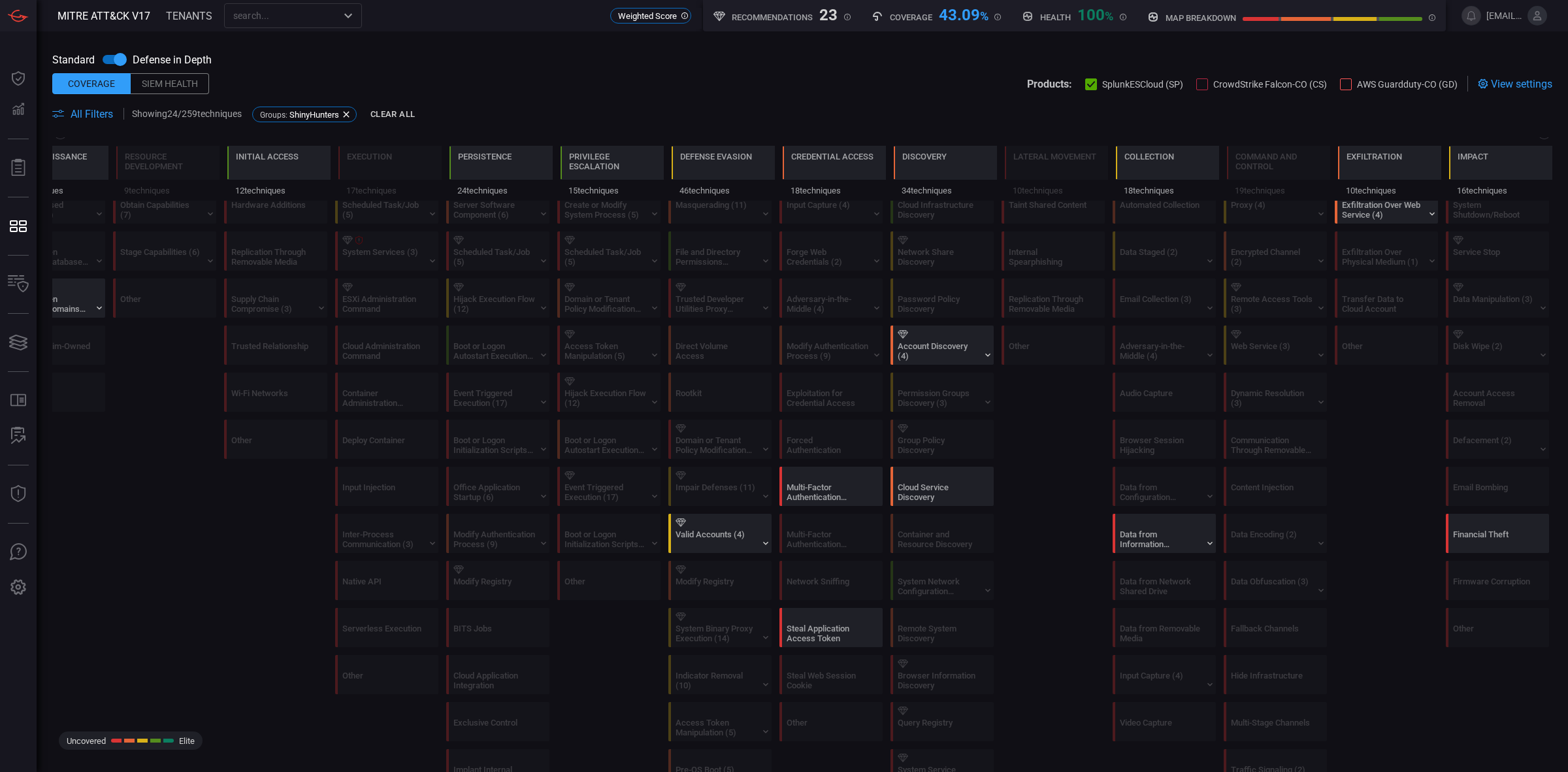
scroll to position [326, 0]
click at [1254, 547] on div "Financial Theft" at bounding box center [1494, 540] width 82 height 20
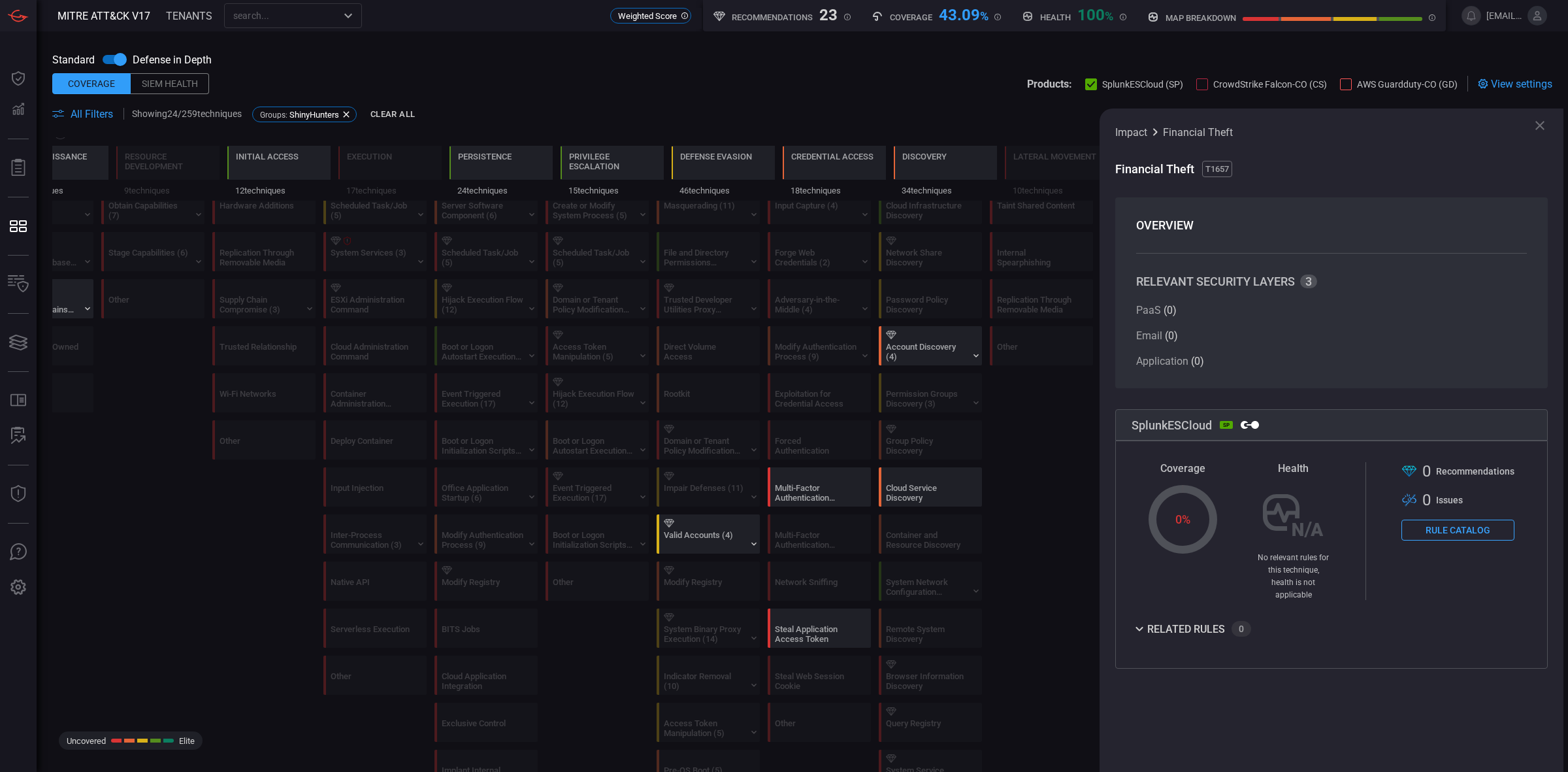
click at [1254, 129] on icon at bounding box center [1539, 125] width 16 height 16
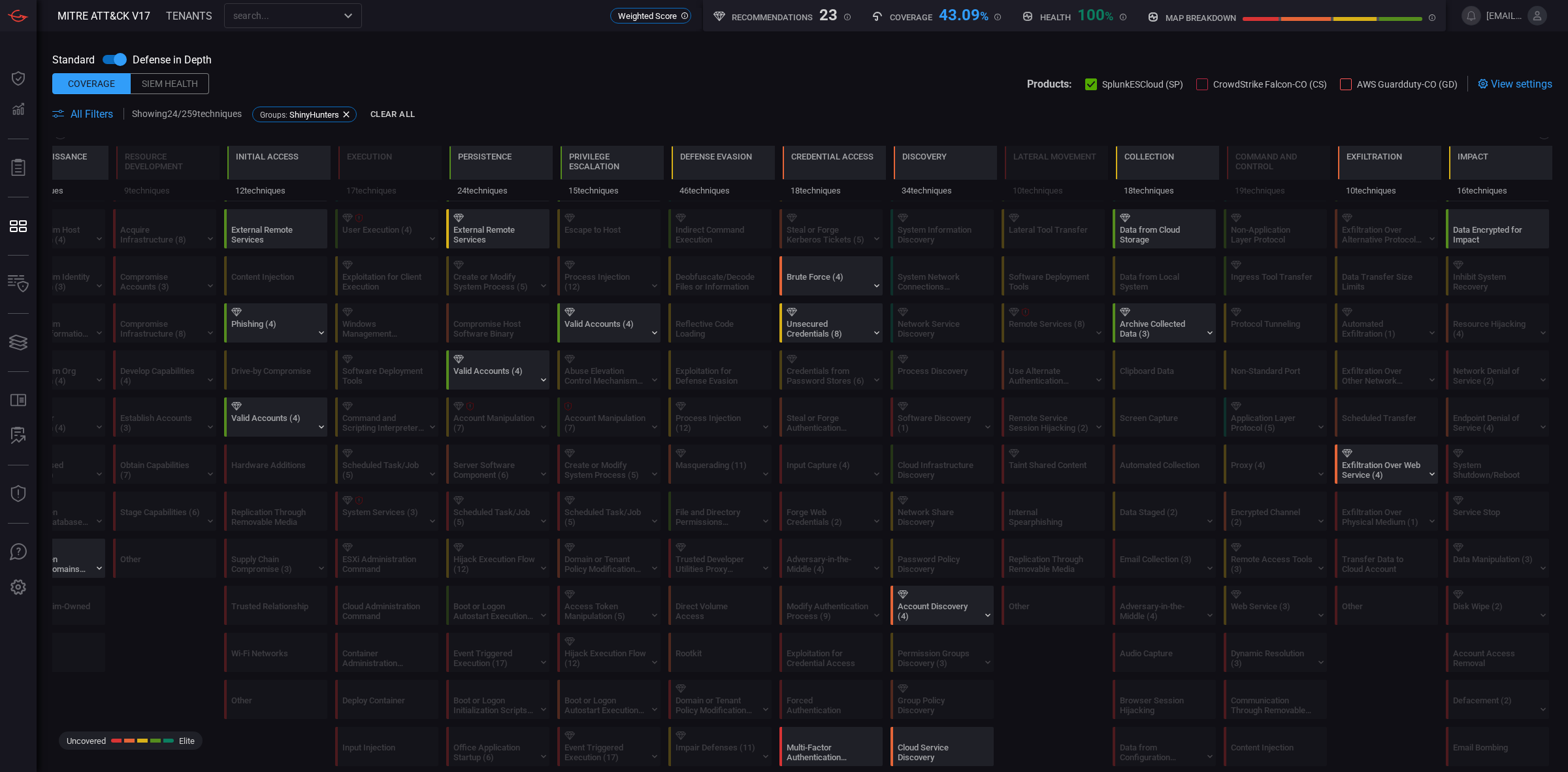
scroll to position [0, 0]
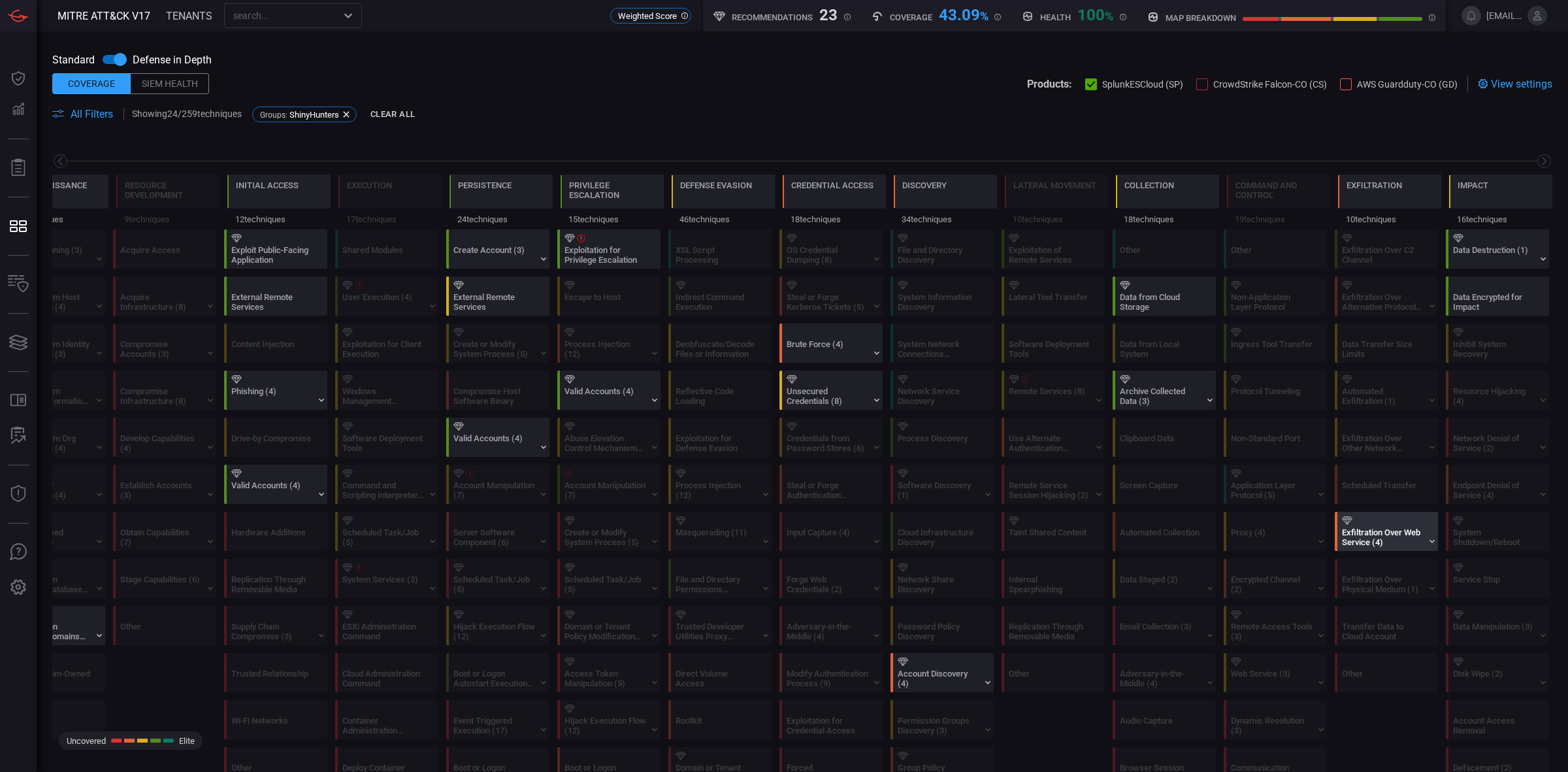
click at [1254, 534] on div "Exfiltration Over Web Service (4)" at bounding box center [1383, 537] width 82 height 20
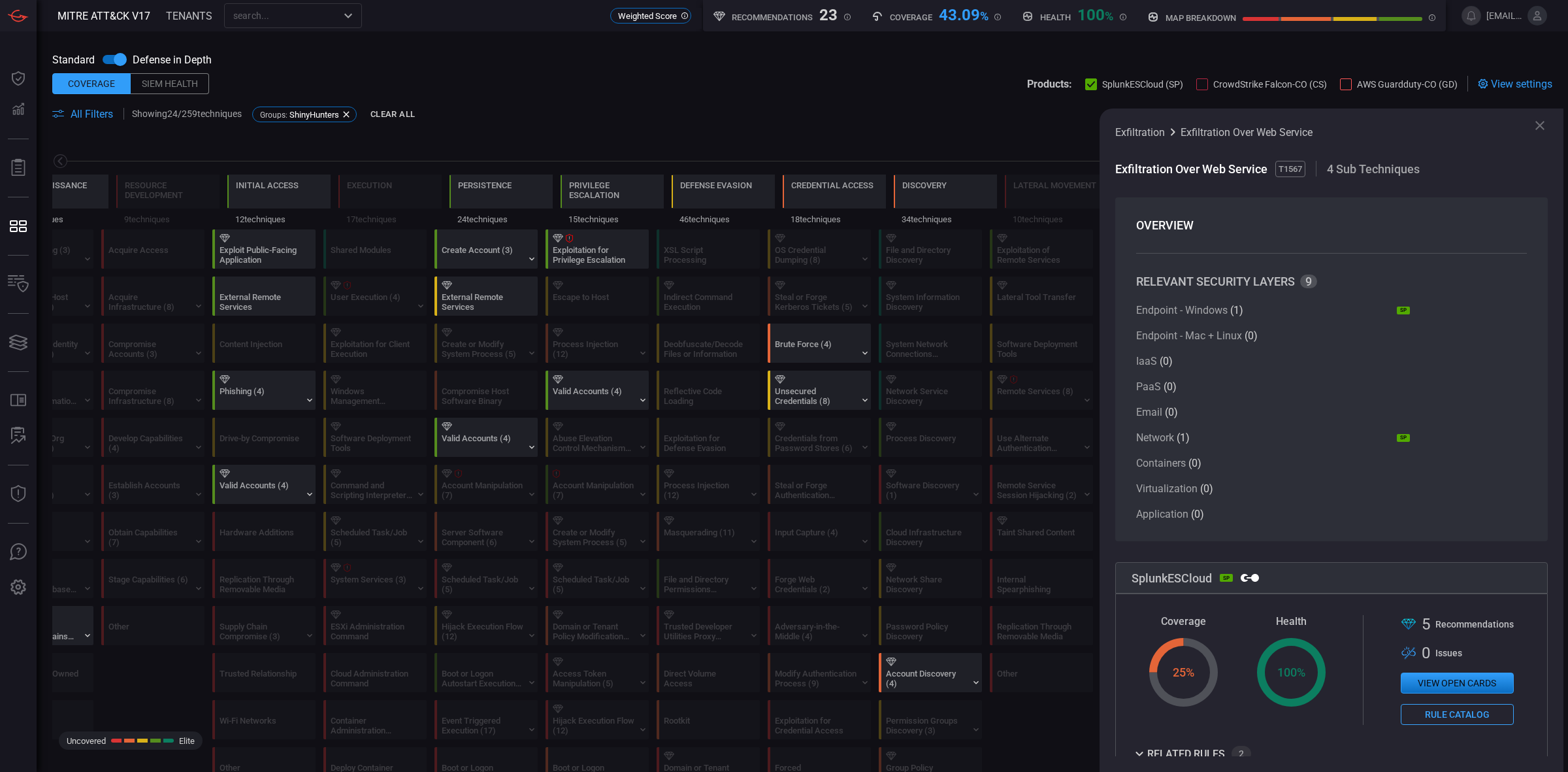
scroll to position [109, 0]
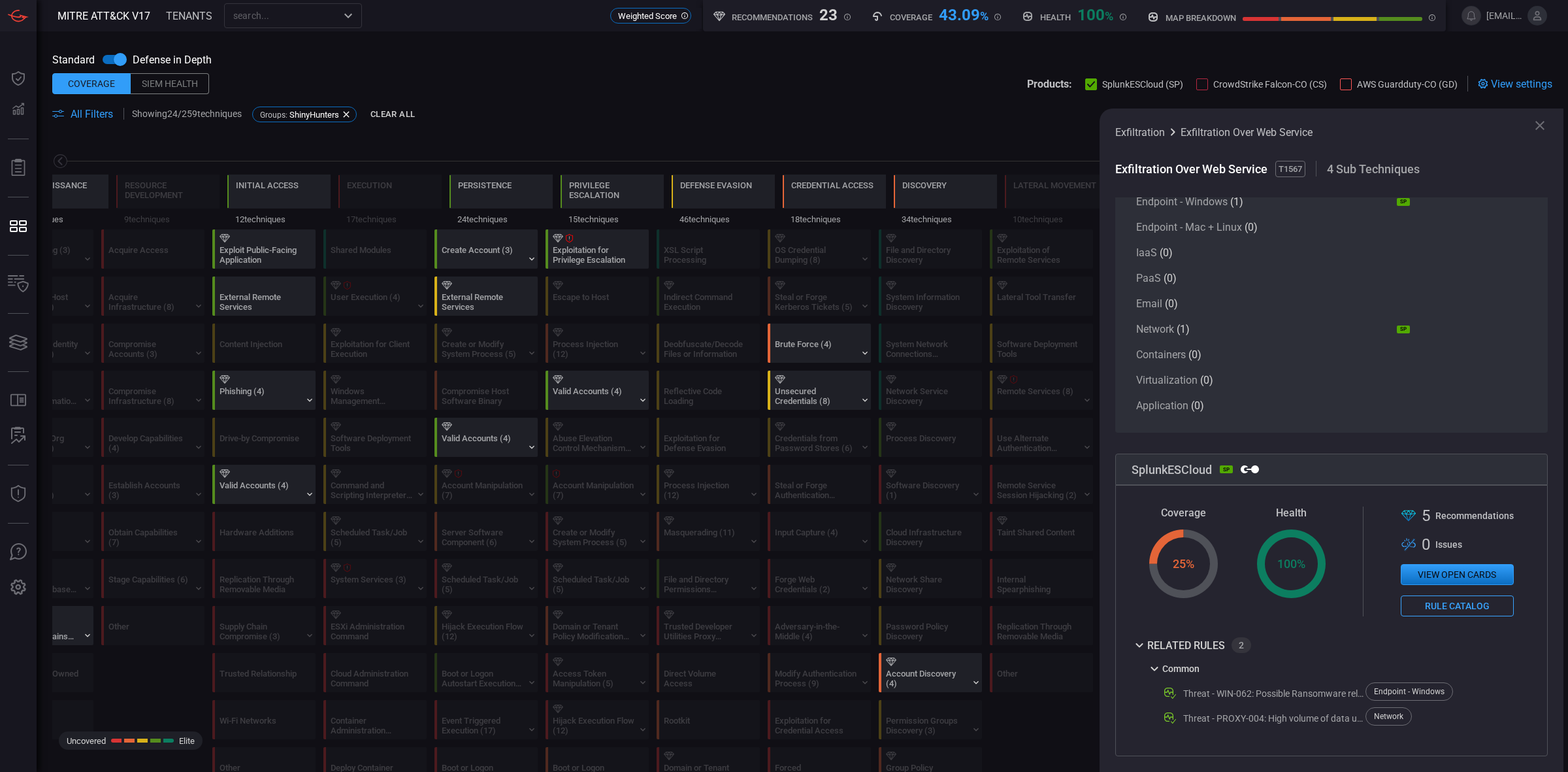
click at [1254, 131] on icon at bounding box center [1539, 125] width 16 height 16
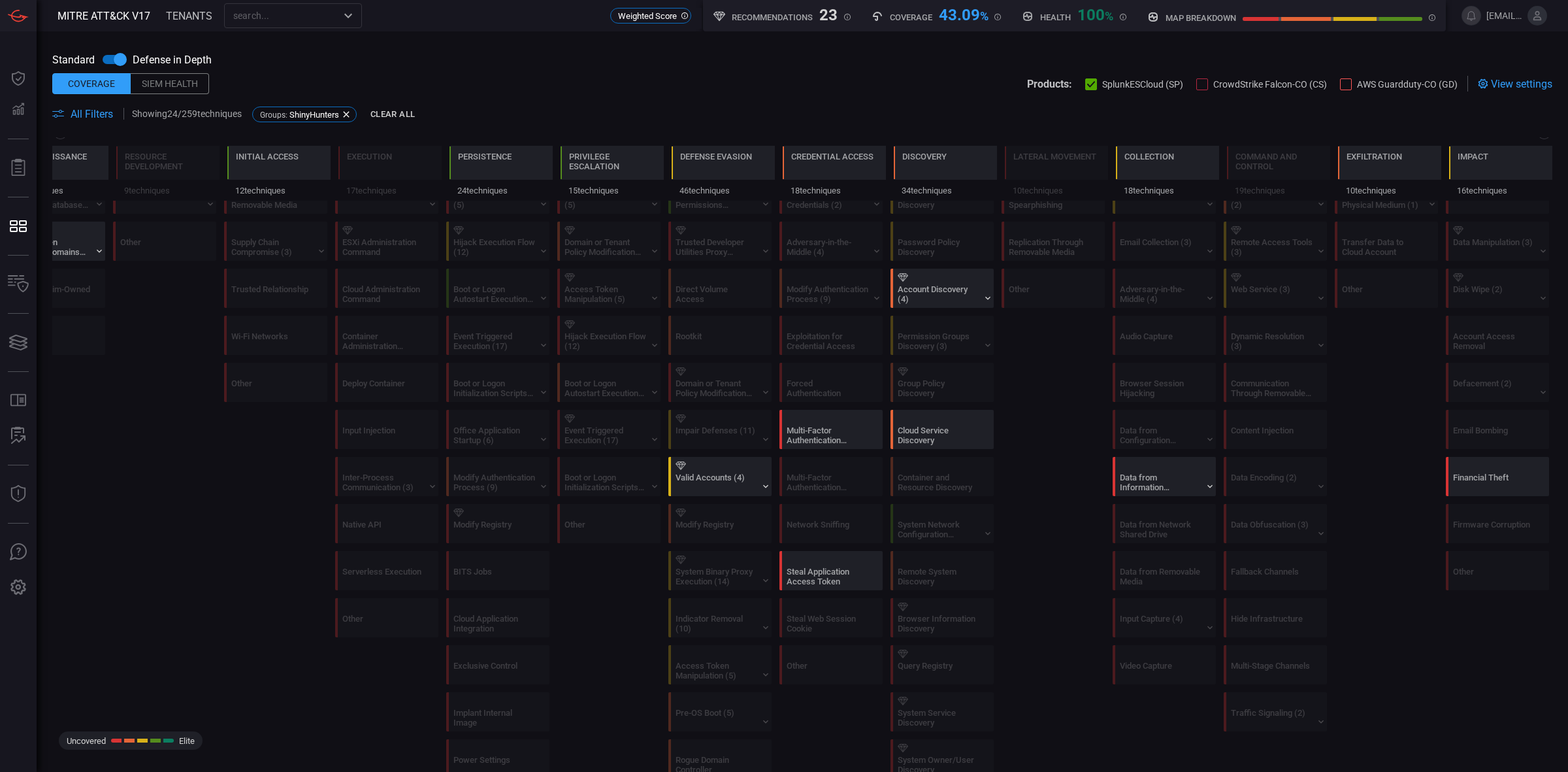
scroll to position [408, 0]
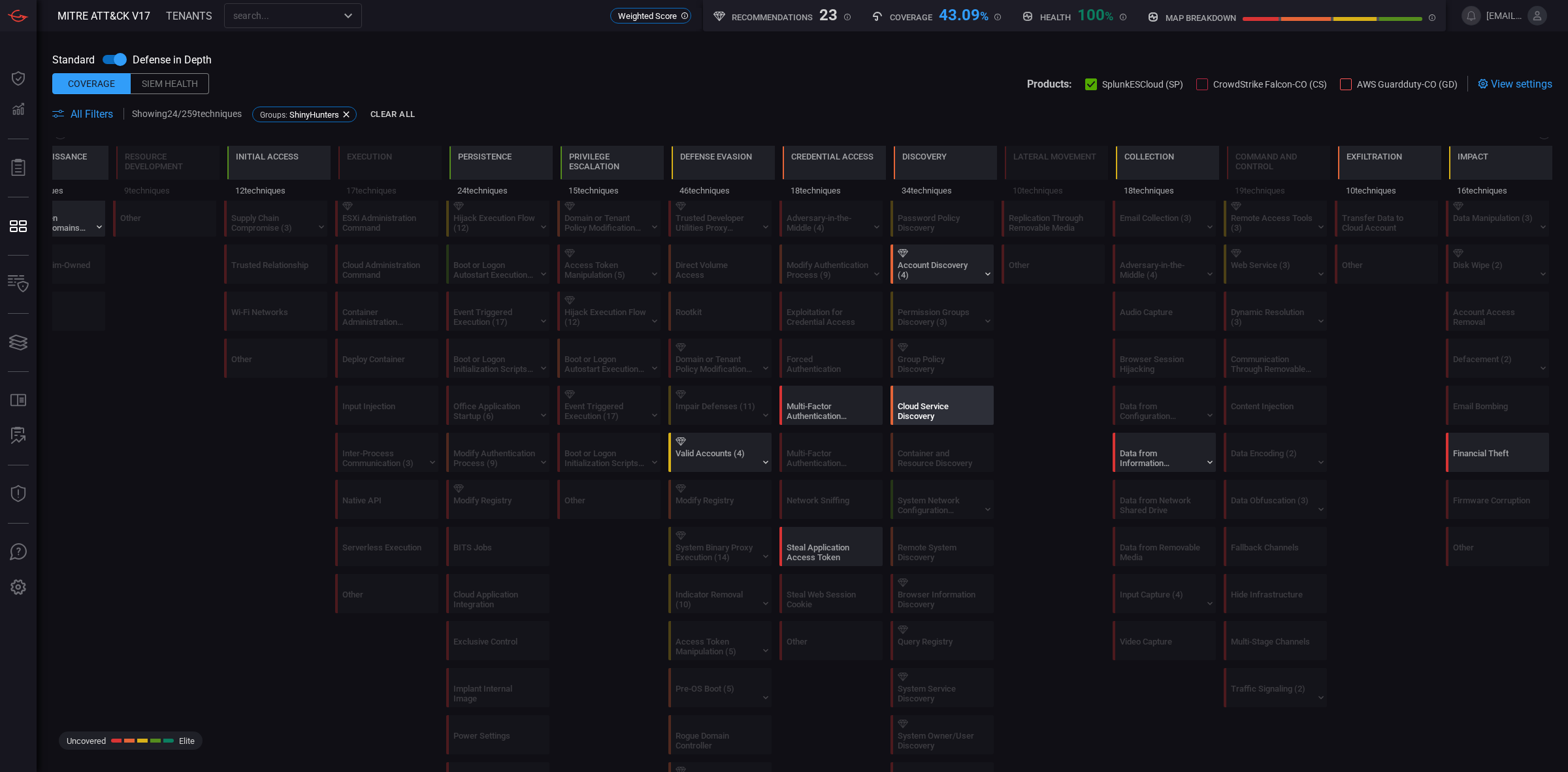
click at [898, 421] on div "Cloud Service Discovery" at bounding box center [939, 411] width 82 height 20
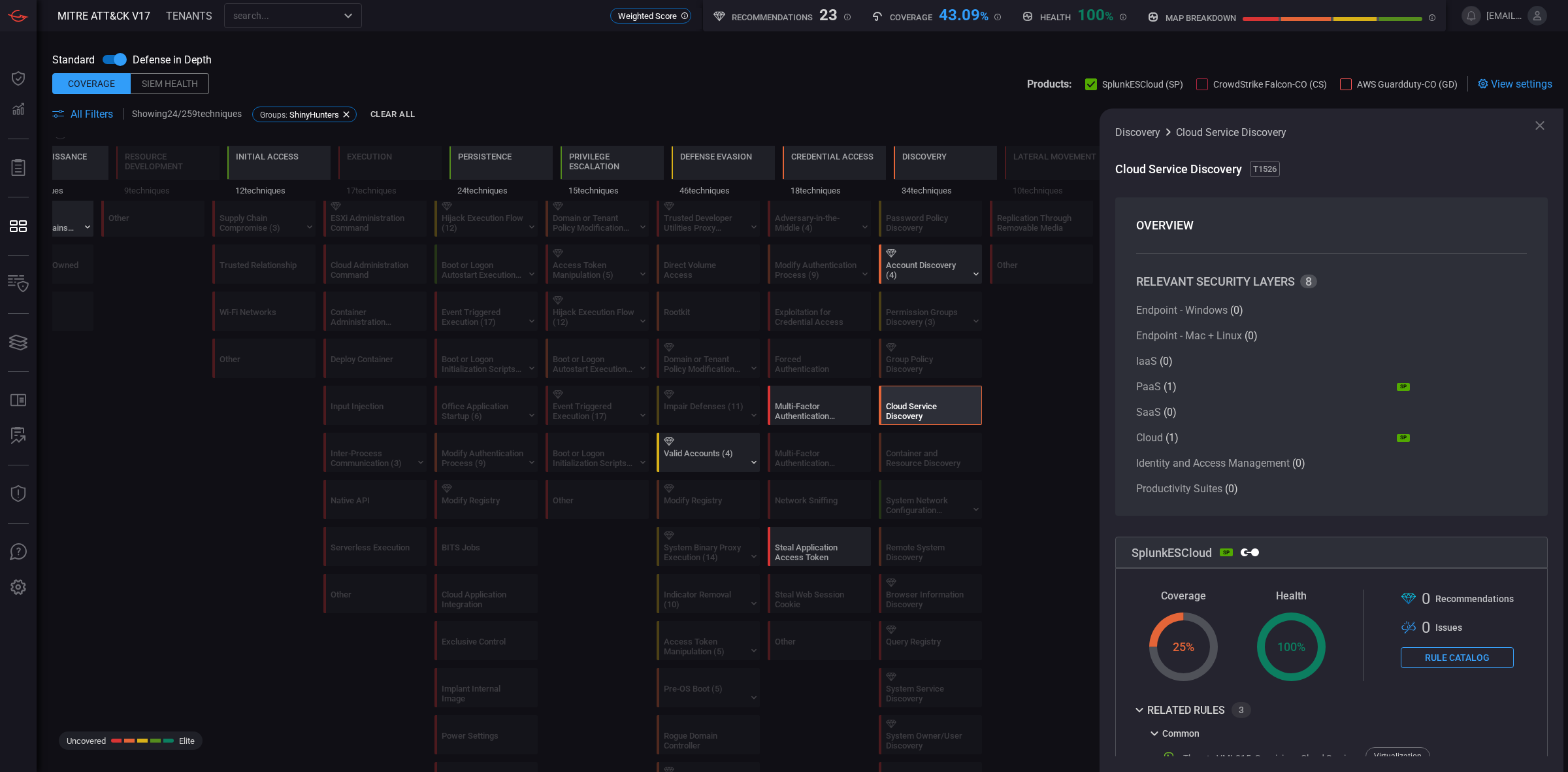
click at [1254, 123] on icon at bounding box center [1539, 125] width 16 height 16
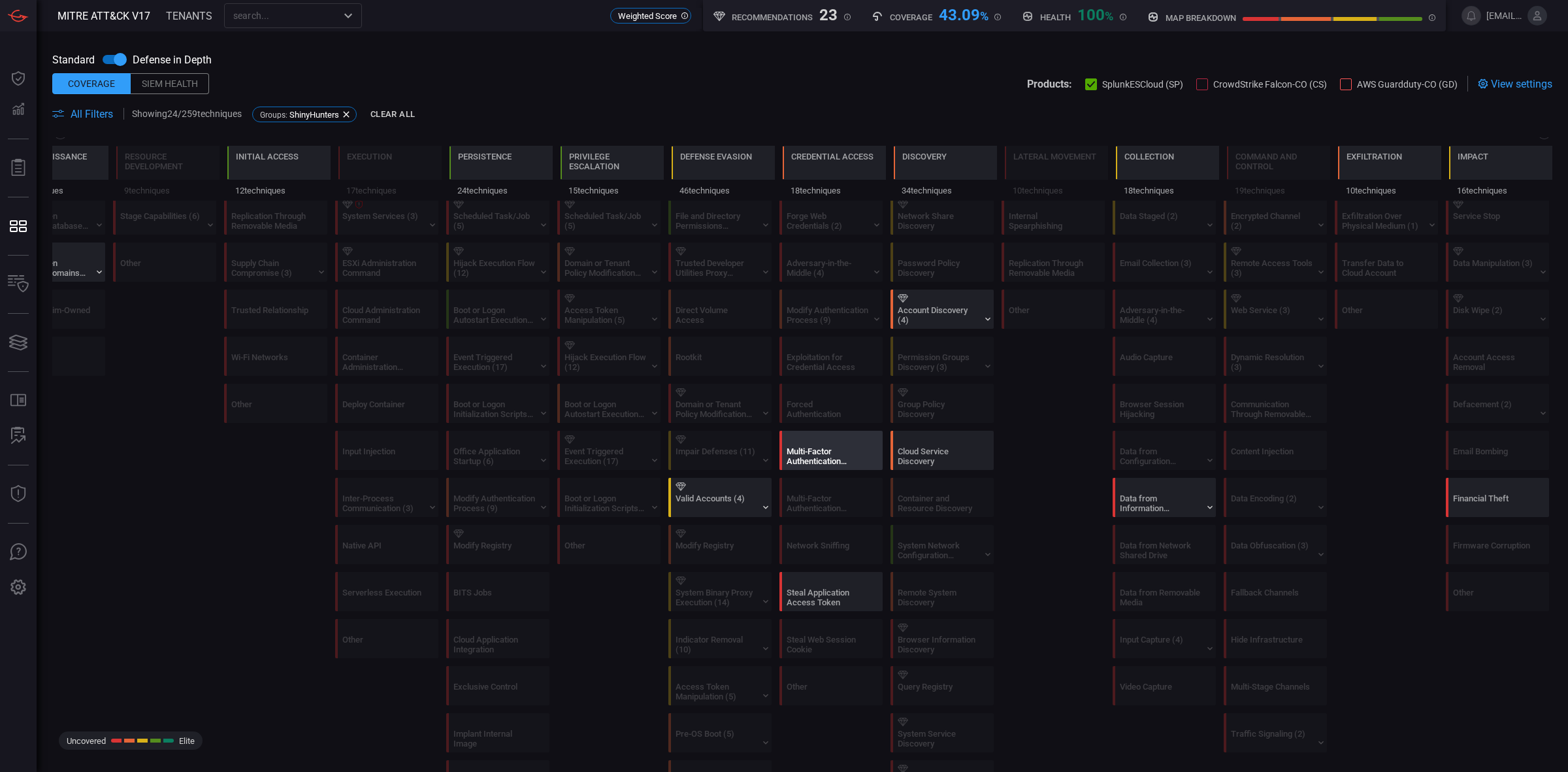
scroll to position [326, 0]
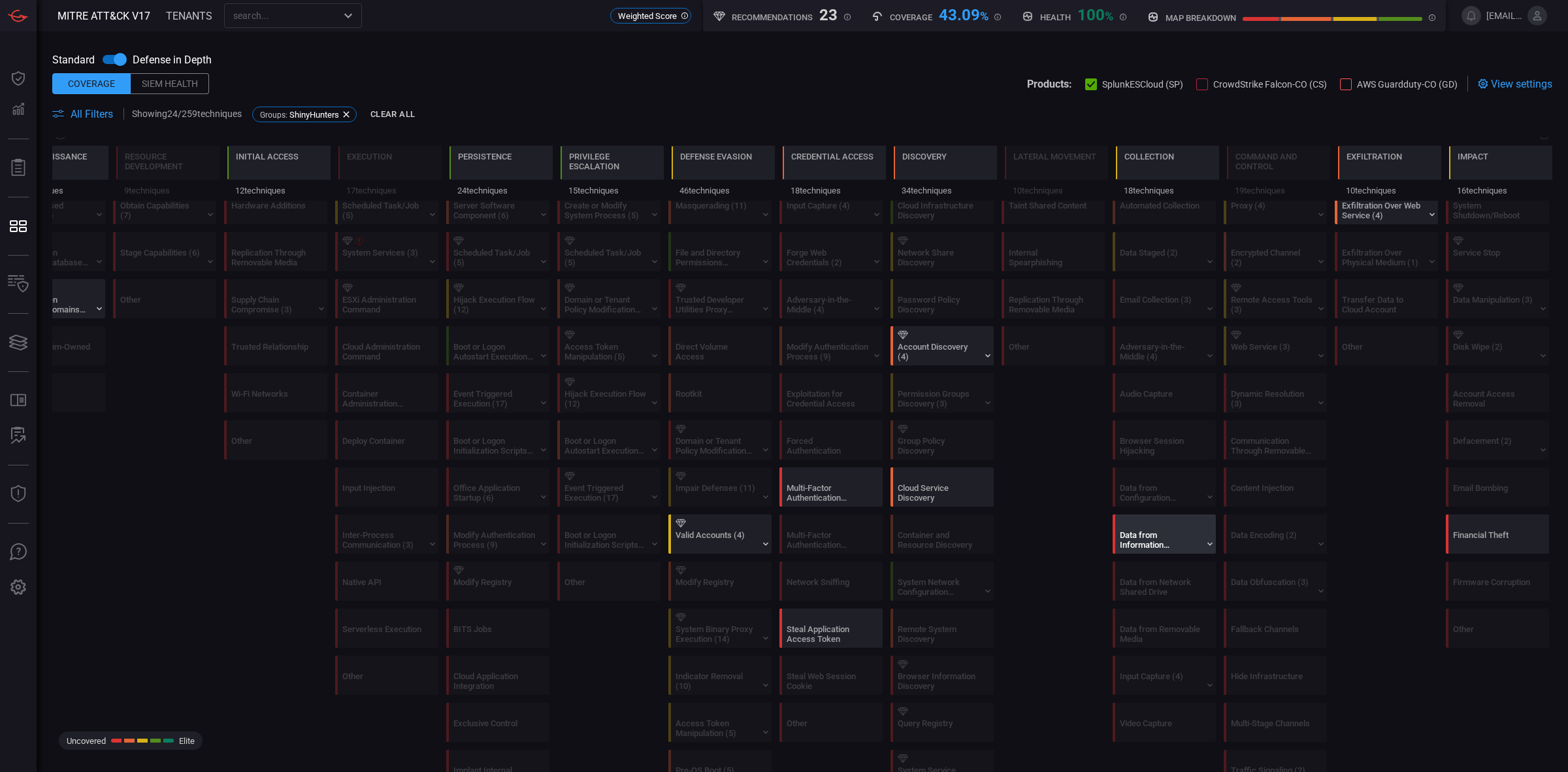
click at [1145, 540] on div "Data from Information Repositories (5)" at bounding box center [1160, 540] width 82 height 20
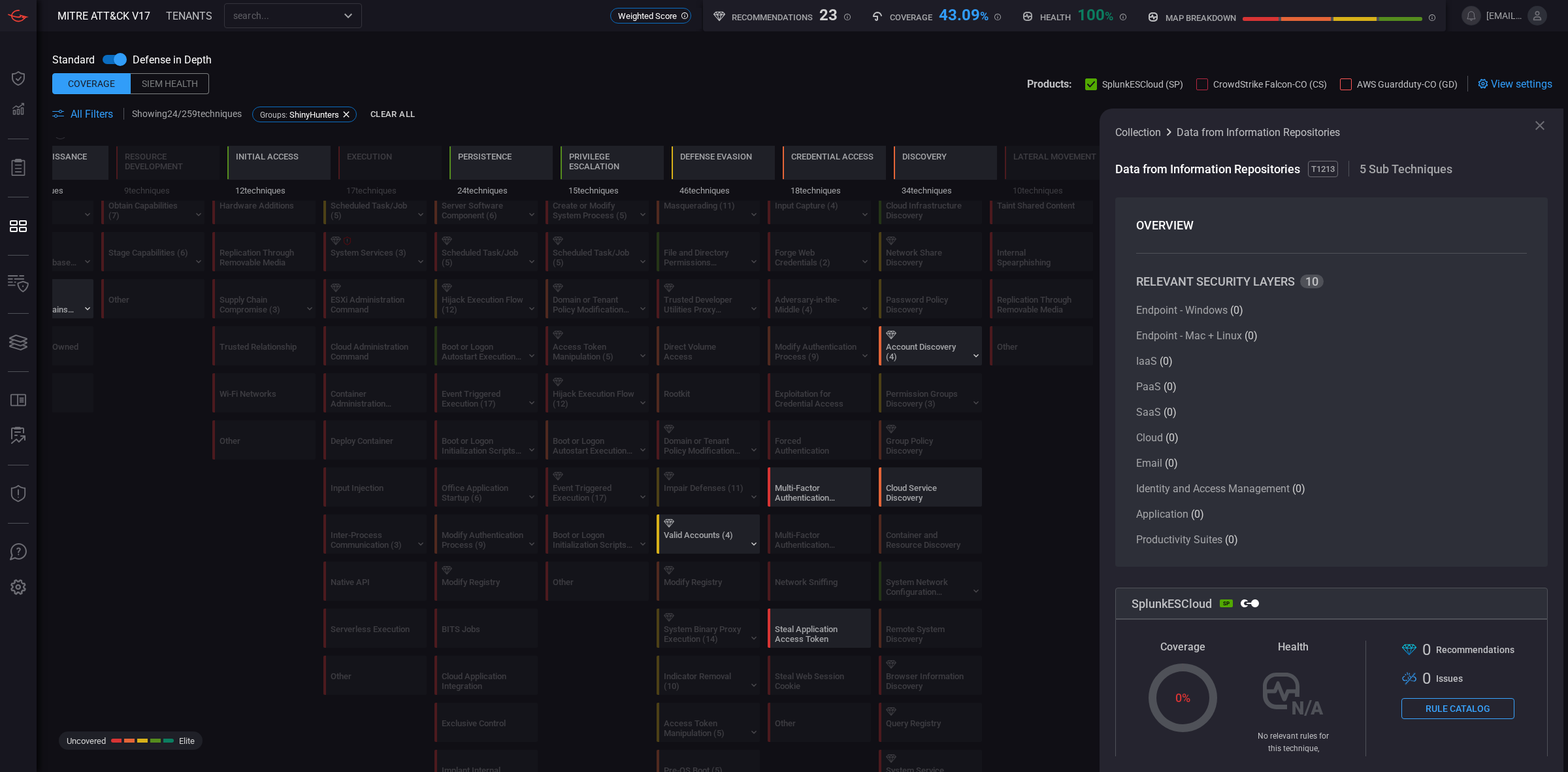
click at [1254, 133] on icon at bounding box center [1539, 125] width 16 height 16
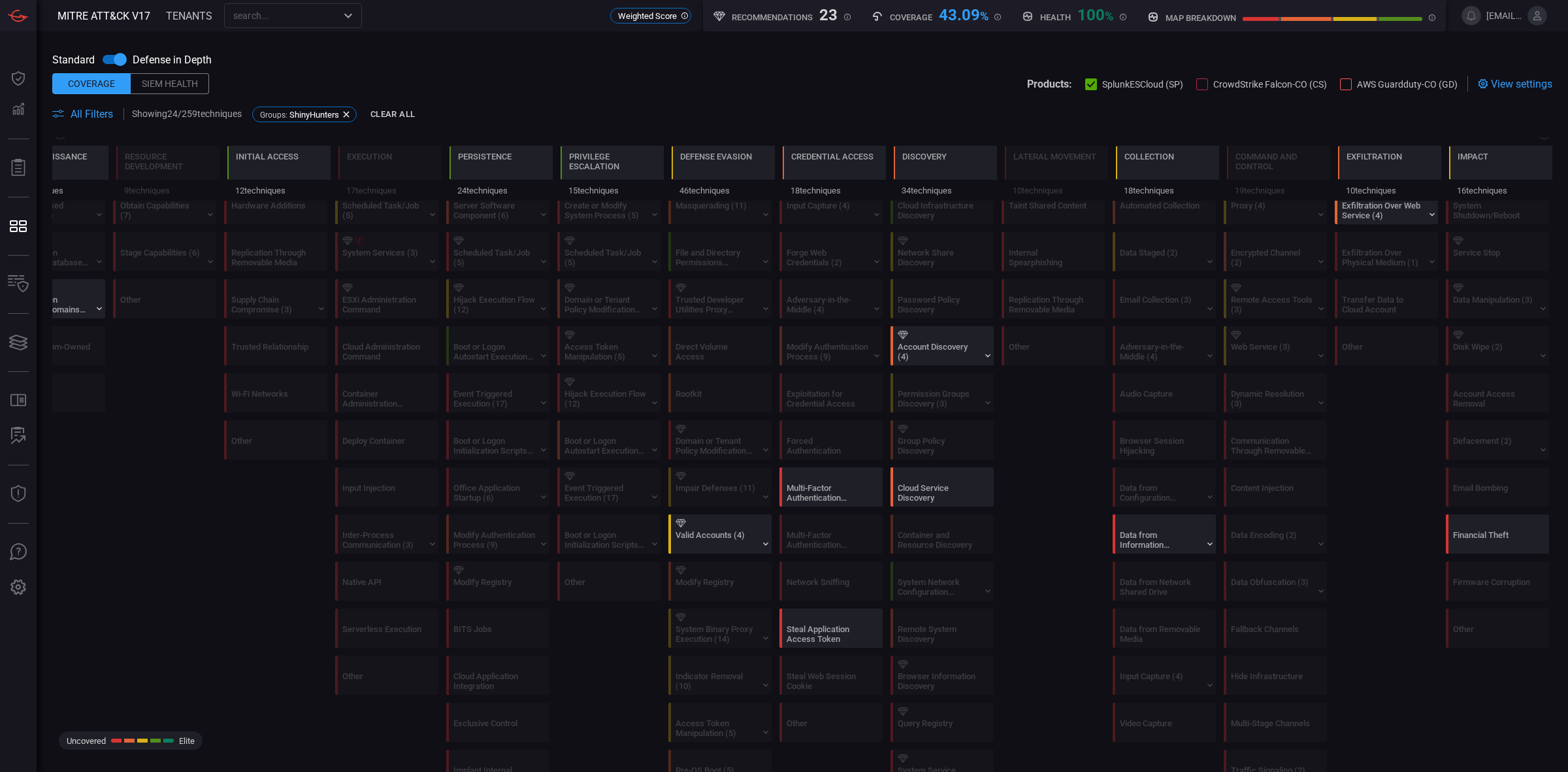
scroll to position [82, 0]
